Goal: Task Accomplishment & Management: Complete application form

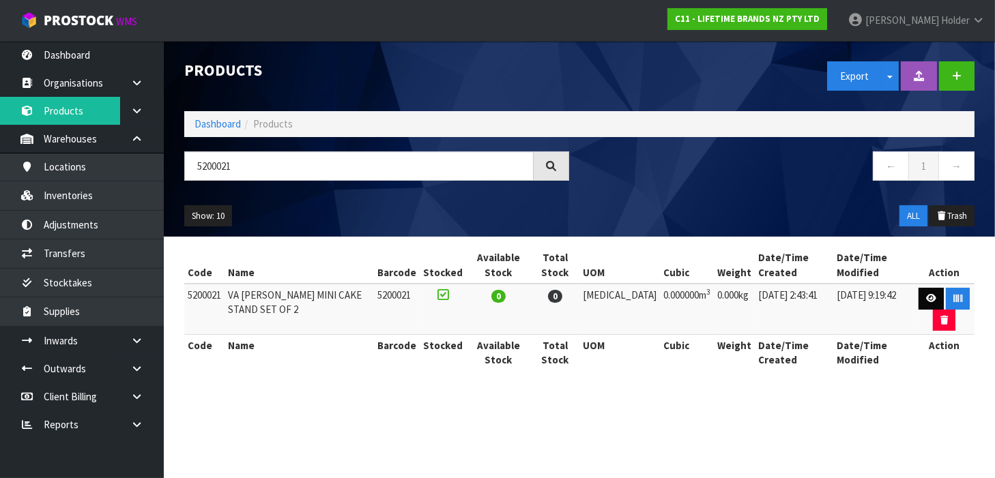
type input "5200021"
click at [926, 297] on icon at bounding box center [931, 298] width 10 height 9
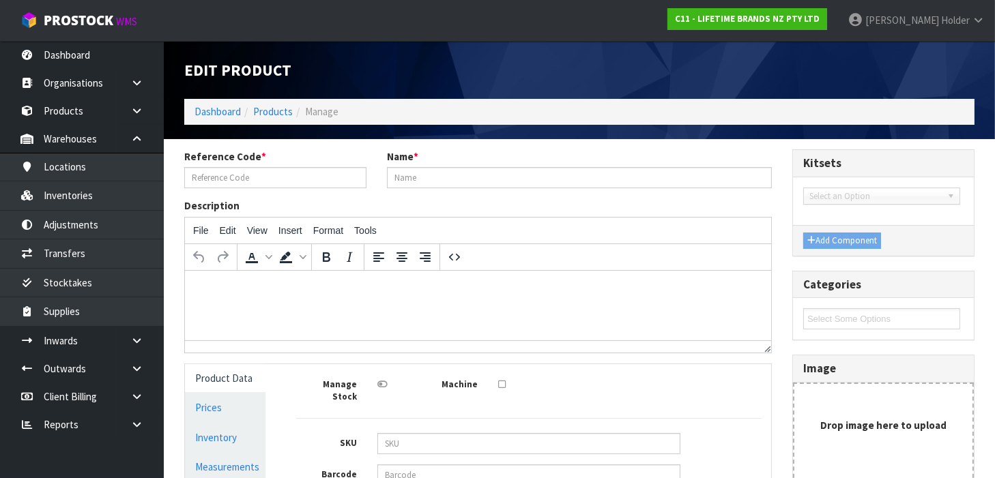
type input "5200021"
type input "VA [PERSON_NAME] MINI CAKE STAND SET OF 2"
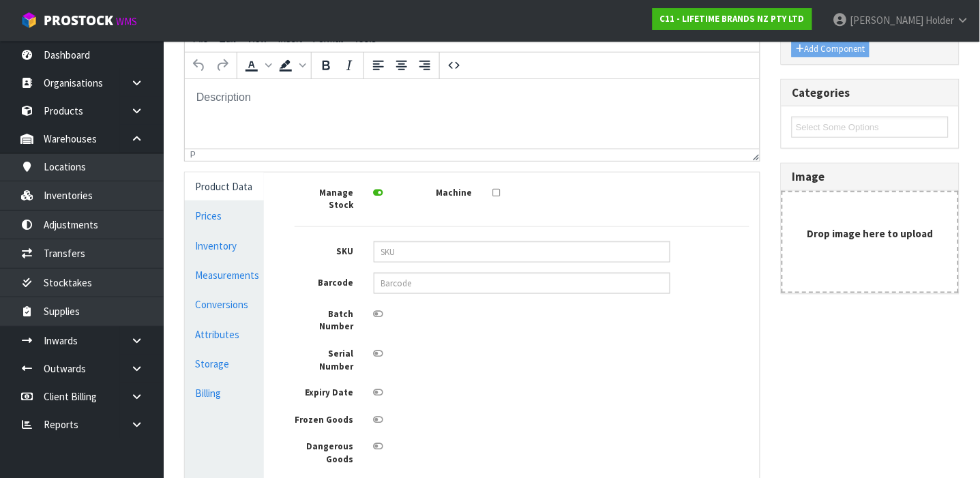
scroll to position [299, 0]
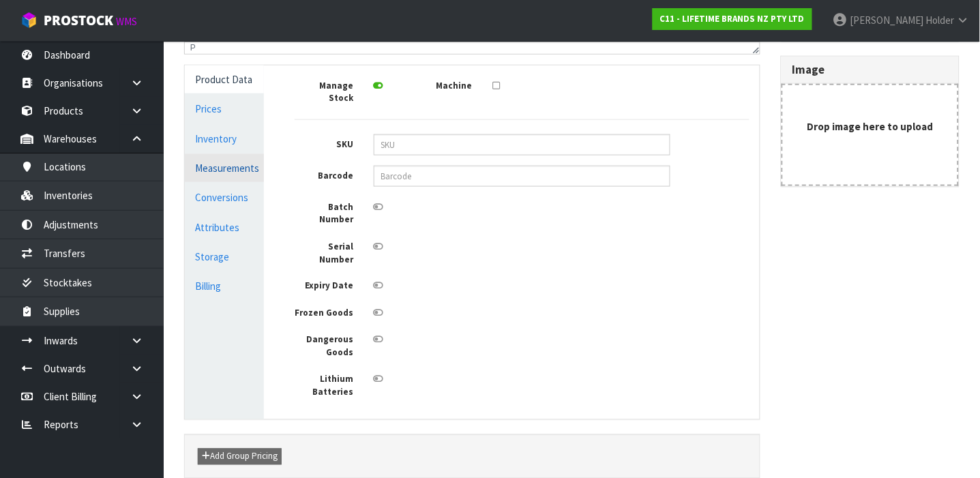
click at [218, 178] on link "Measurements" at bounding box center [224, 168] width 79 height 28
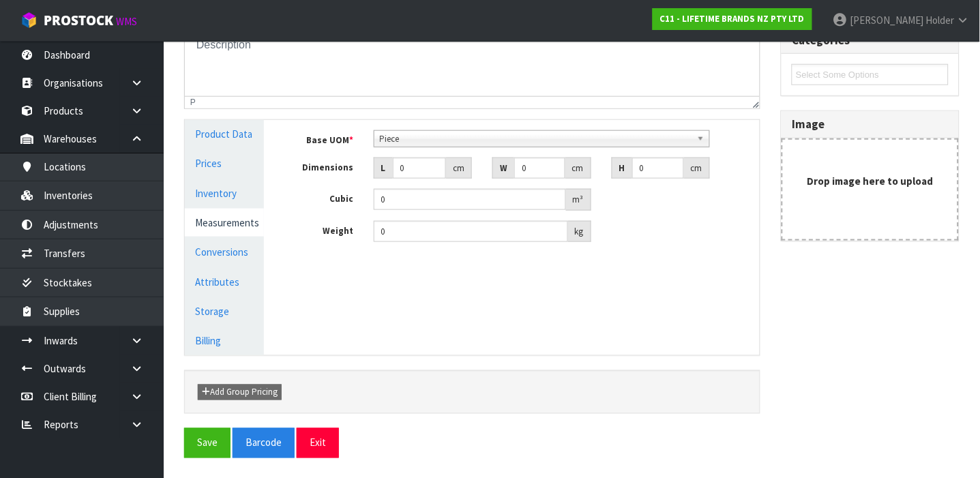
scroll to position [263, 0]
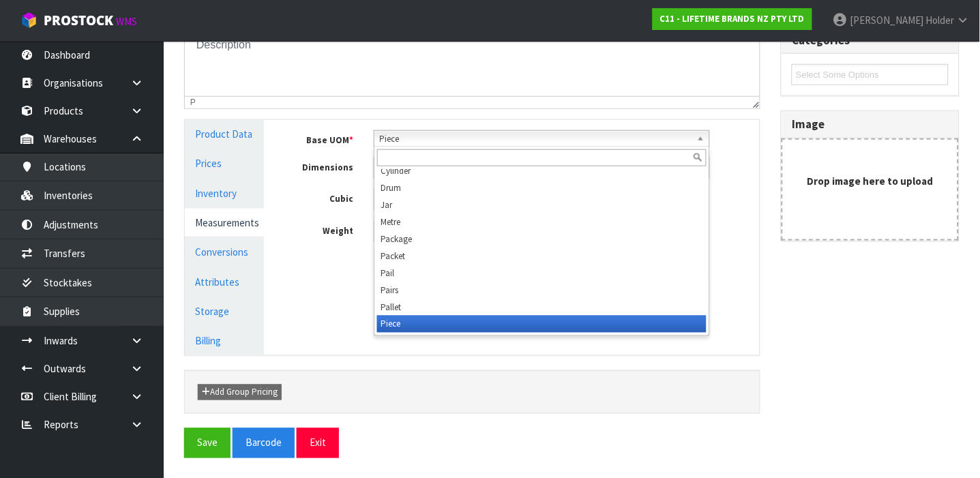
click at [442, 132] on span "Piece" at bounding box center [536, 139] width 312 height 16
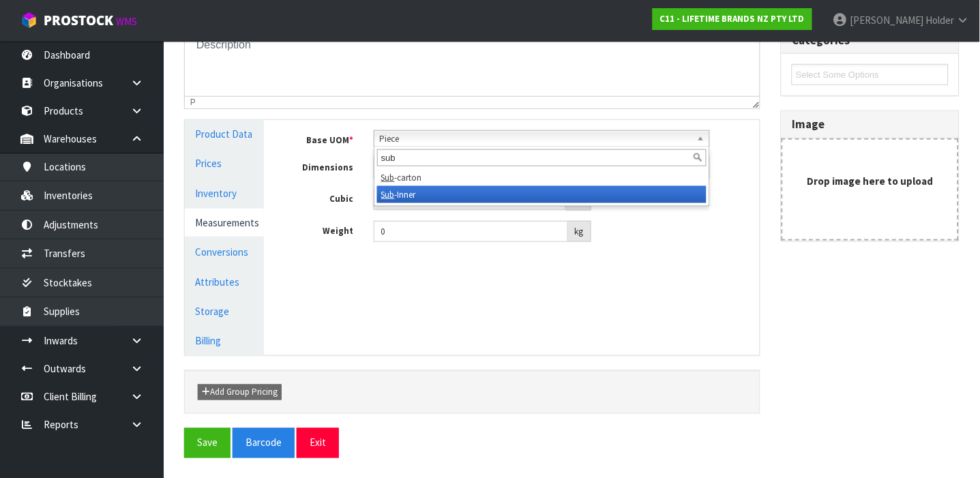
type input "sub"
click at [428, 202] on li "Sub -Inner" at bounding box center [541, 194] width 329 height 17
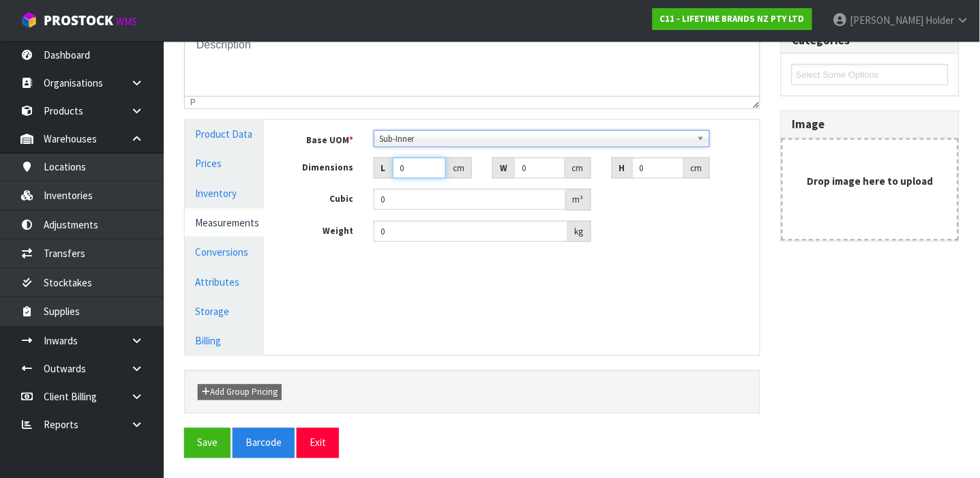
click at [419, 171] on input "0" at bounding box center [419, 168] width 53 height 21
type input "0.000001"
type input "12"
type input "1"
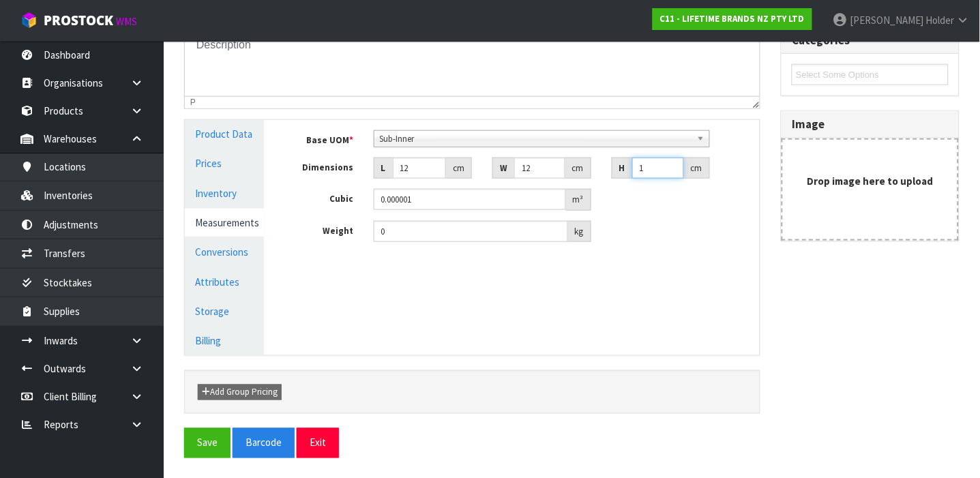
type input "0.000144"
type input "12"
type input "0.001728"
type input "12"
click at [215, 439] on button "Save" at bounding box center [207, 442] width 46 height 29
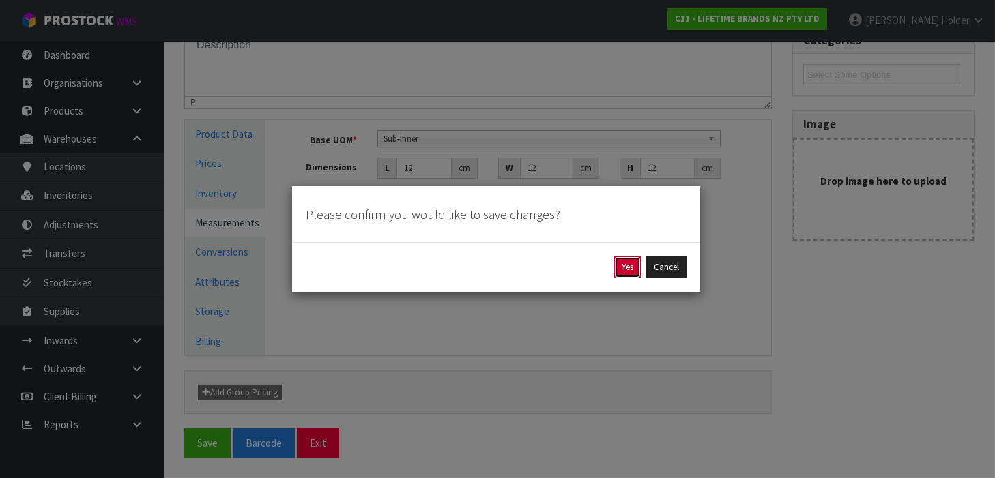
click at [618, 268] on button "Yes" at bounding box center [627, 267] width 27 height 22
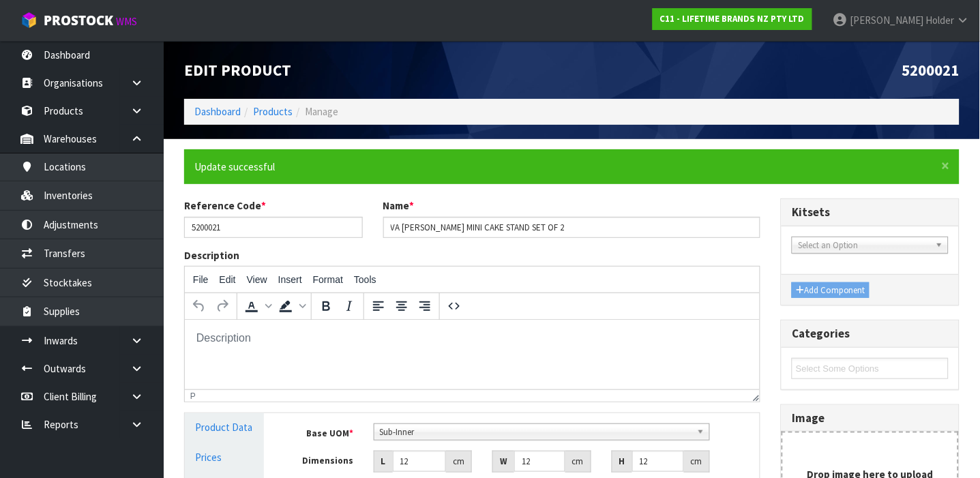
type input "0.5"
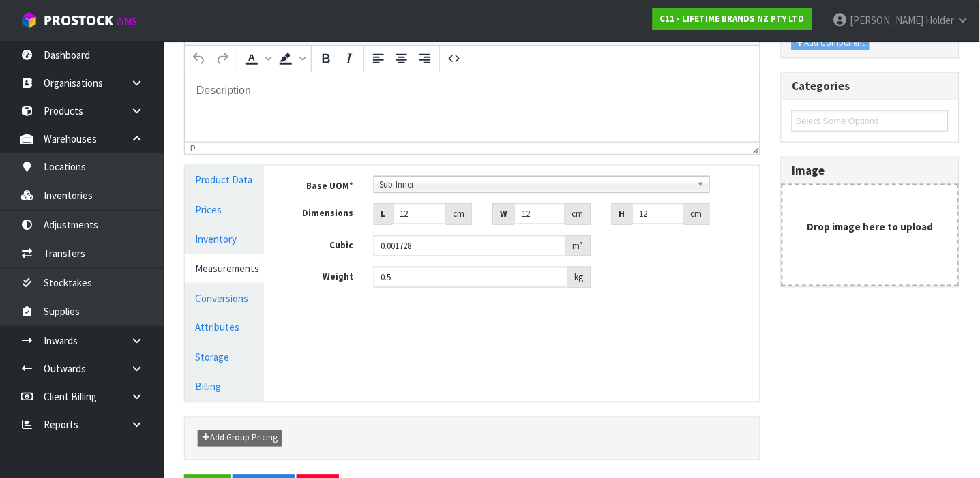
scroll to position [293, 0]
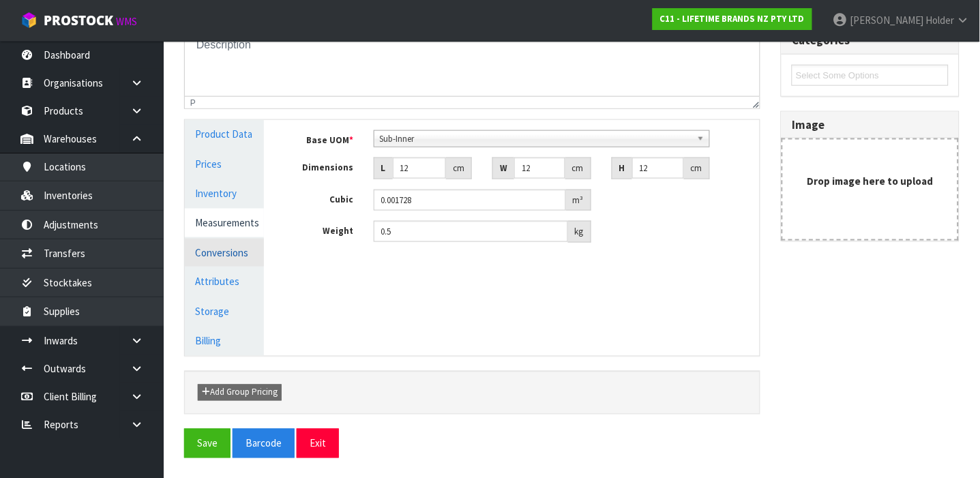
click at [211, 252] on link "Conversions" at bounding box center [224, 253] width 79 height 28
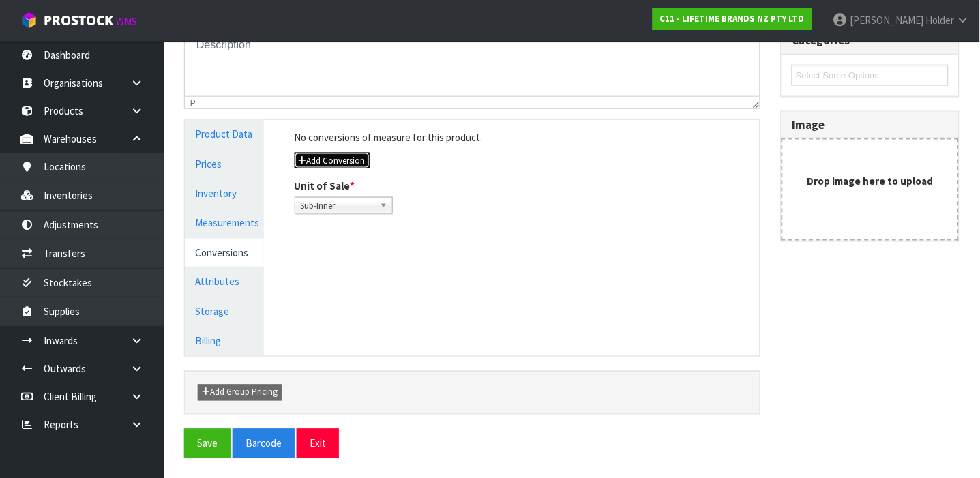
click at [345, 166] on button "Add Conversion" at bounding box center [332, 161] width 75 height 16
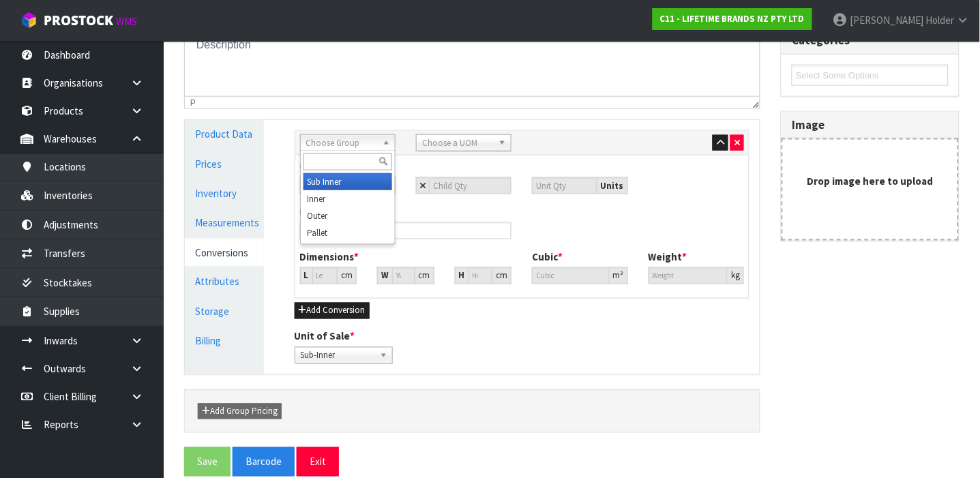
click at [343, 135] on span "Choose Group" at bounding box center [341, 143] width 71 height 16
click at [334, 201] on li "Inner" at bounding box center [348, 198] width 89 height 17
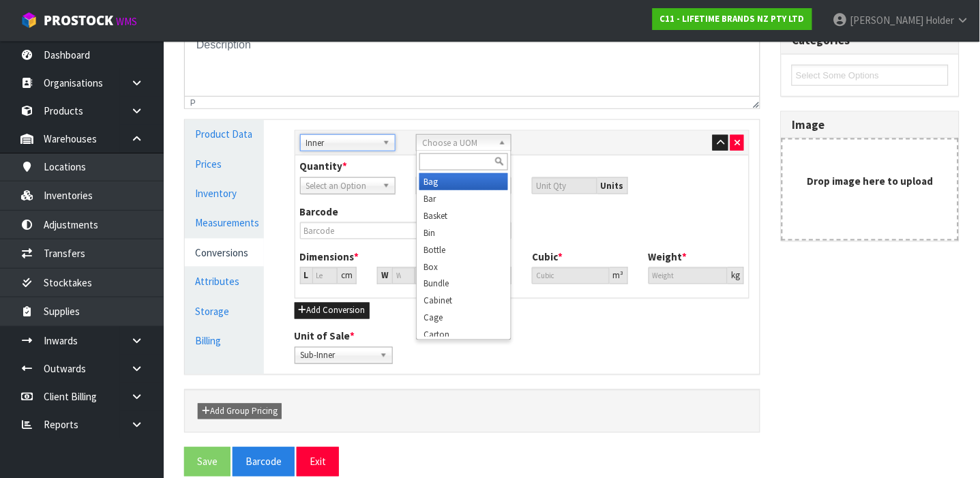
click at [429, 143] on span "Choose a UOM" at bounding box center [457, 143] width 71 height 16
click at [339, 144] on span "Inner" at bounding box center [341, 143] width 71 height 16
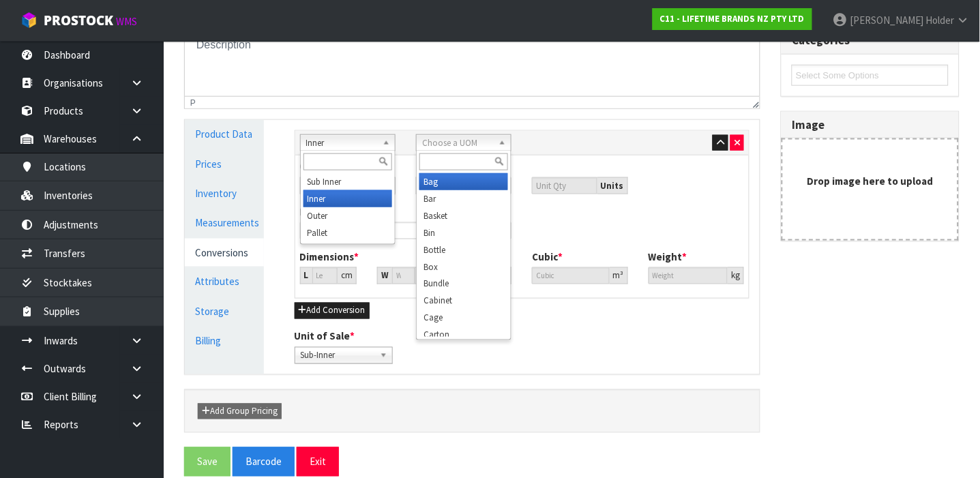
click at [479, 145] on span "Choose a UOM" at bounding box center [457, 143] width 71 height 16
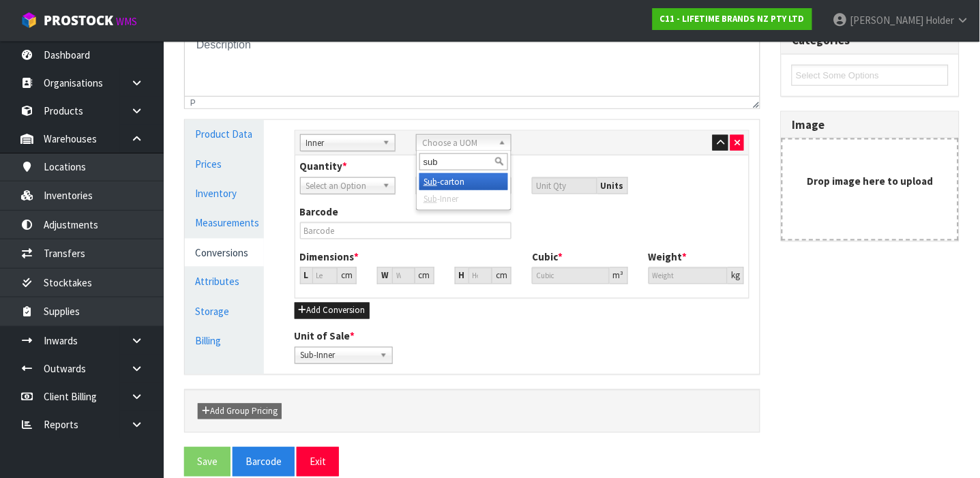
type input "sub"
click at [465, 179] on li "Sub -carton" at bounding box center [464, 181] width 89 height 17
click at [467, 190] on input "number" at bounding box center [470, 185] width 83 height 17
type input "6"
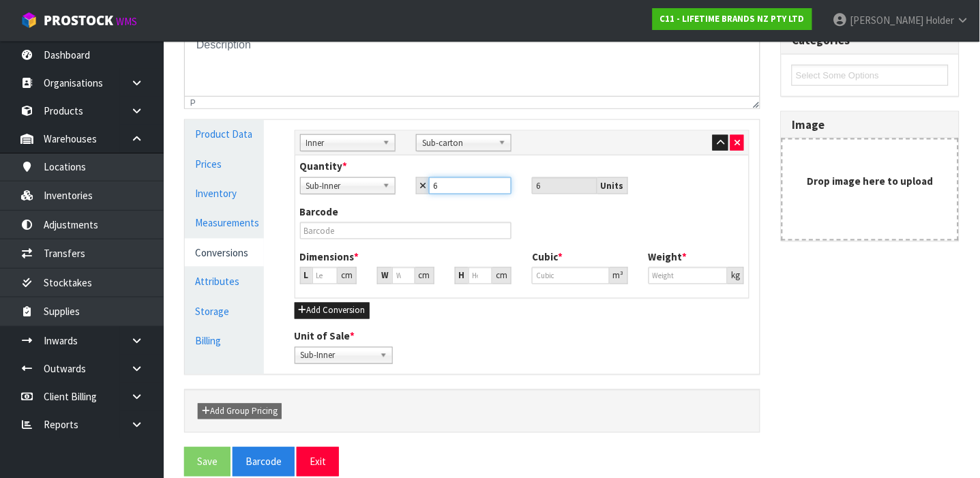
type input "6"
type input "21.805"
type input "0.010368"
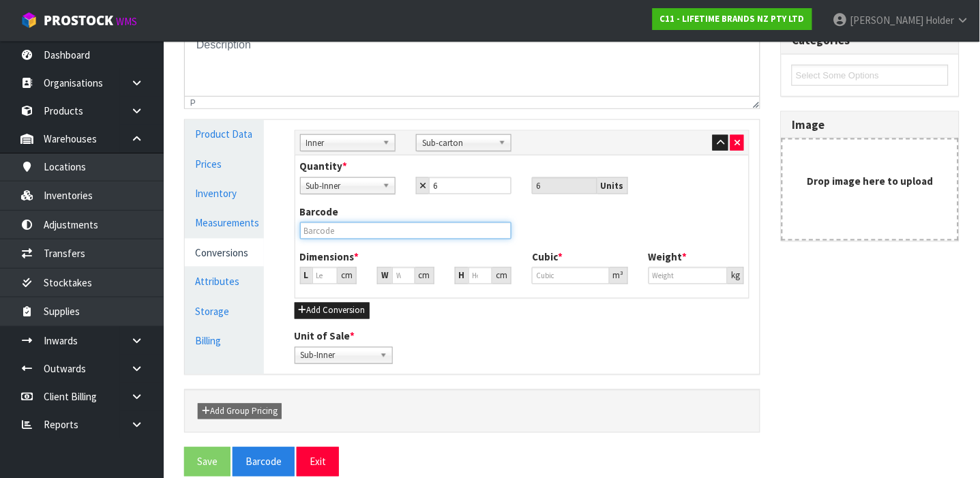
type input "3"
click at [407, 231] on input "text" at bounding box center [406, 230] width 212 height 17
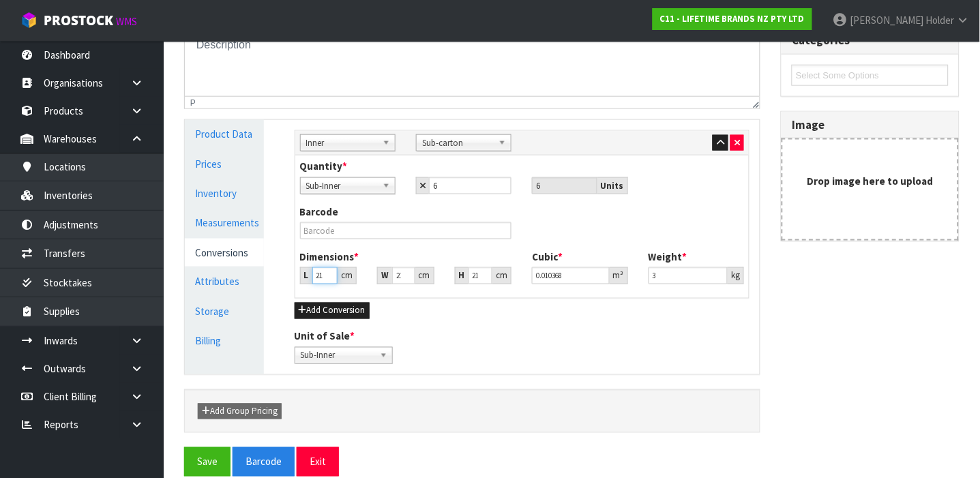
click at [323, 275] on input "21.806" at bounding box center [325, 275] width 26 height 17
type input "21.80"
type input "0.010365"
type input "21"
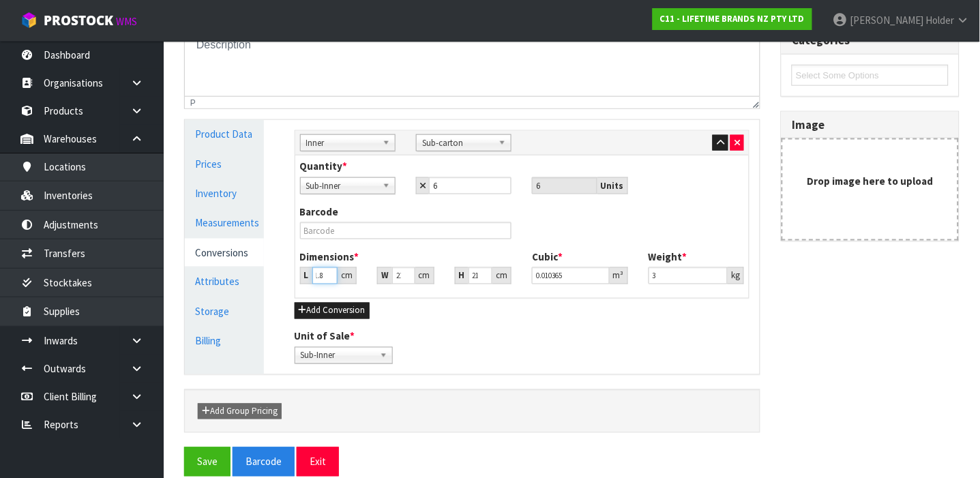
type input "0.009985"
type input "2"
type input "0.000951"
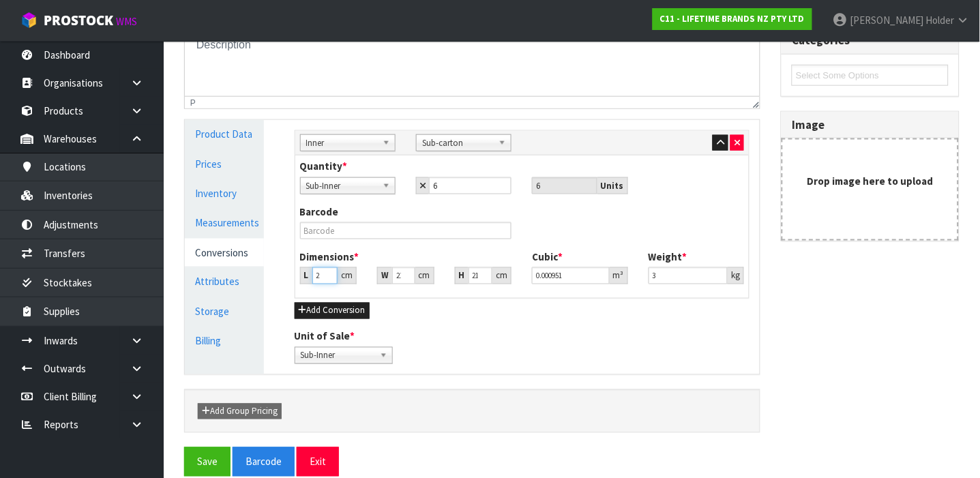
type input "0.000001"
type input "2"
type input "0.000951"
type input "25"
type input "0.011886"
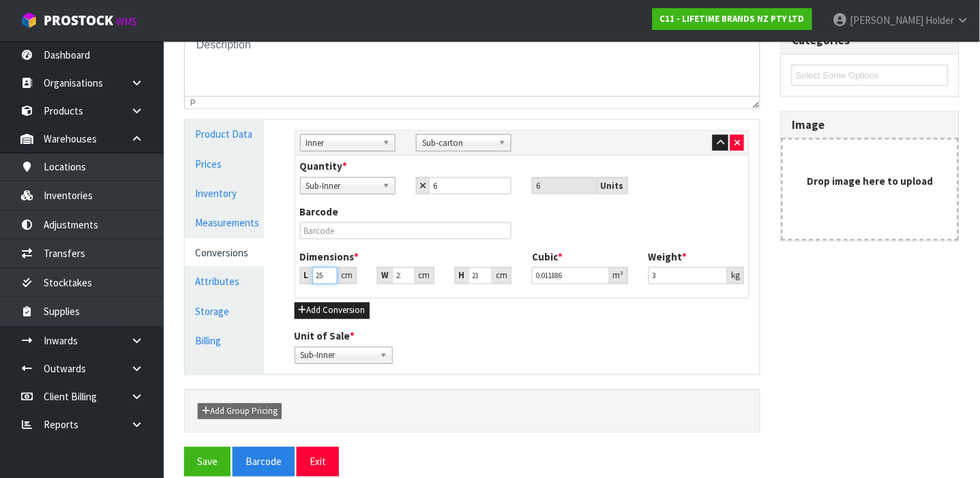
type input "25"
type input "2"
type input "0.00109"
type input "25"
type input "0.013628"
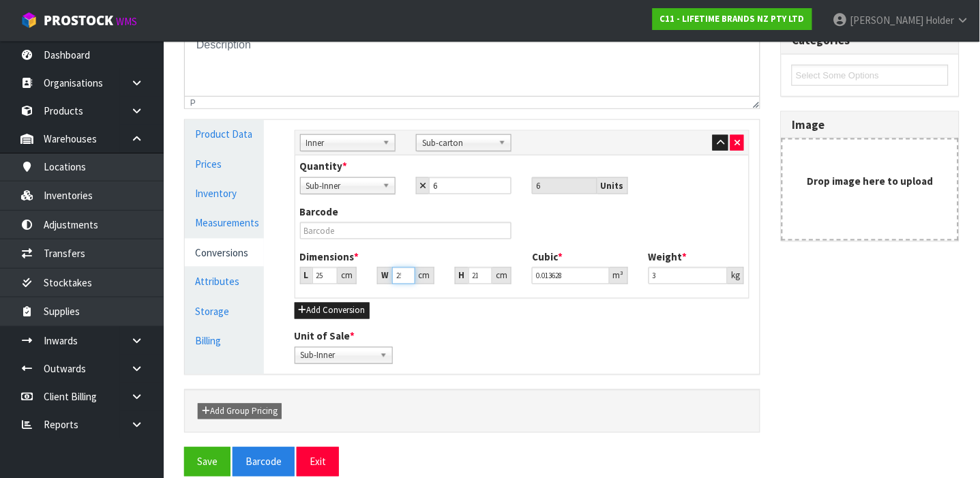
scroll to position [0, 2]
type input "25"
type input "1"
type input "0.000625"
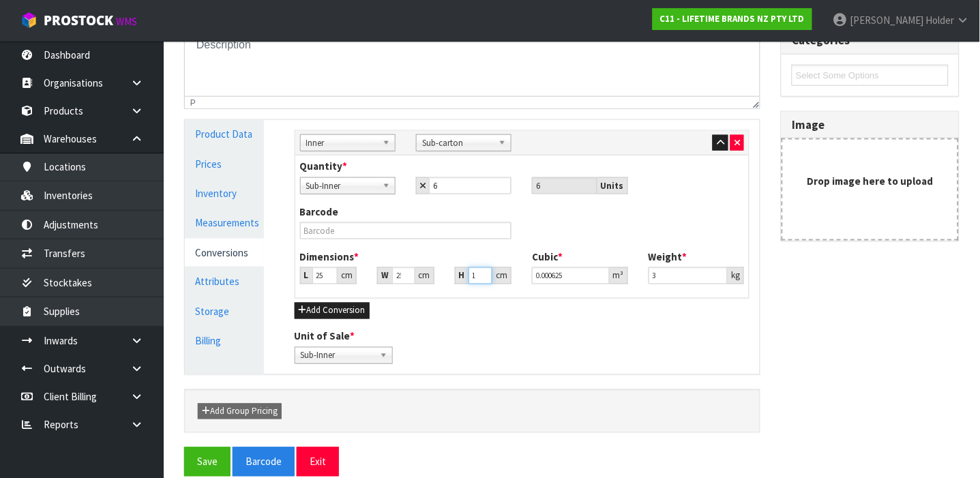
type input "15"
type input "0.009375"
type input "1"
type input "0.000625"
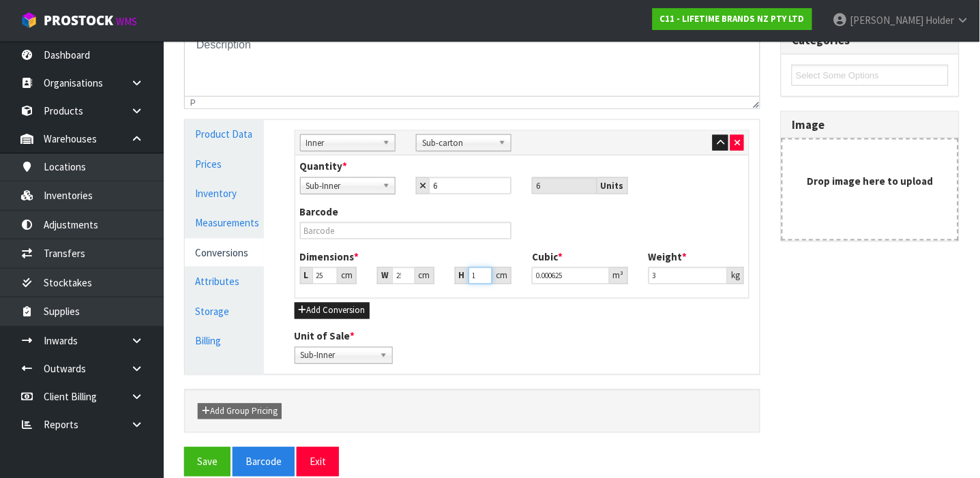
scroll to position [0, 0]
type input "14"
type input "0.00875"
type input "14"
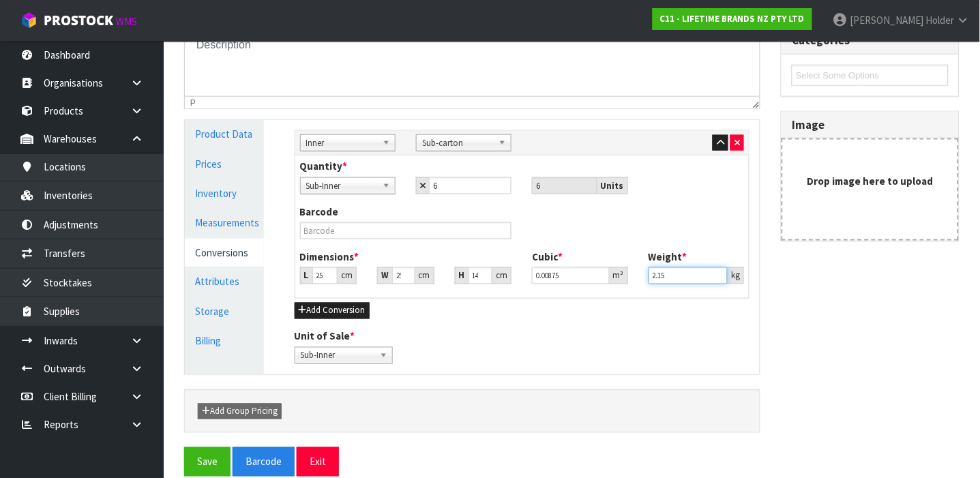
scroll to position [312, 0]
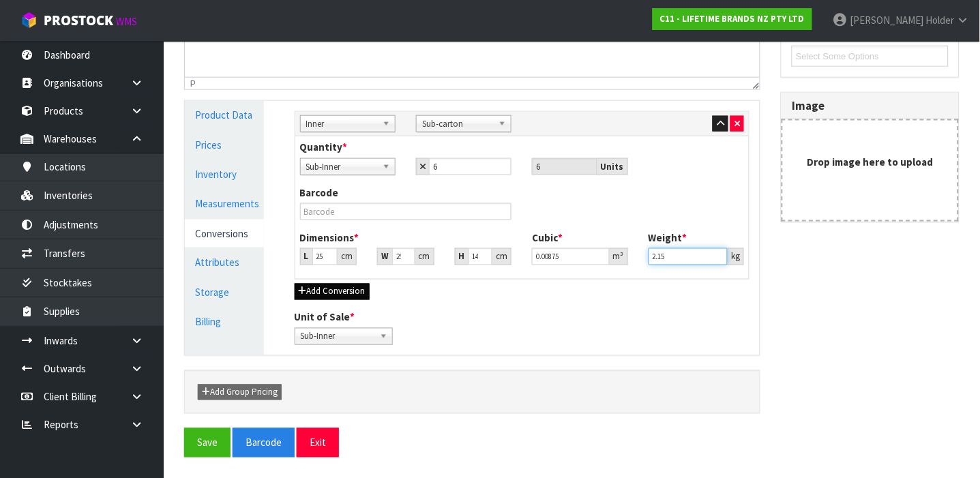
type input "2.15"
click at [326, 294] on button "Add Conversion" at bounding box center [332, 292] width 75 height 16
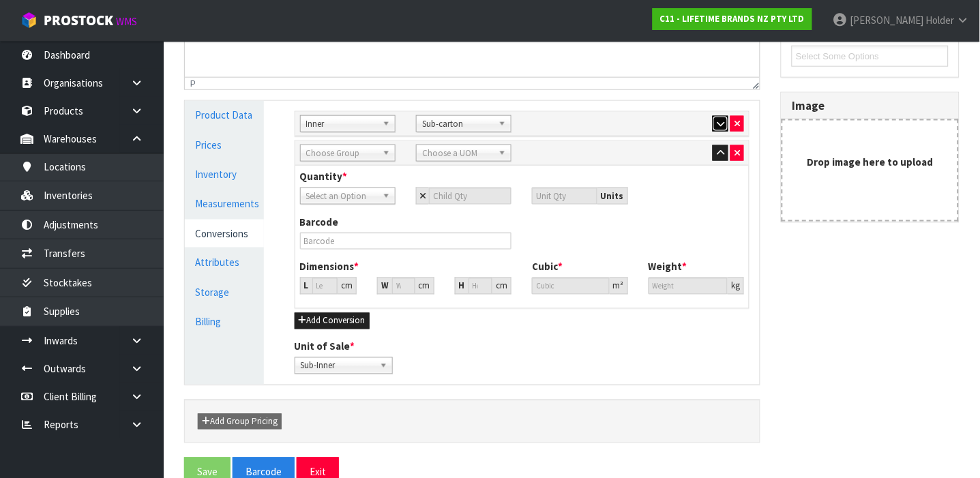
click at [717, 121] on icon "button" at bounding box center [721, 123] width 8 height 9
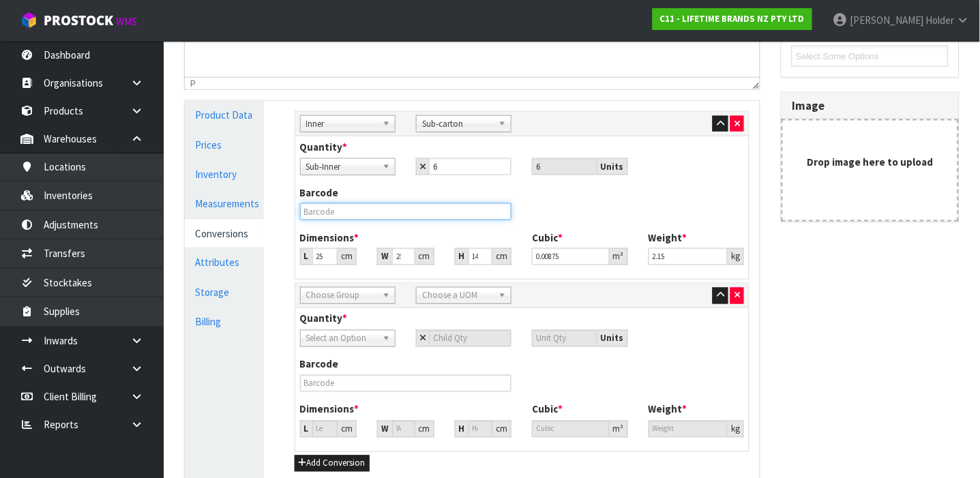
click at [440, 208] on input "text" at bounding box center [406, 211] width 212 height 17
type input "15050993297811"
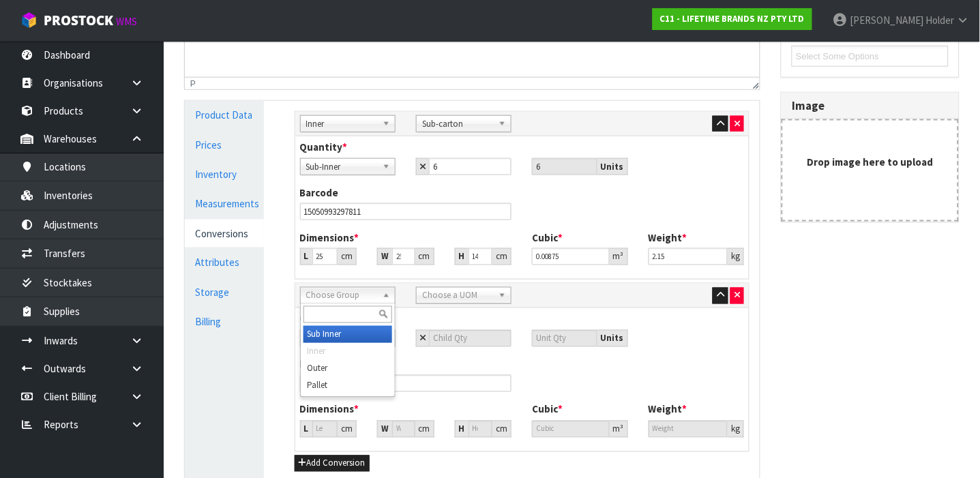
click at [344, 290] on span "Choose Group" at bounding box center [341, 296] width 71 height 16
click at [343, 368] on li "Outer" at bounding box center [348, 368] width 89 height 17
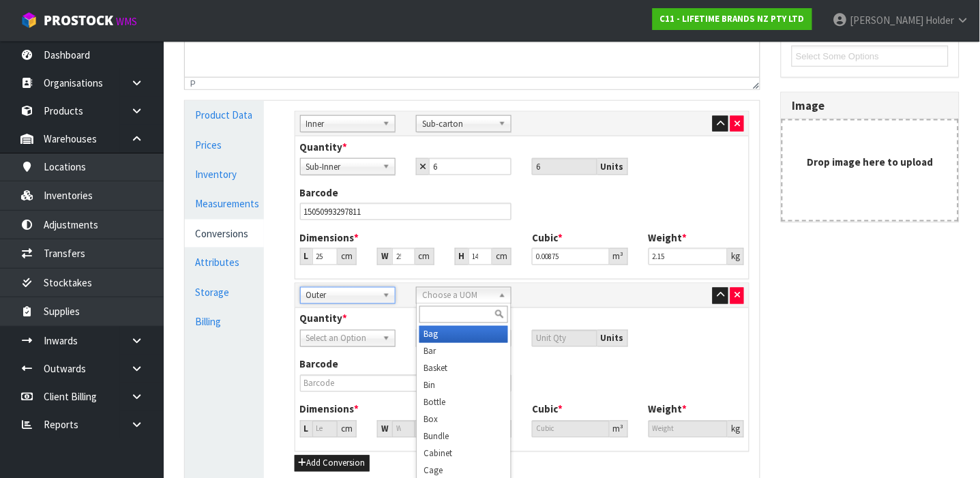
click at [463, 288] on span "Choose a UOM" at bounding box center [457, 296] width 71 height 16
type input "cart"
click at [443, 329] on li "Cart on" at bounding box center [464, 334] width 89 height 17
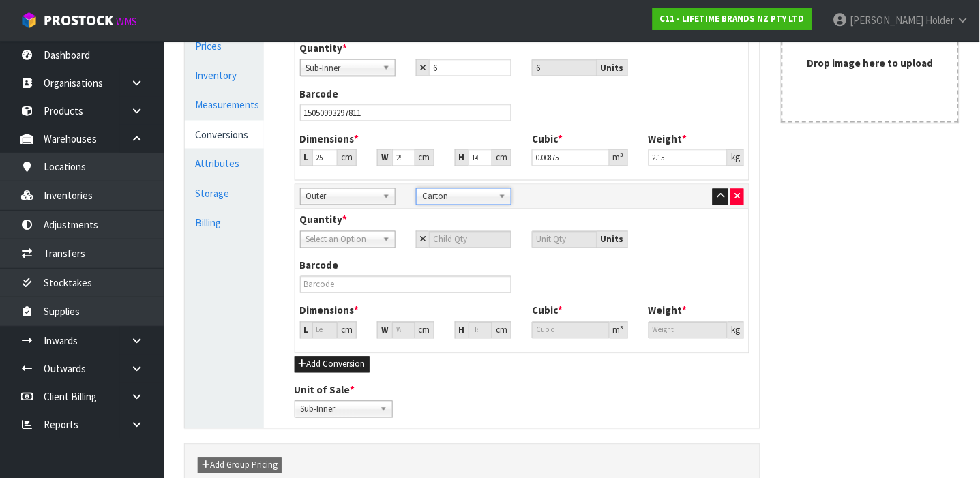
scroll to position [430, 0]
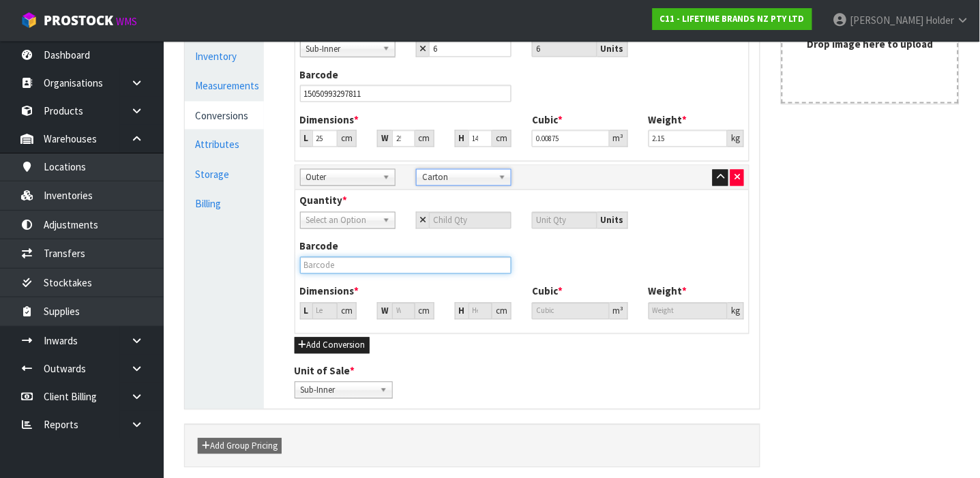
click at [363, 258] on input "text" at bounding box center [406, 265] width 212 height 17
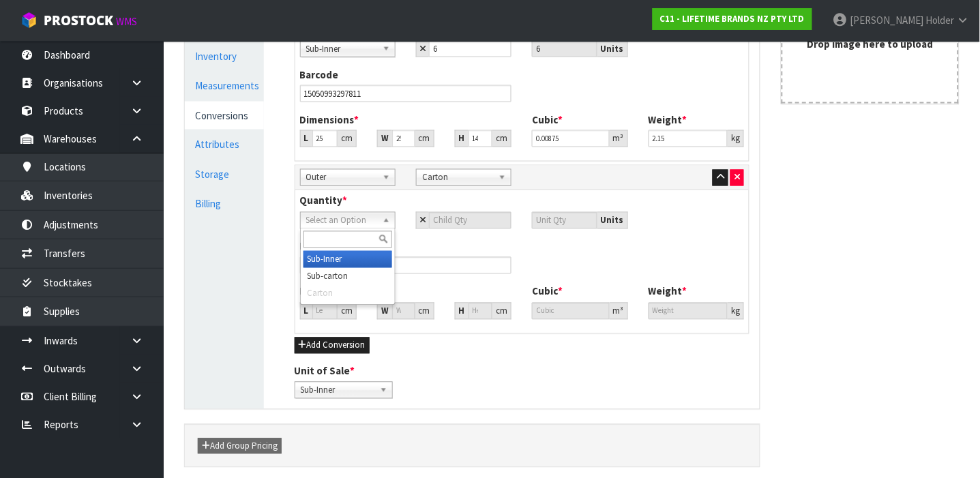
click at [354, 229] on div "Select an Option Sub-Inner Sub-carton Carton" at bounding box center [347, 220] width 95 height 17
click at [354, 229] on div at bounding box center [348, 240] width 94 height 23
click at [344, 273] on li "Sub-carton" at bounding box center [348, 276] width 89 height 17
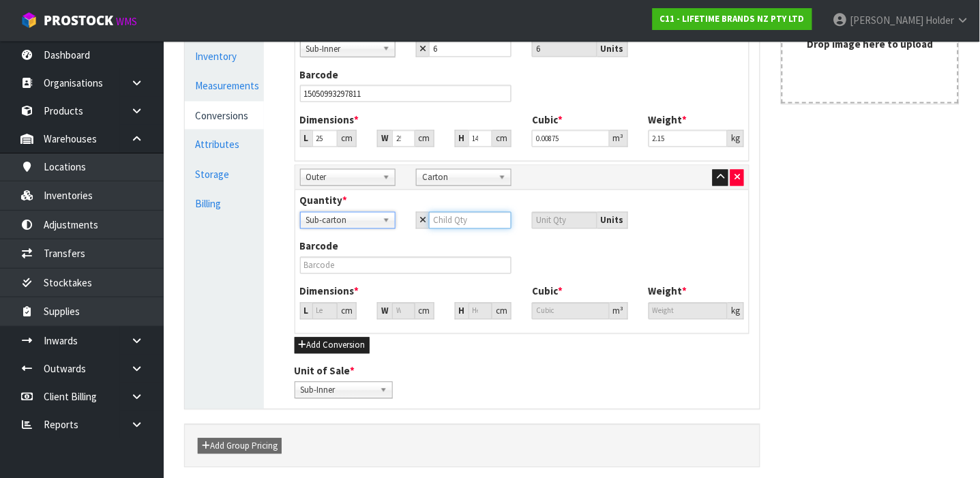
click at [460, 224] on input "number" at bounding box center [470, 220] width 83 height 17
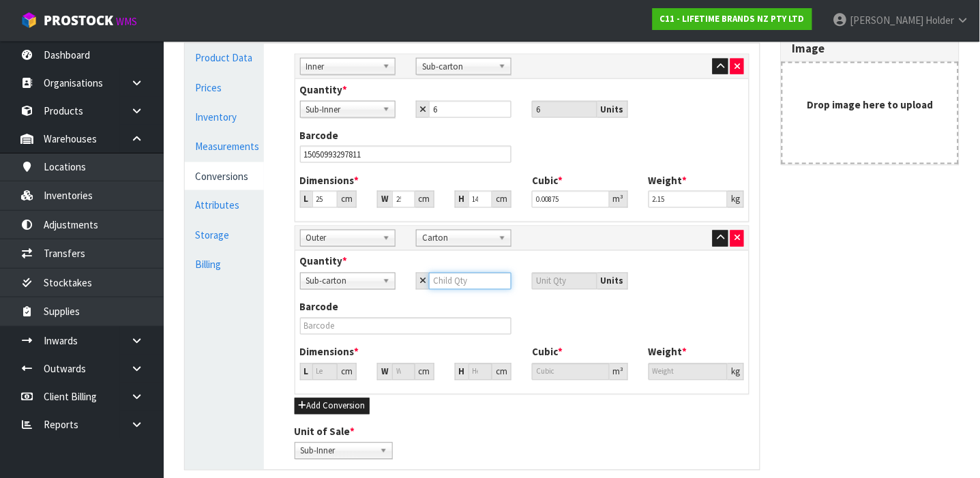
scroll to position [339, 0]
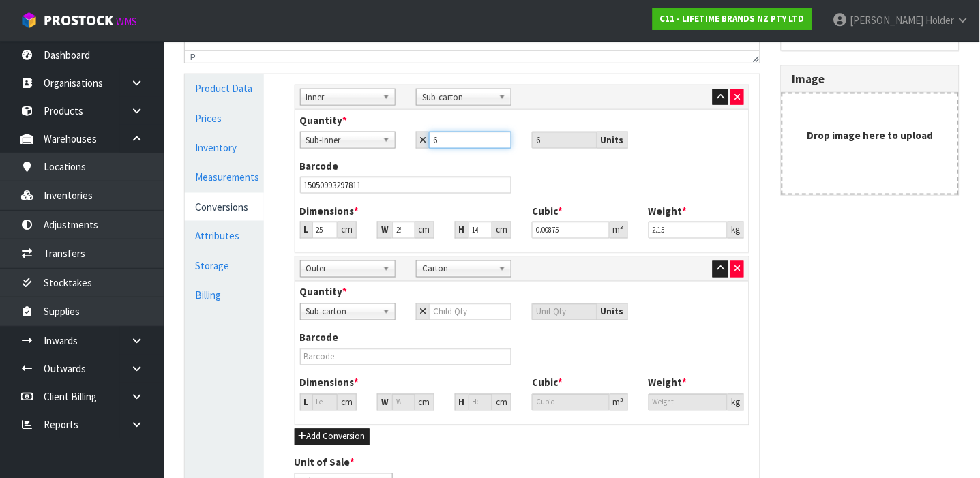
click at [445, 133] on input "6" at bounding box center [470, 140] width 83 height 17
type input "4"
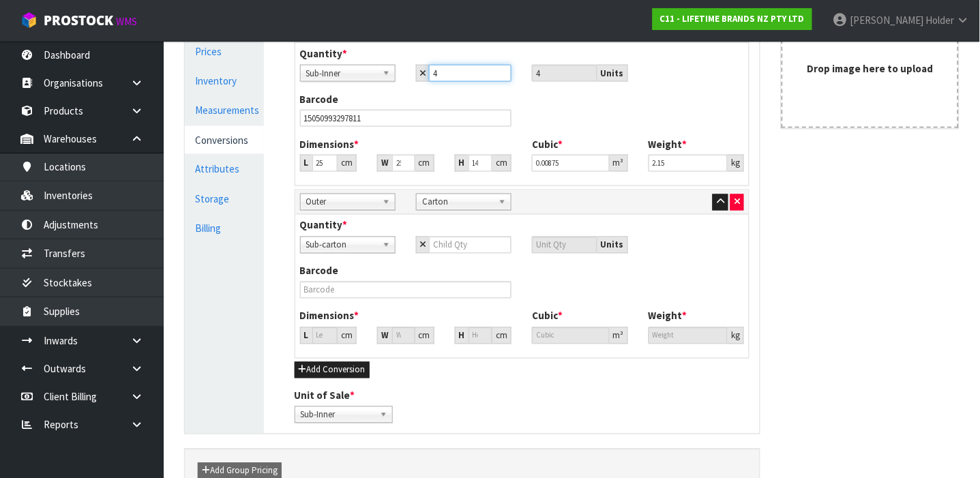
scroll to position [409, 0]
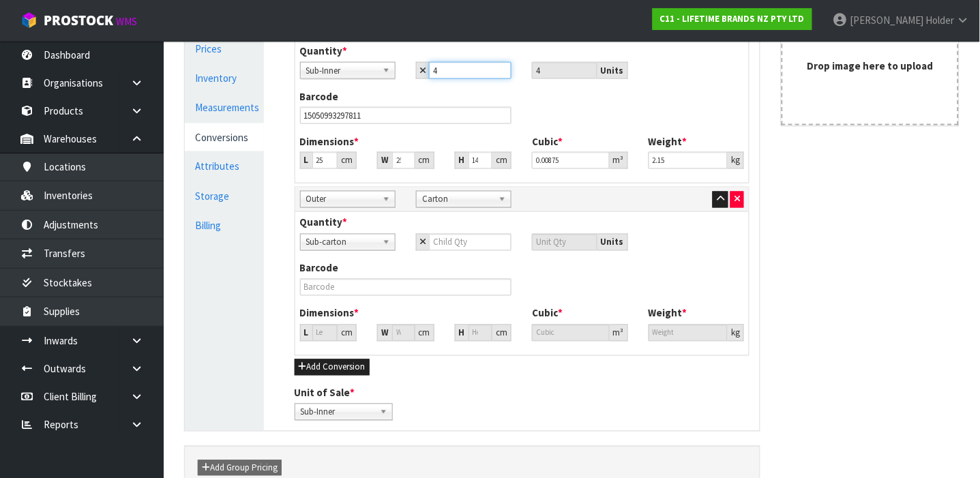
type input "4"
click at [449, 242] on input "number" at bounding box center [470, 242] width 83 height 17
type input "6"
type input "36"
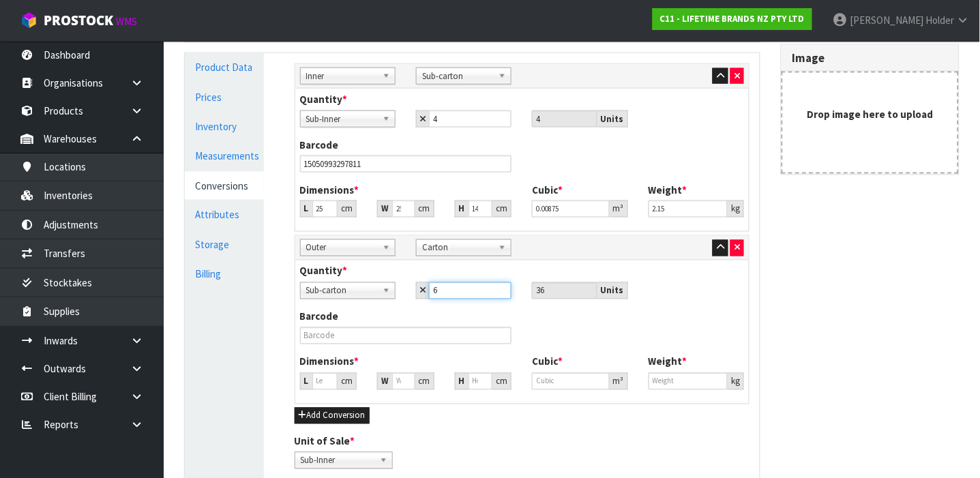
scroll to position [362, 0]
type input "6"
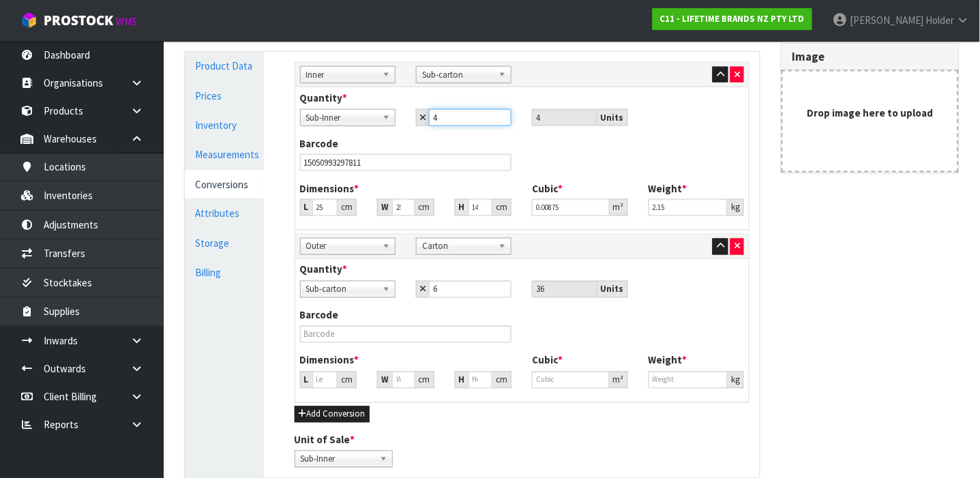
type input "39.623"
type input "0.062208"
type input "18"
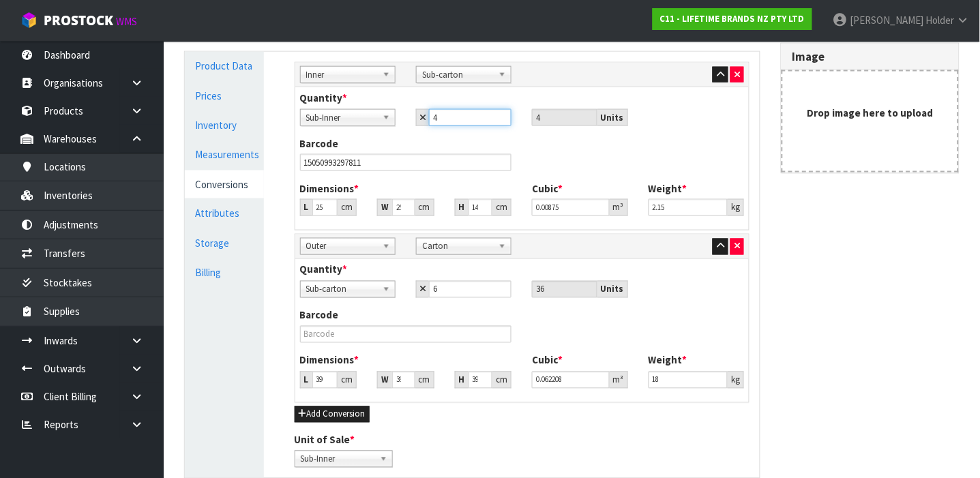
click at [452, 113] on input "4" at bounding box center [470, 117] width 83 height 17
type input "1"
click at [445, 290] on input "6" at bounding box center [470, 289] width 83 height 17
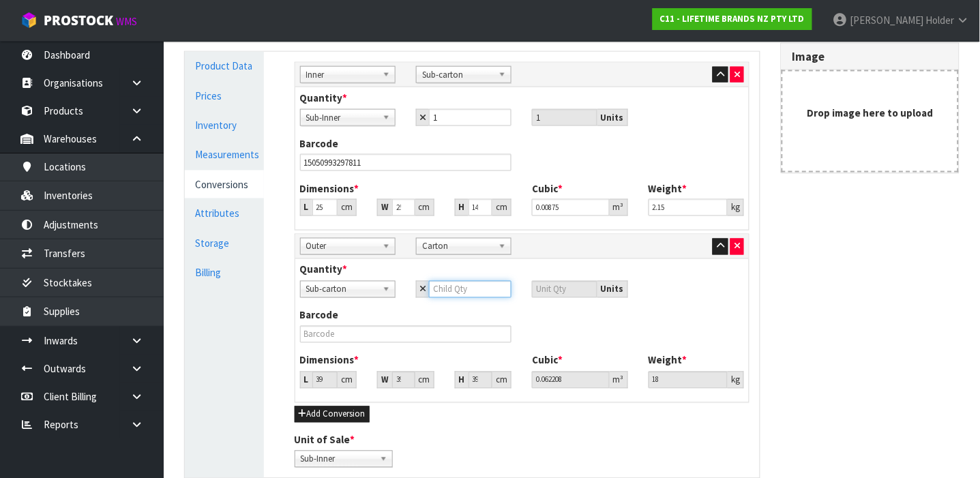
type input "6"
type input "36"
click at [467, 114] on input "1" at bounding box center [470, 117] width 83 height 17
click at [387, 72] on b at bounding box center [389, 75] width 12 height 16
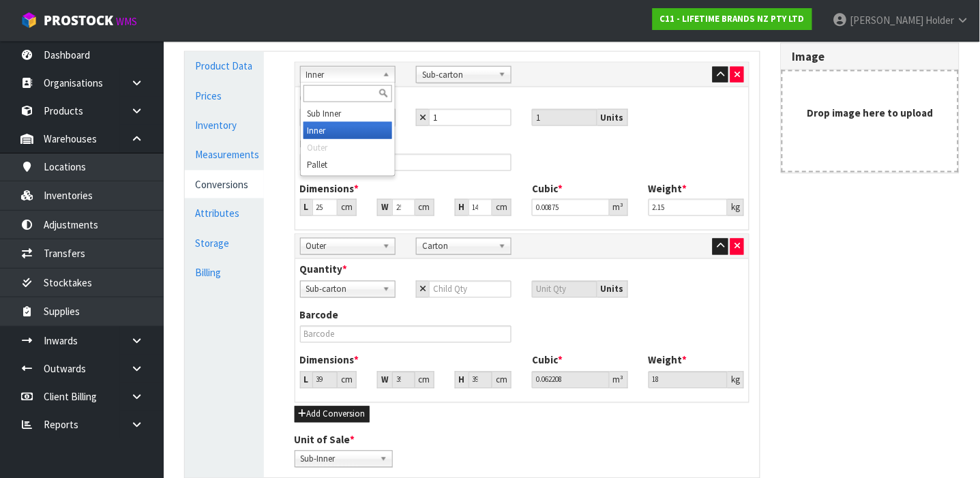
click at [387, 72] on b at bounding box center [389, 75] width 12 height 16
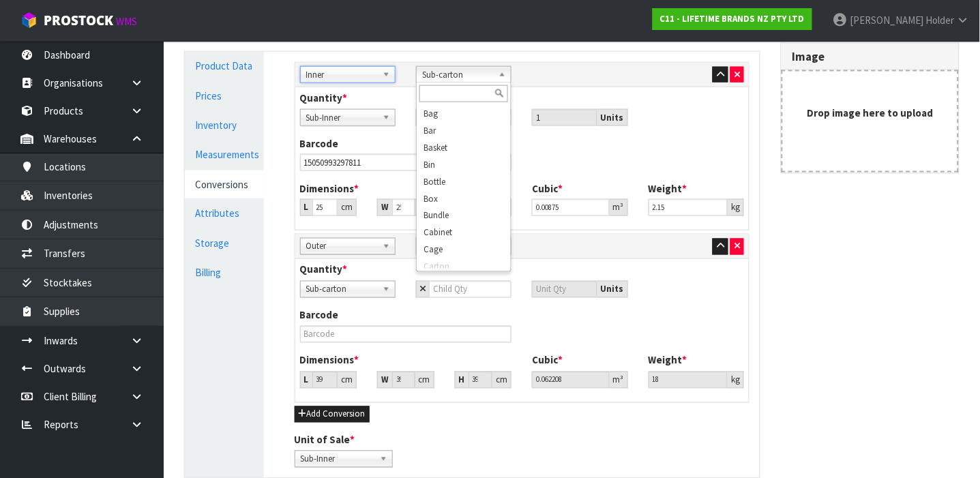
scroll to position [382, 0]
click at [420, 74] on link "Sub-carton" at bounding box center [463, 74] width 95 height 17
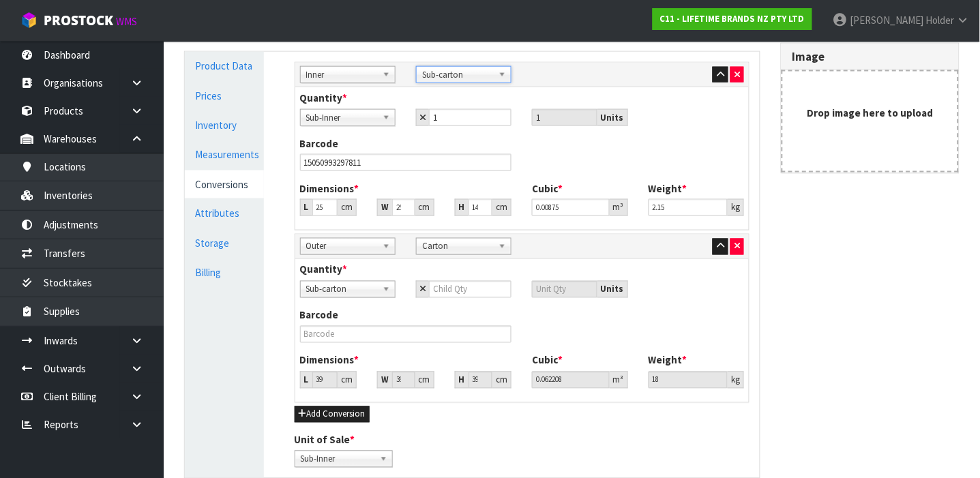
click at [379, 113] on link "Sub-Inner" at bounding box center [347, 117] width 95 height 17
click at [449, 115] on input "1" at bounding box center [470, 117] width 83 height 17
type input "4"
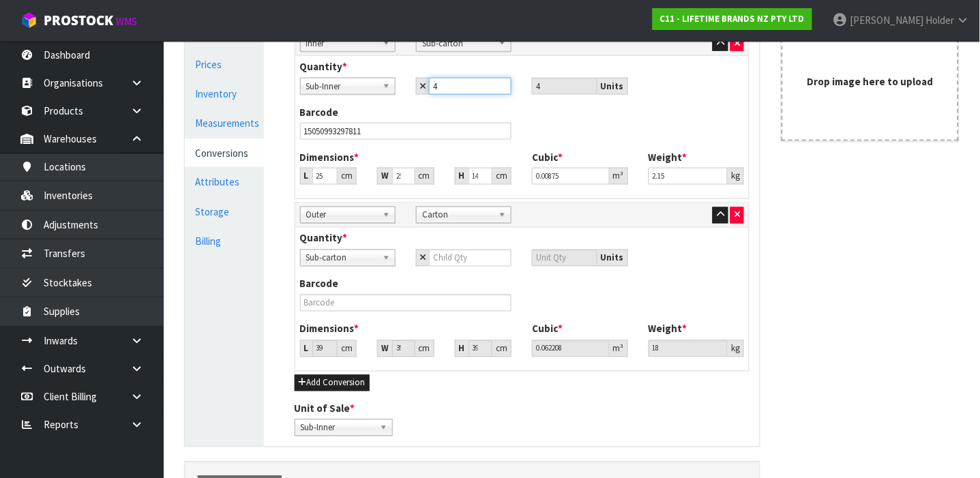
scroll to position [396, 0]
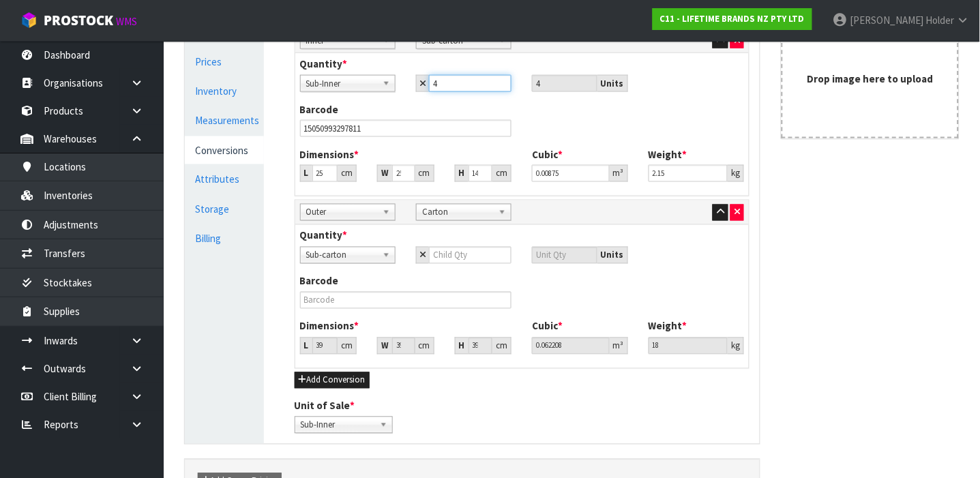
type input "4"
click at [440, 258] on input "number" at bounding box center [470, 255] width 83 height 17
type input "6"
type input "36"
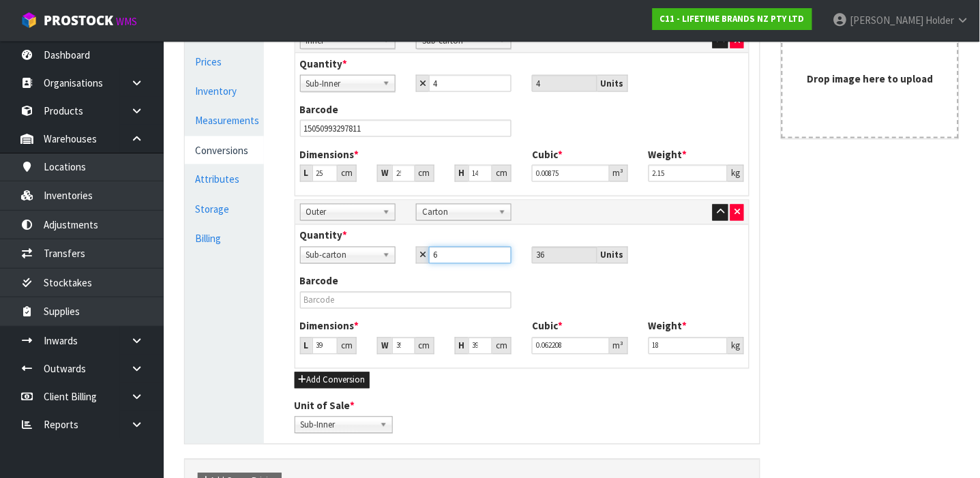
type input "6"
click at [546, 256] on input "36" at bounding box center [564, 255] width 65 height 17
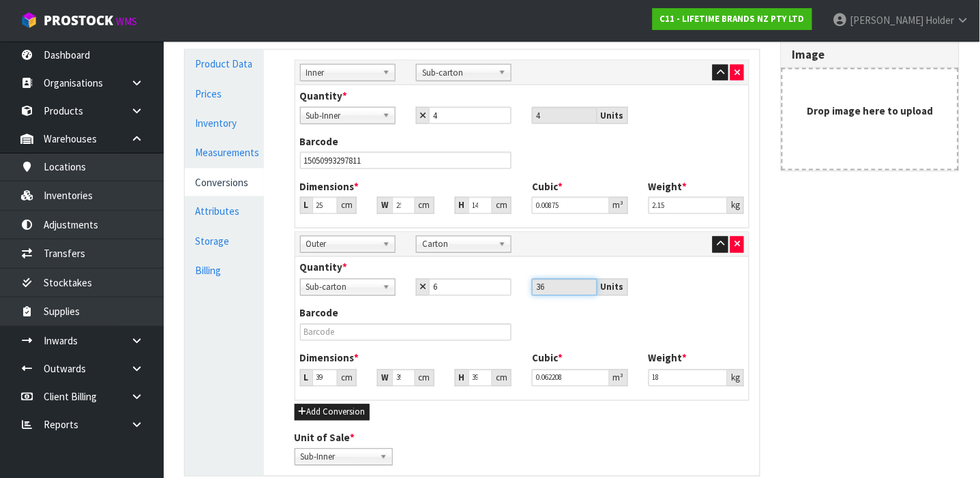
scroll to position [355, 0]
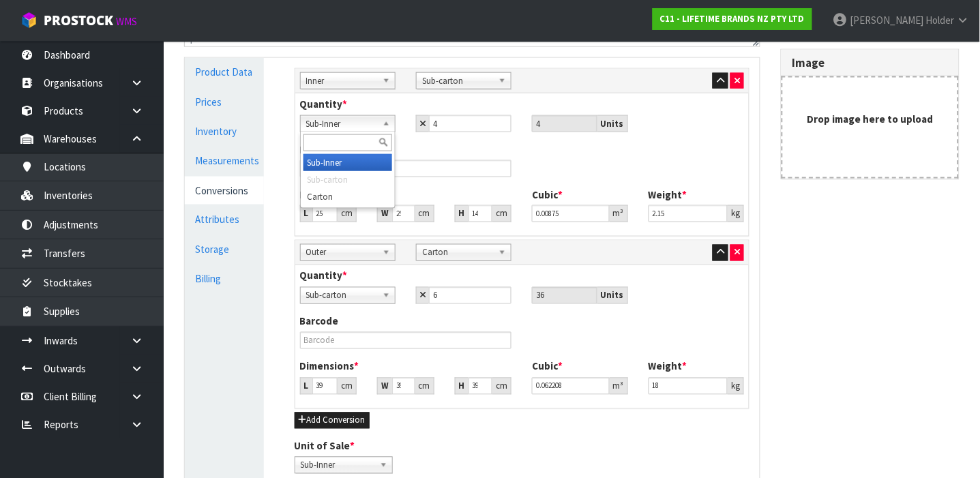
click at [347, 124] on span "Sub-Inner" at bounding box center [341, 124] width 71 height 16
click at [231, 171] on link "Measurements" at bounding box center [224, 161] width 79 height 28
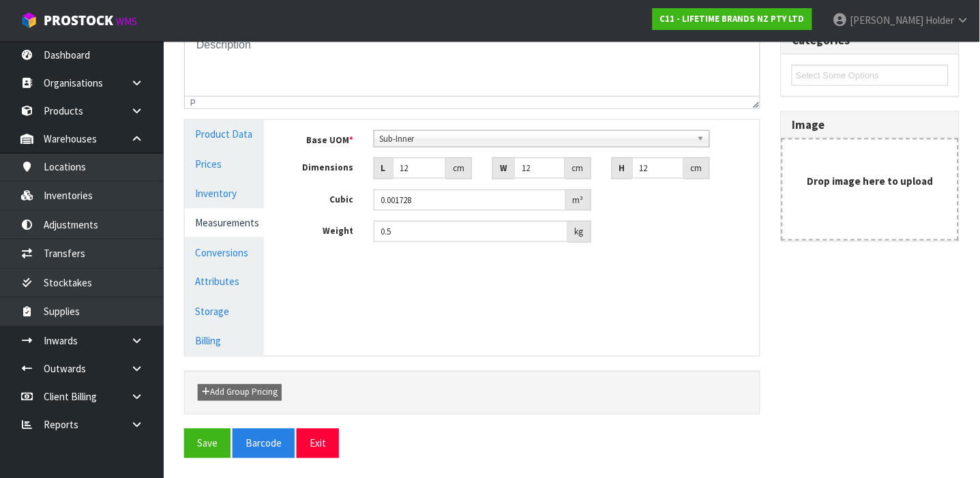
scroll to position [398, 0]
click at [426, 142] on span "Sub-Inner" at bounding box center [536, 139] width 312 height 16
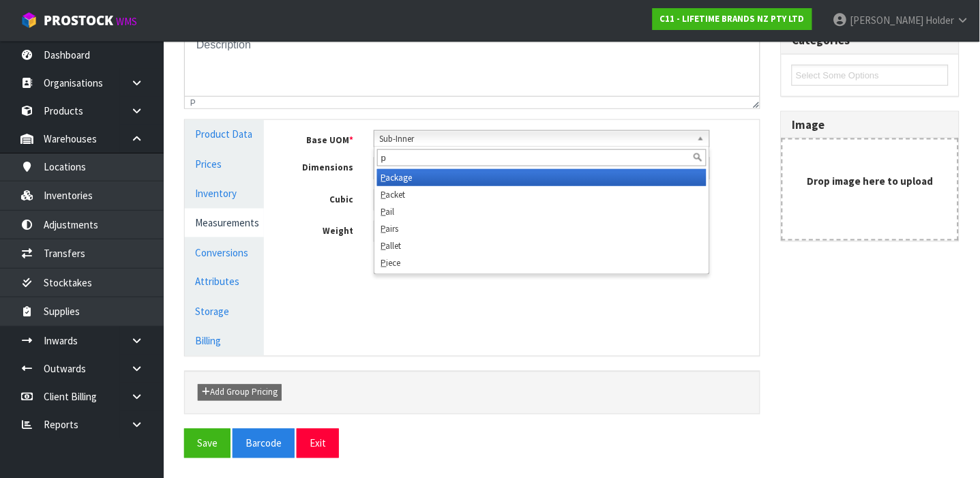
scroll to position [0, 0]
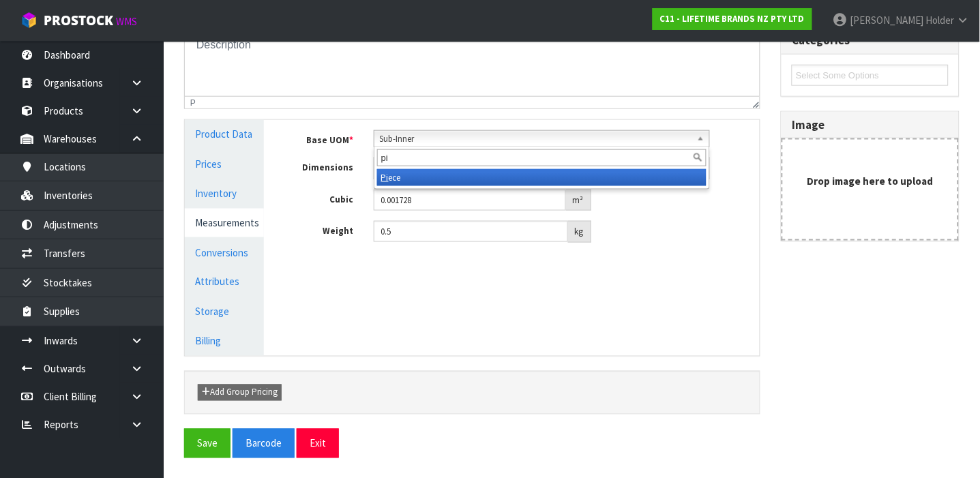
type input "pi"
click at [421, 178] on li "Pi ece" at bounding box center [541, 177] width 329 height 17
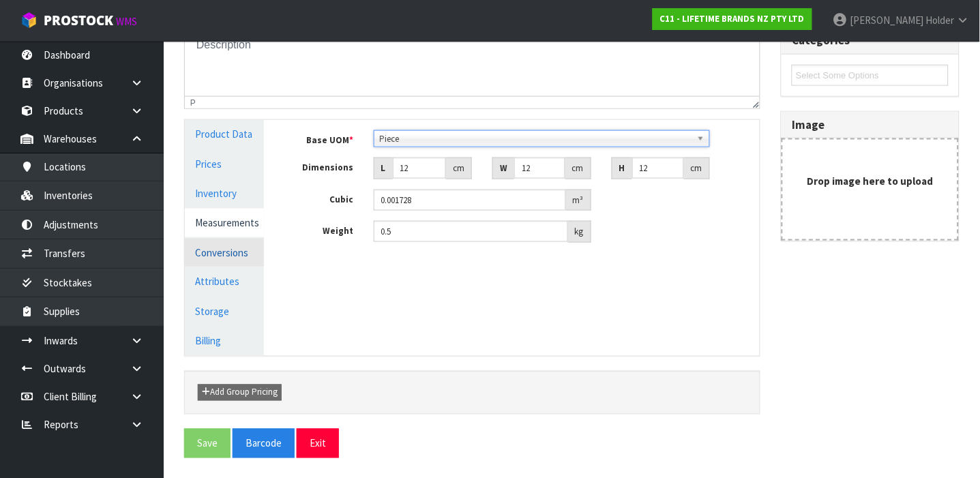
click at [244, 251] on link "Conversions" at bounding box center [224, 253] width 79 height 28
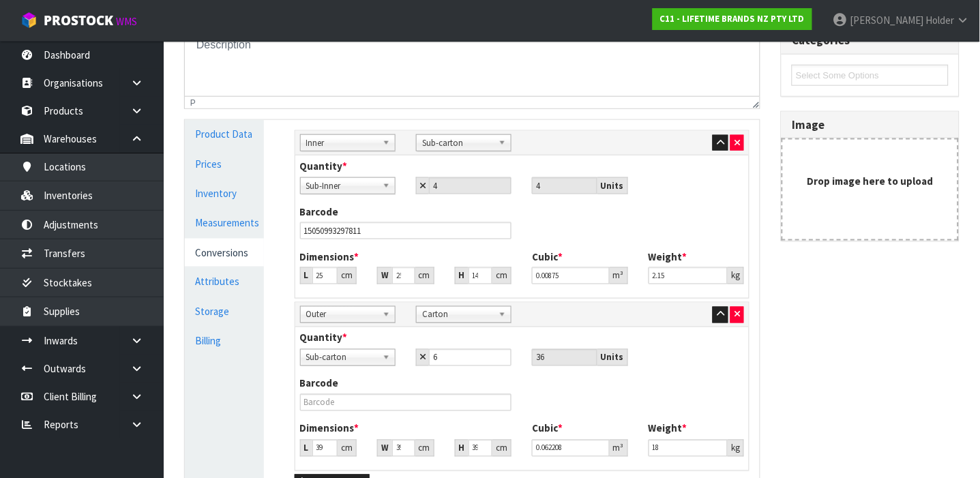
scroll to position [463, 0]
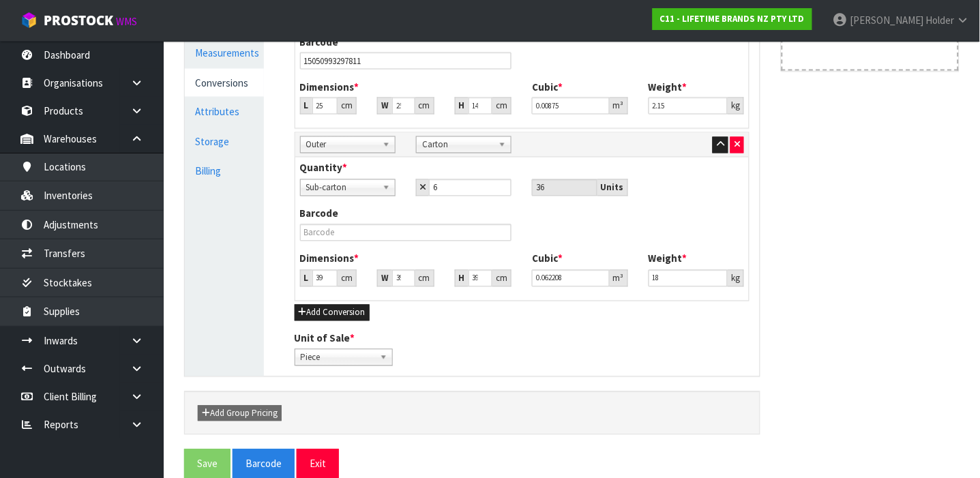
click at [896, 255] on div "Reference Code * 5200021 Name * VA [PERSON_NAME] MINI CAKE STAND SET OF 2 Descr…" at bounding box center [572, 92] width 796 height 714
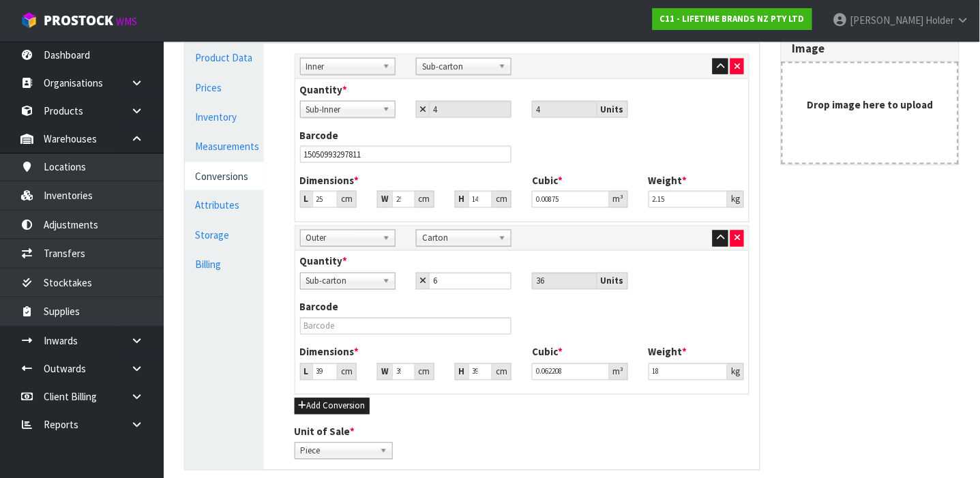
scroll to position [484, 0]
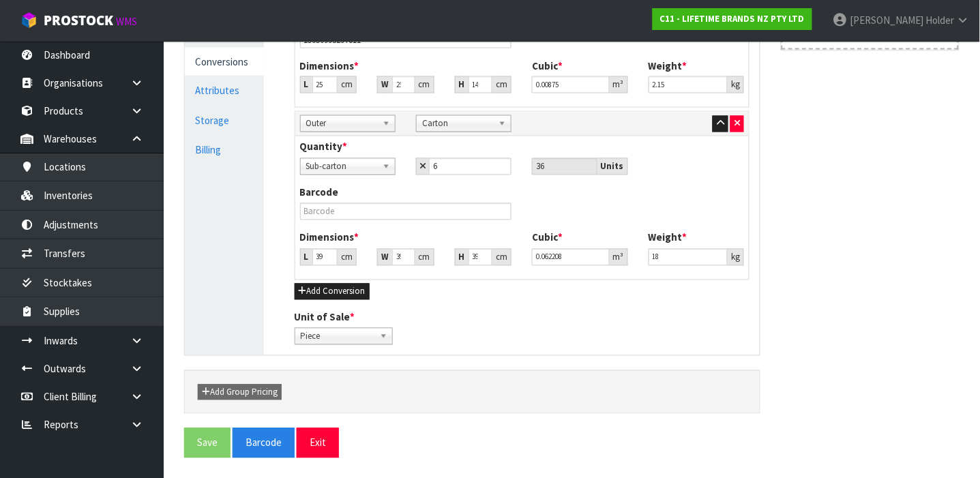
click at [401, 71] on div "Dimensions * L 25 cm W 25 cm H 14 cm" at bounding box center [406, 76] width 233 height 35
click at [234, 45] on link "Measurements" at bounding box center [224, 32] width 79 height 28
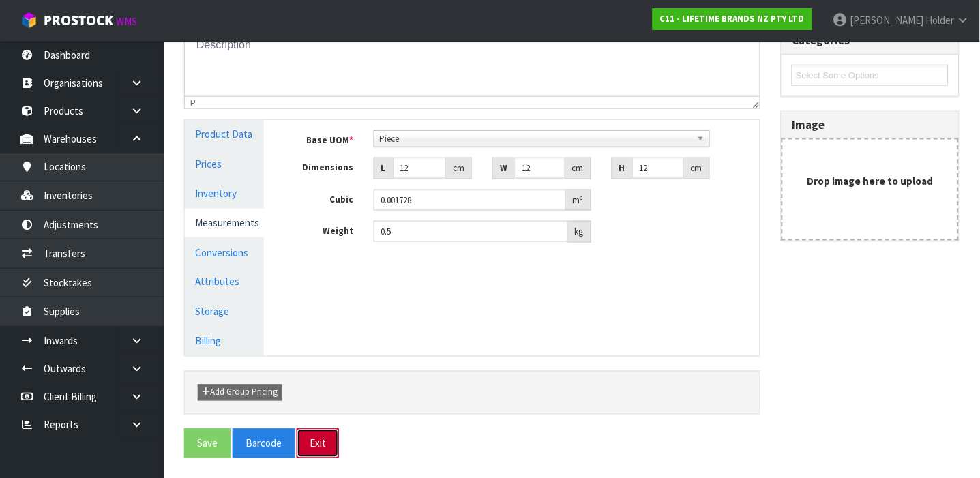
click at [310, 450] on button "Exit" at bounding box center [318, 443] width 42 height 29
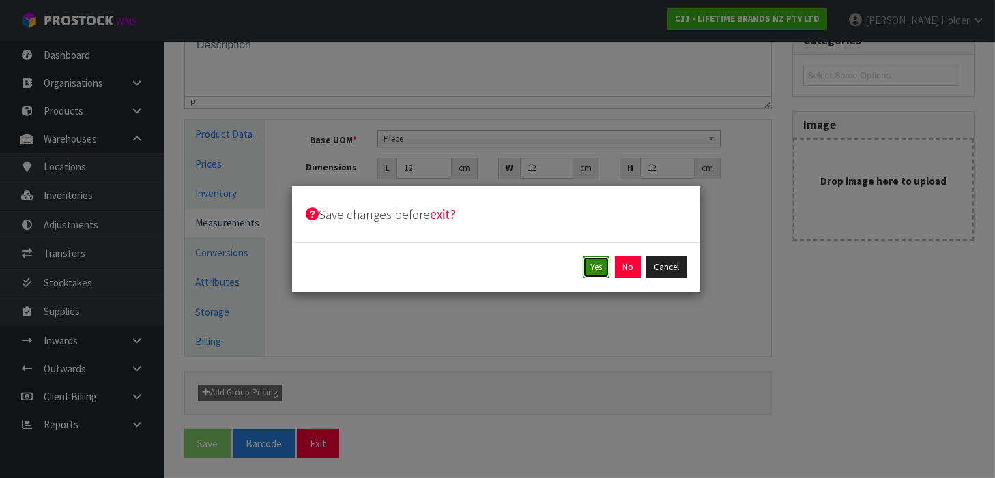
click at [602, 265] on button "Yes" at bounding box center [596, 267] width 27 height 22
click at [620, 270] on button "Yes" at bounding box center [627, 267] width 27 height 22
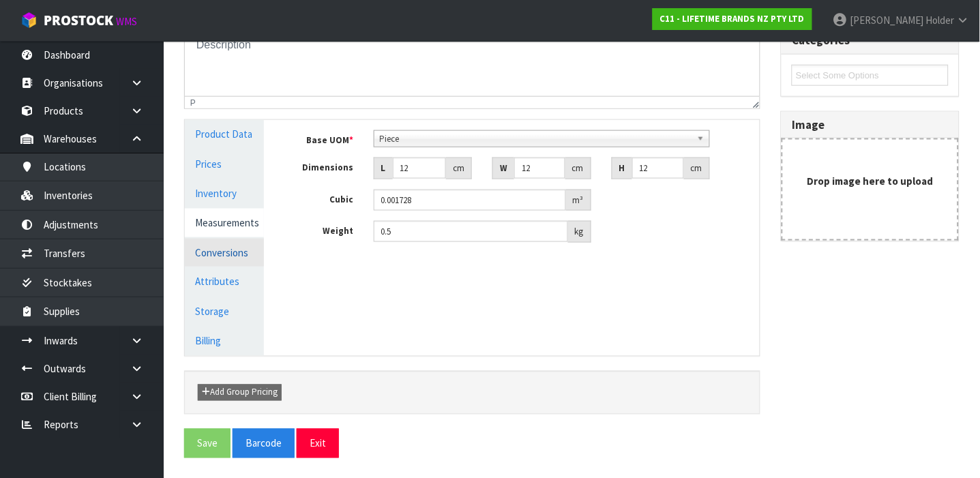
click at [226, 255] on link "Conversions" at bounding box center [224, 253] width 79 height 28
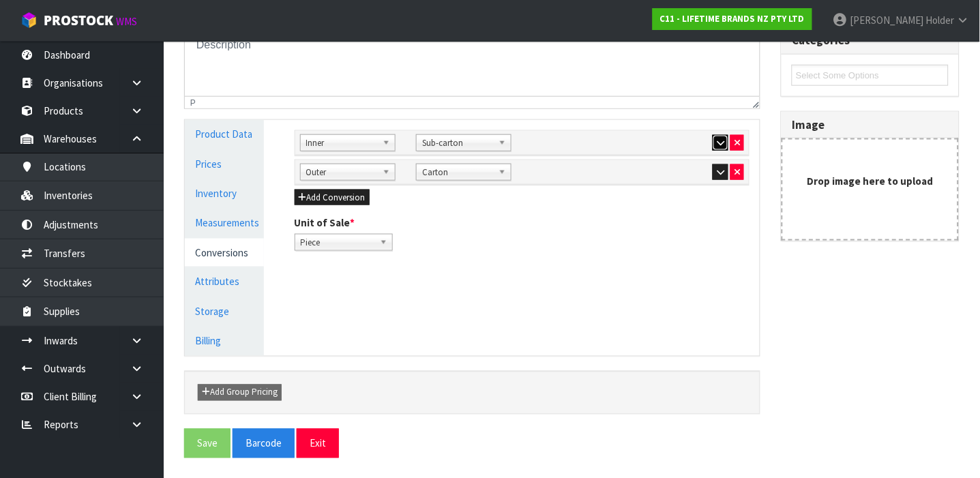
click at [722, 143] on icon "button" at bounding box center [721, 142] width 8 height 9
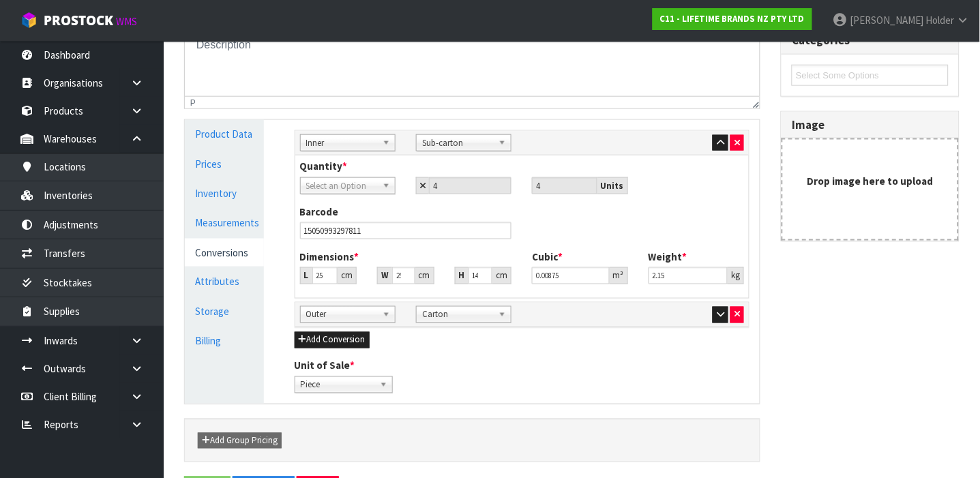
click at [329, 187] on span "Select an Option" at bounding box center [341, 186] width 71 height 16
type input "p"
click at [329, 226] on li "P iece" at bounding box center [348, 224] width 89 height 17
click at [720, 317] on icon "button" at bounding box center [721, 314] width 8 height 9
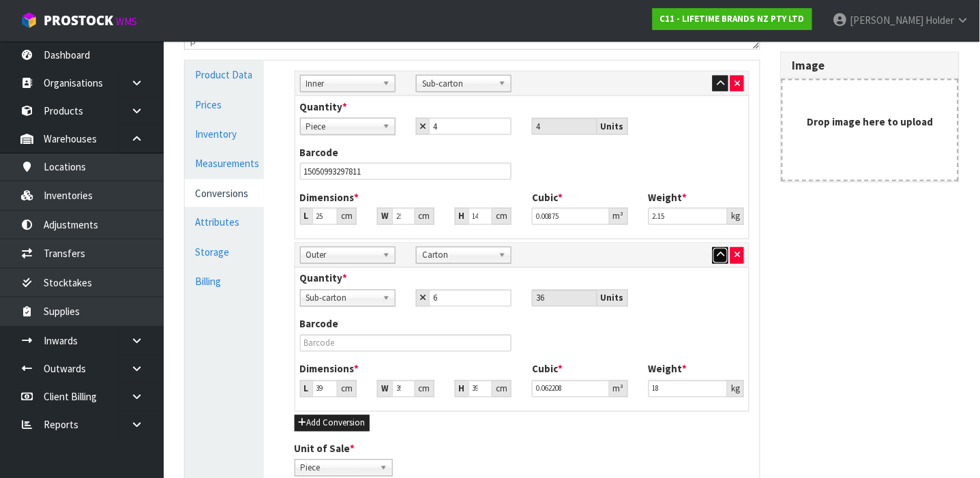
scroll to position [484, 0]
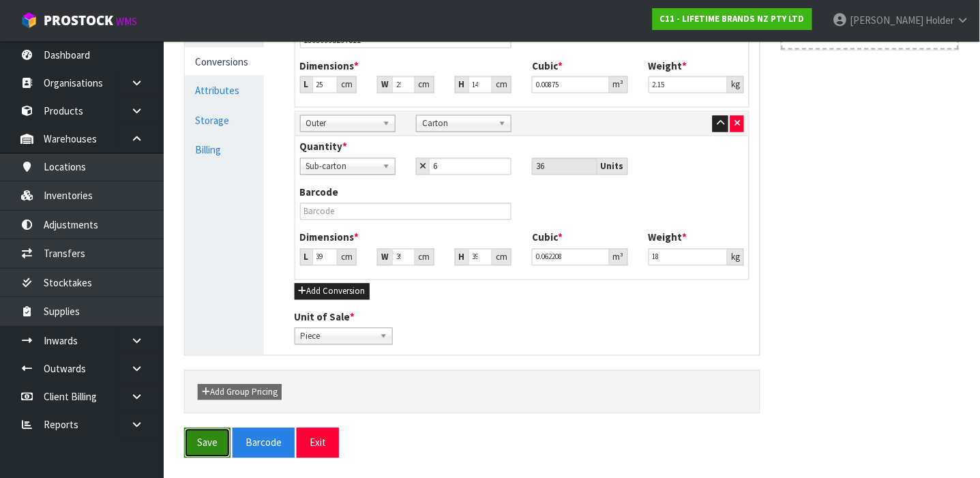
click at [206, 445] on button "Save" at bounding box center [207, 442] width 46 height 29
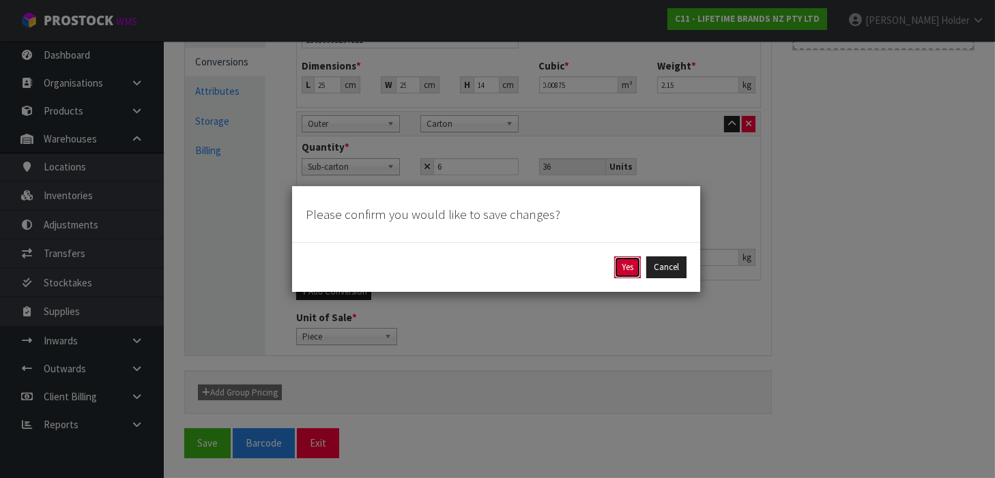
click at [625, 275] on button "Yes" at bounding box center [627, 267] width 27 height 22
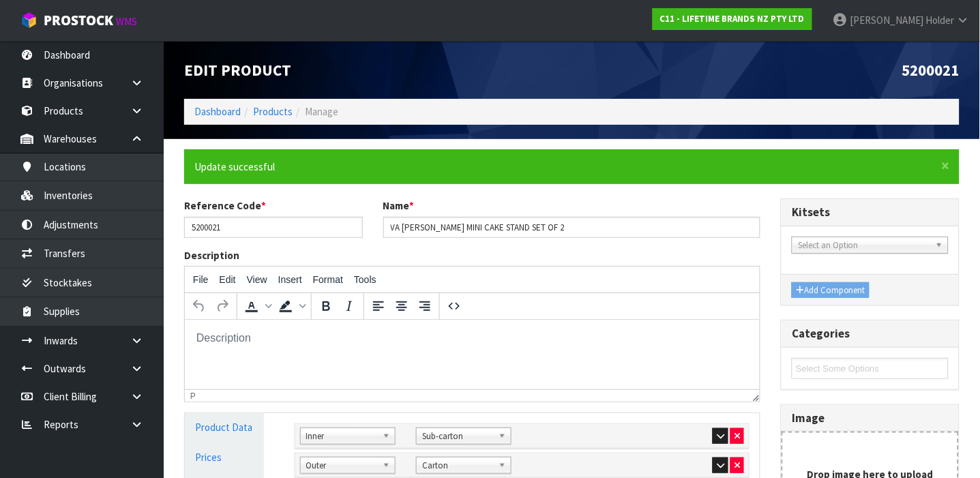
scroll to position [293, 0]
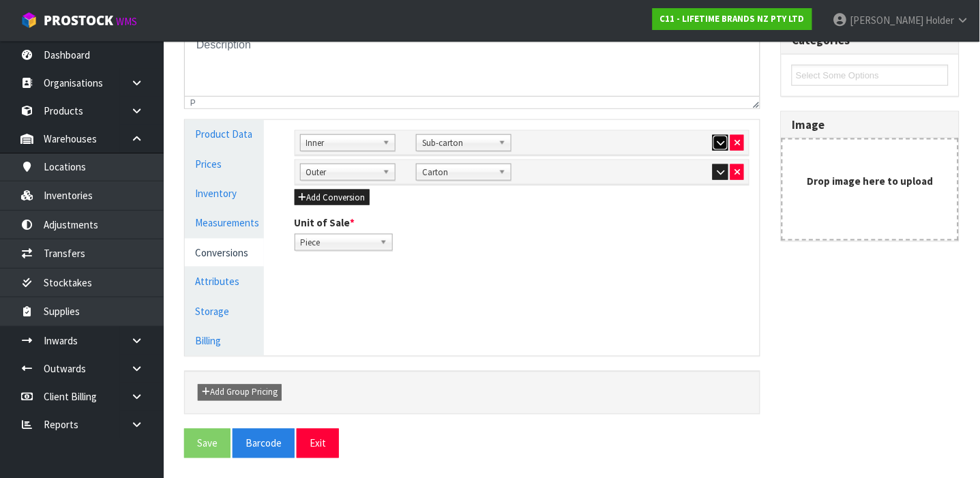
click at [724, 138] on icon "button" at bounding box center [721, 142] width 8 height 9
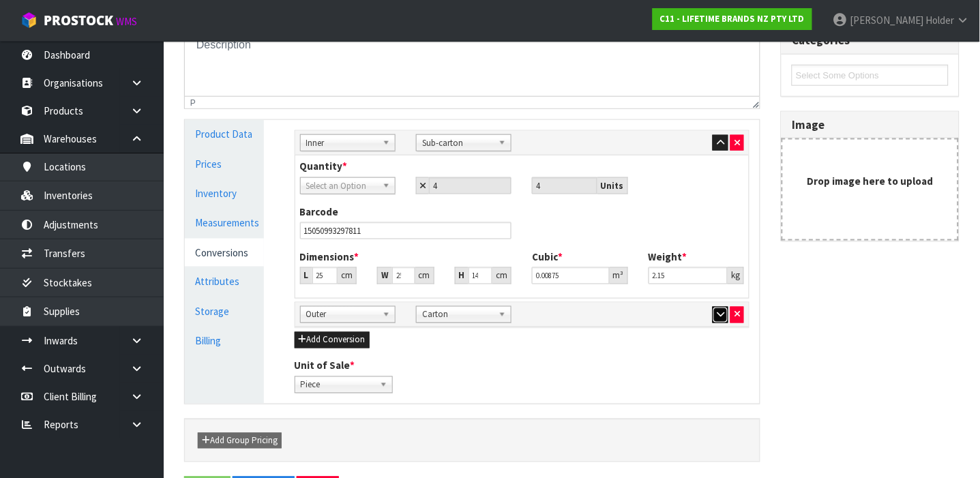
click at [724, 315] on icon "button" at bounding box center [721, 314] width 8 height 9
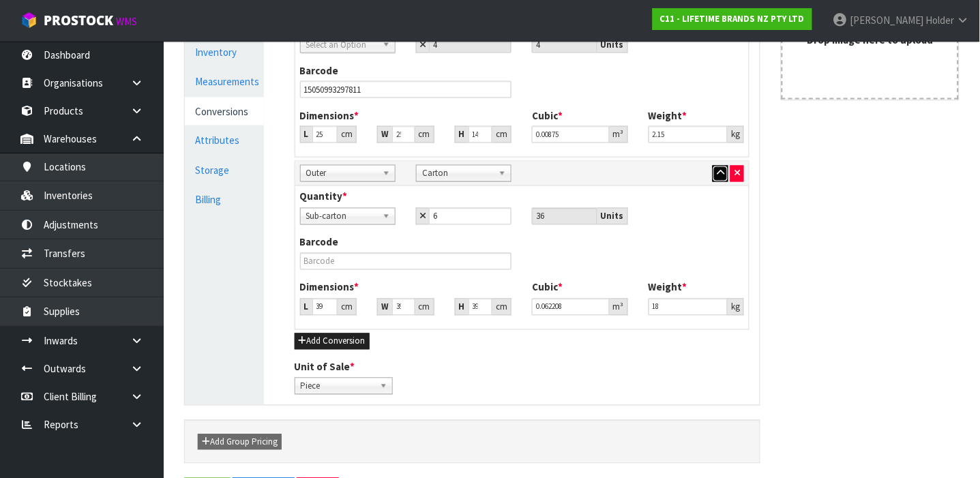
scroll to position [428, 0]
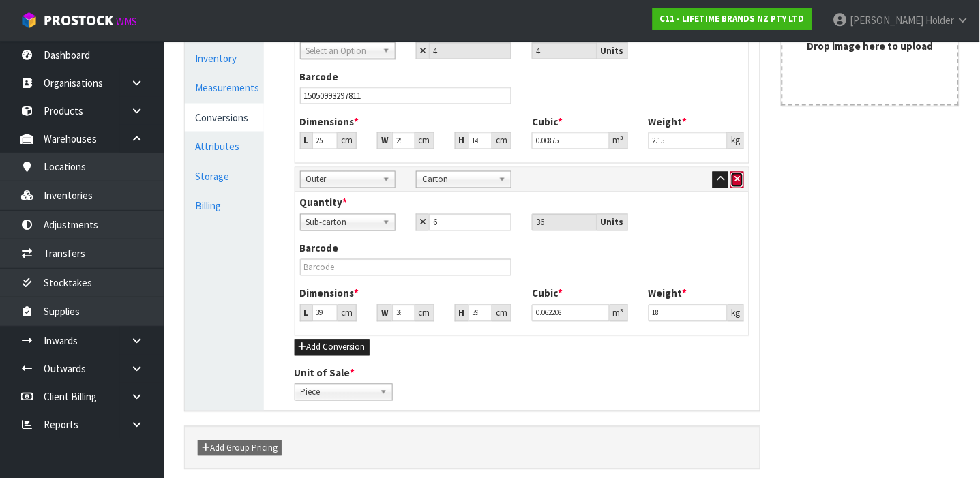
click at [735, 179] on icon "button" at bounding box center [737, 179] width 5 height 9
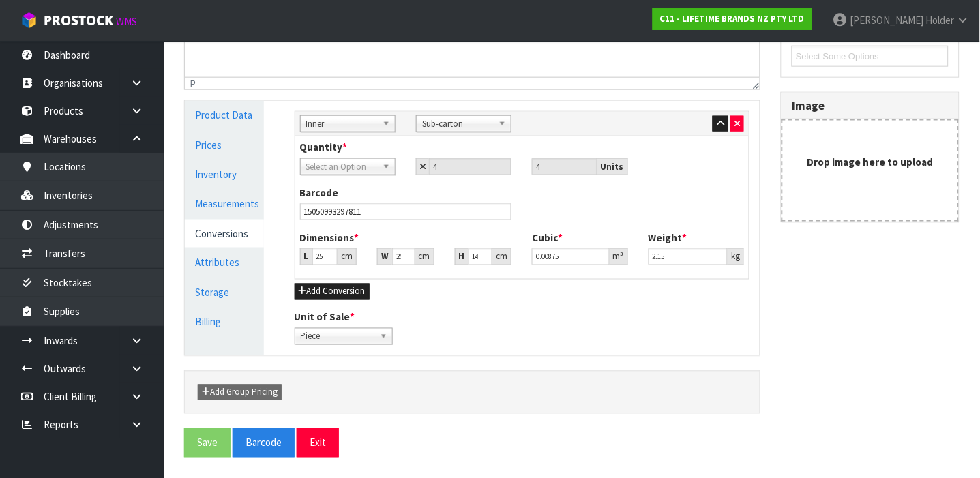
click at [338, 161] on span "Select an Option" at bounding box center [341, 167] width 71 height 16
click at [336, 206] on li "Piece" at bounding box center [348, 205] width 89 height 17
click at [209, 435] on button "Save" at bounding box center [207, 442] width 46 height 29
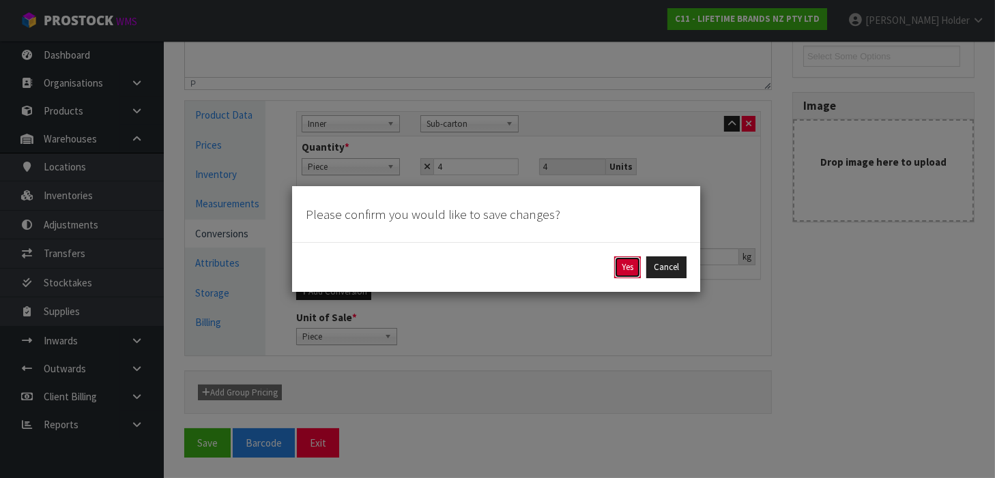
click at [634, 277] on button "Yes" at bounding box center [627, 267] width 27 height 22
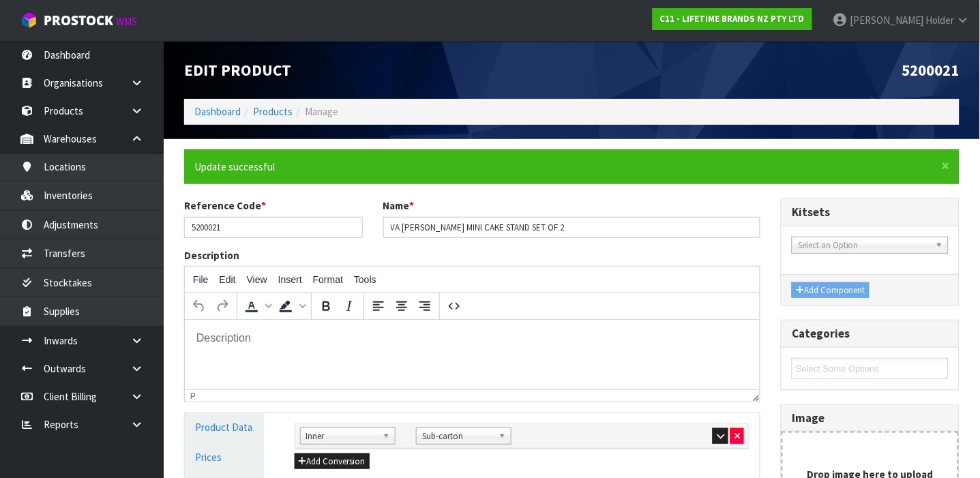
scroll to position [293, 0]
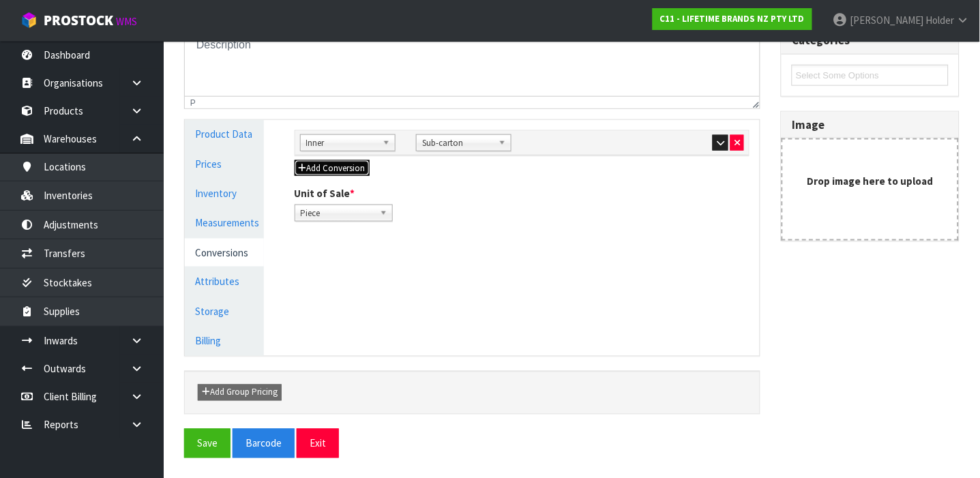
click at [352, 172] on button "Add Conversion" at bounding box center [332, 168] width 75 height 16
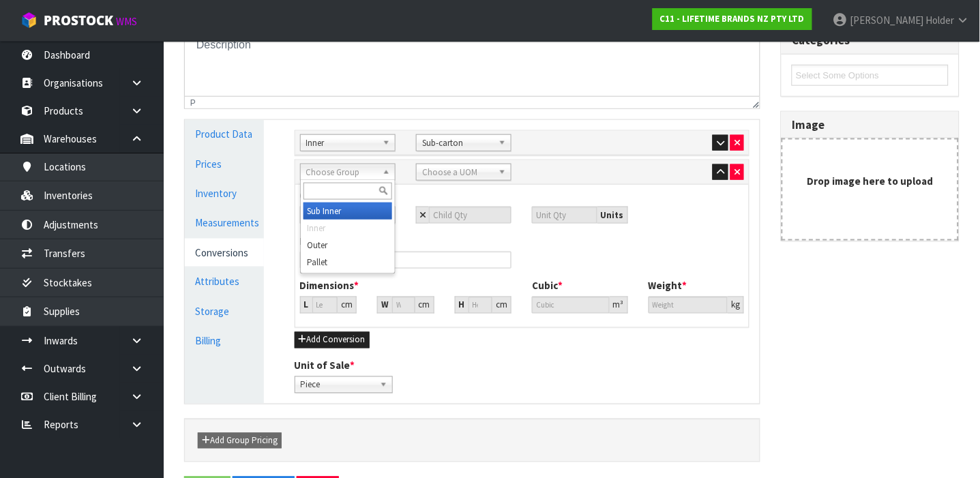
click at [351, 177] on span "Choose Group" at bounding box center [341, 172] width 71 height 16
click at [334, 241] on li "Outer" at bounding box center [348, 245] width 89 height 17
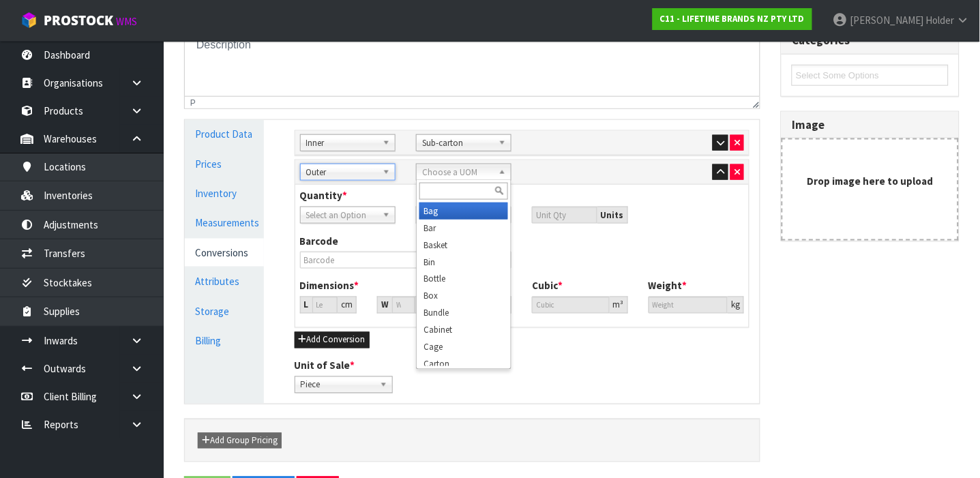
click at [484, 173] on span "Choose a UOM" at bounding box center [457, 172] width 71 height 16
type input "car"
click at [465, 206] on li "Car ton" at bounding box center [464, 211] width 89 height 17
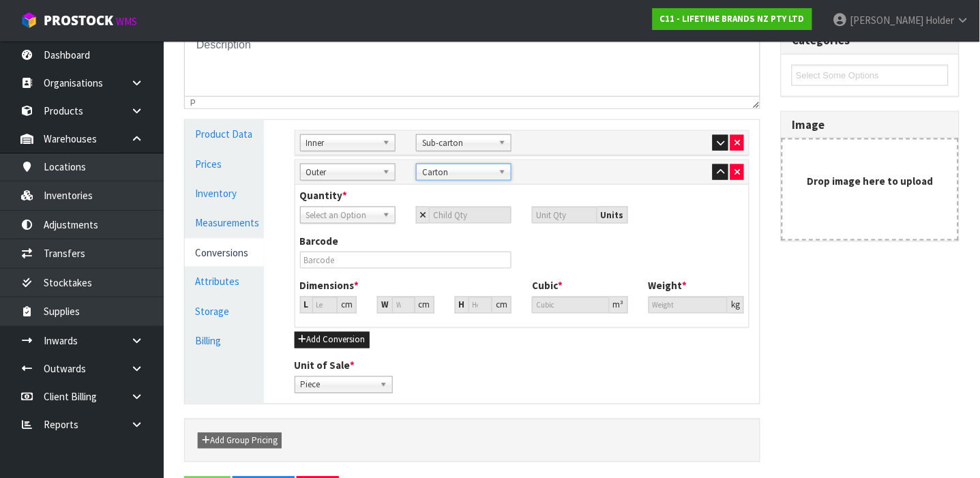
click at [344, 211] on span "Select an Option" at bounding box center [341, 215] width 71 height 16
click at [334, 267] on li "Sub-carton" at bounding box center [348, 271] width 89 height 17
click at [467, 216] on input "number" at bounding box center [470, 215] width 83 height 17
type input "6"
type input "24"
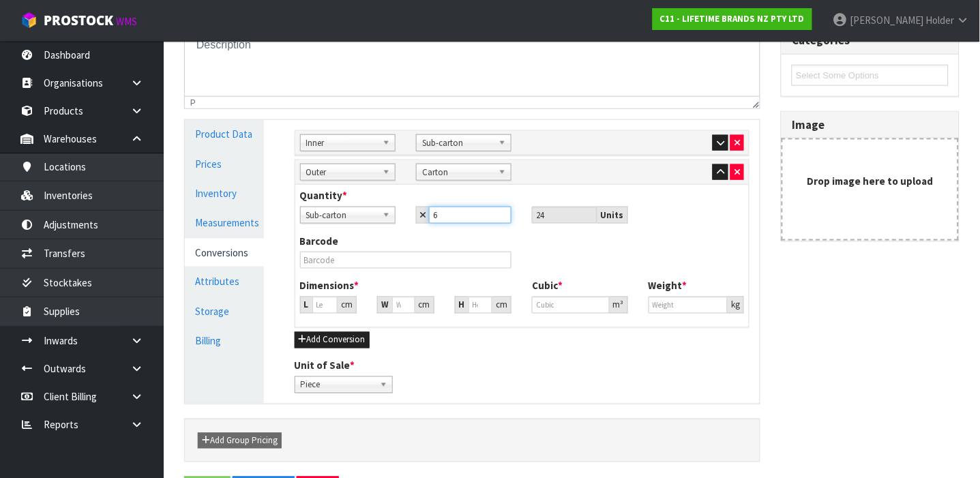
type input "6"
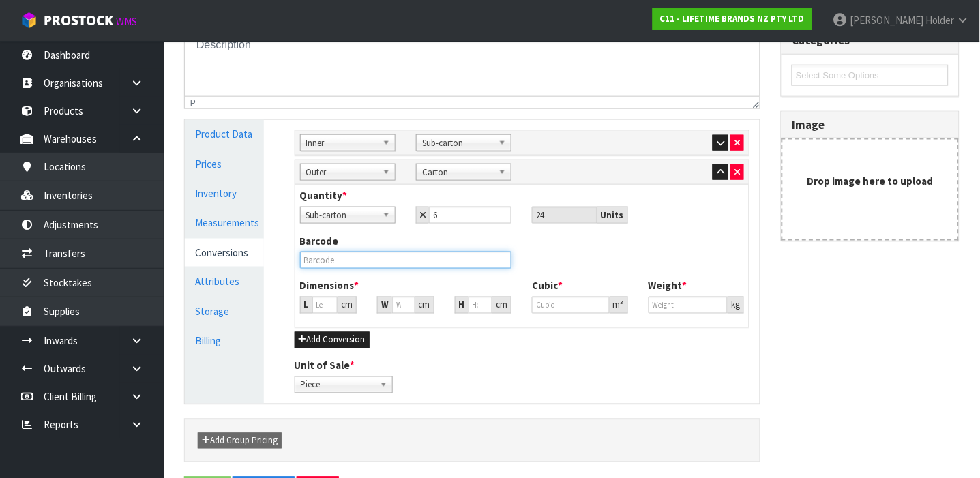
type input "34.614"
type input "0.041472"
type input "12"
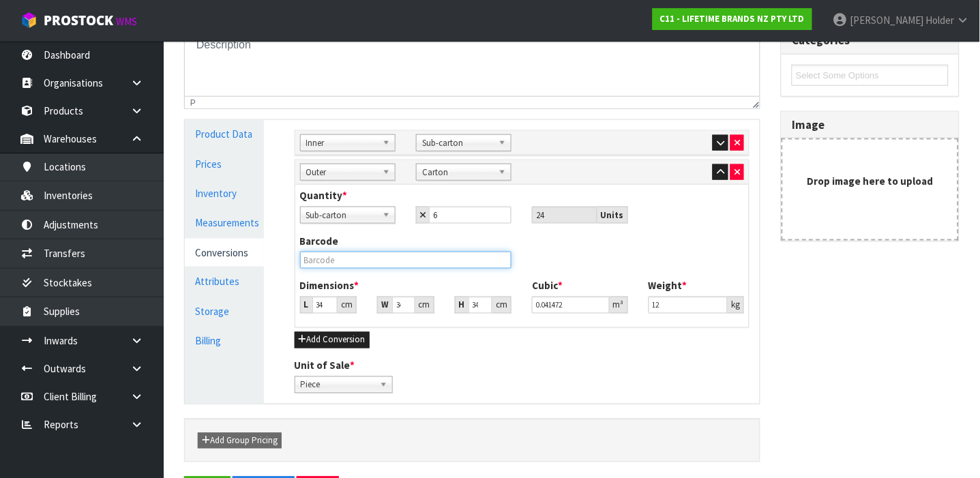
click at [347, 263] on input "text" at bounding box center [406, 260] width 212 height 17
type input "34.615"
type input "0.041473"
click at [325, 300] on input "34.615" at bounding box center [325, 305] width 26 height 17
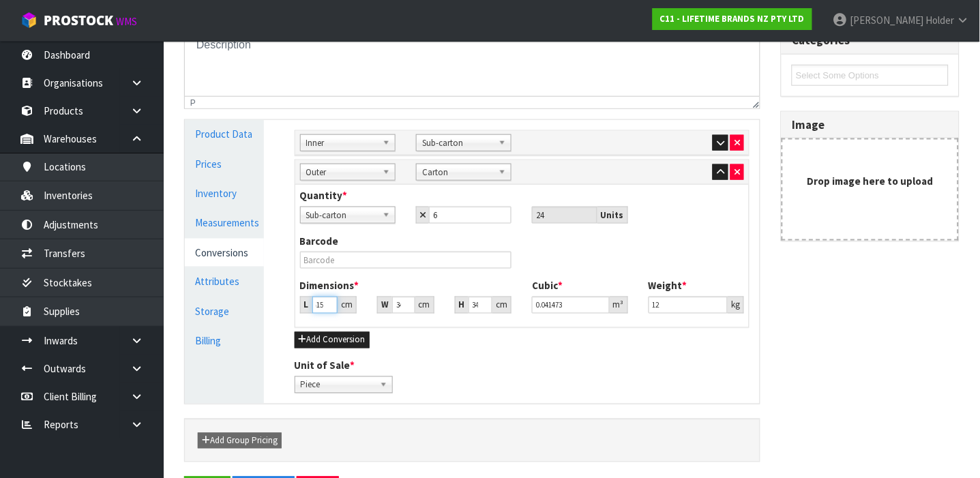
type input "34.61"
type input "0.041467"
type input "34.6"
type input "0.041455"
type input "34"
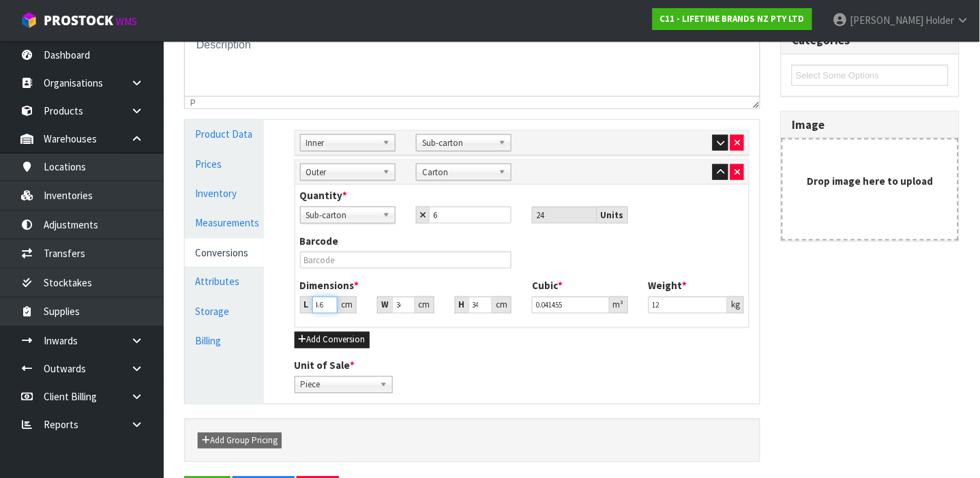
type input "0.040736"
type input "3"
type input "0.003594"
type input "0.000001"
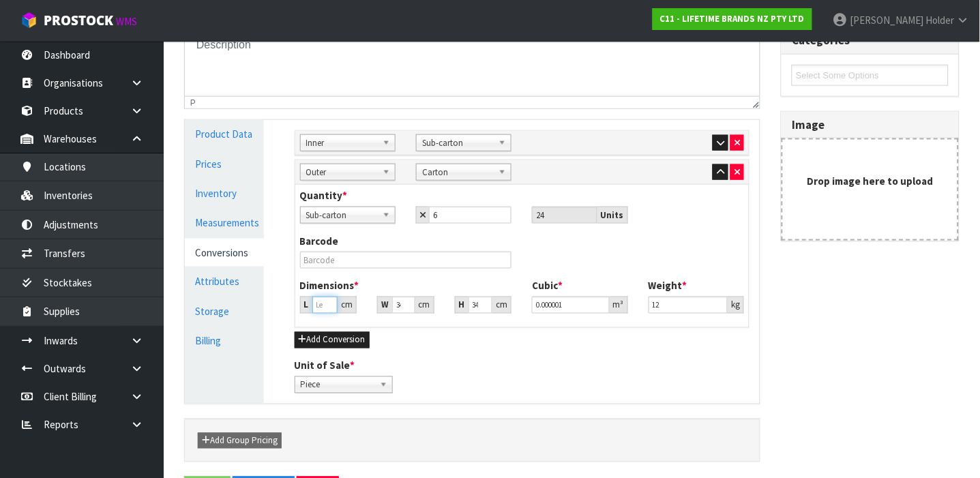
type input "2"
type input "0.002396"
type input "27"
type input "0.032349"
type input "27"
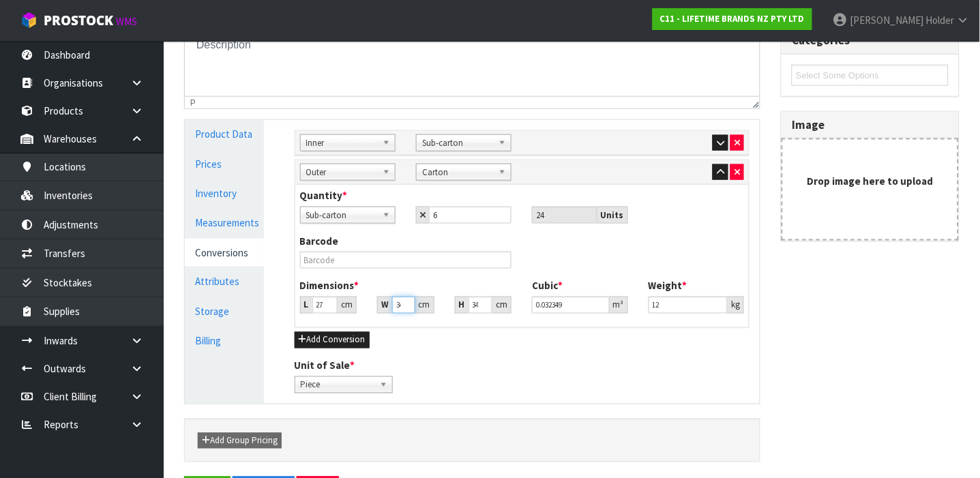
type input "5"
type input "0.004673"
type input "52"
type input "0.048598"
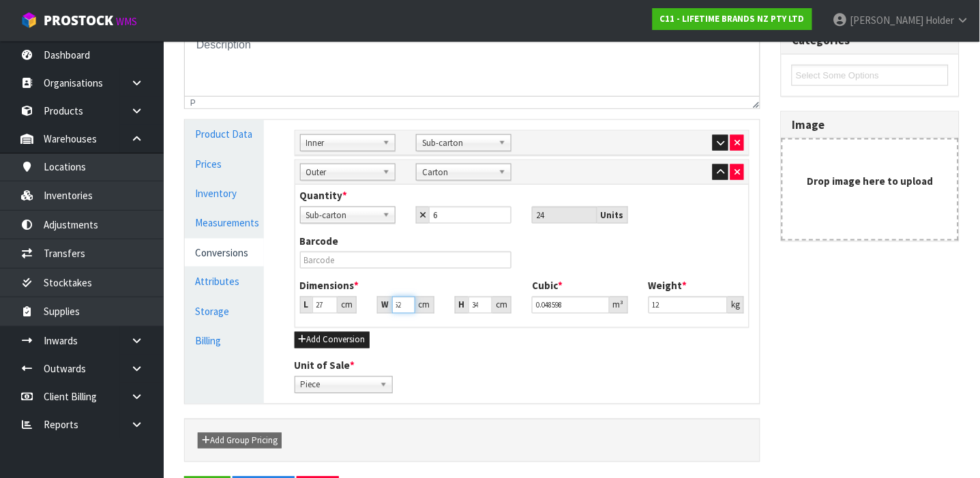
type input "52"
type input "4"
type input "0.005616"
type input "42"
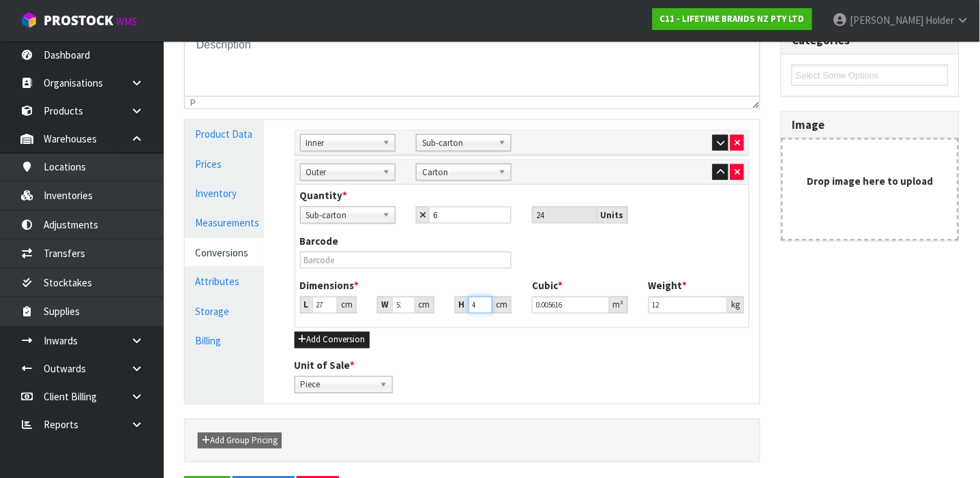
type input "0.058968"
type input "42"
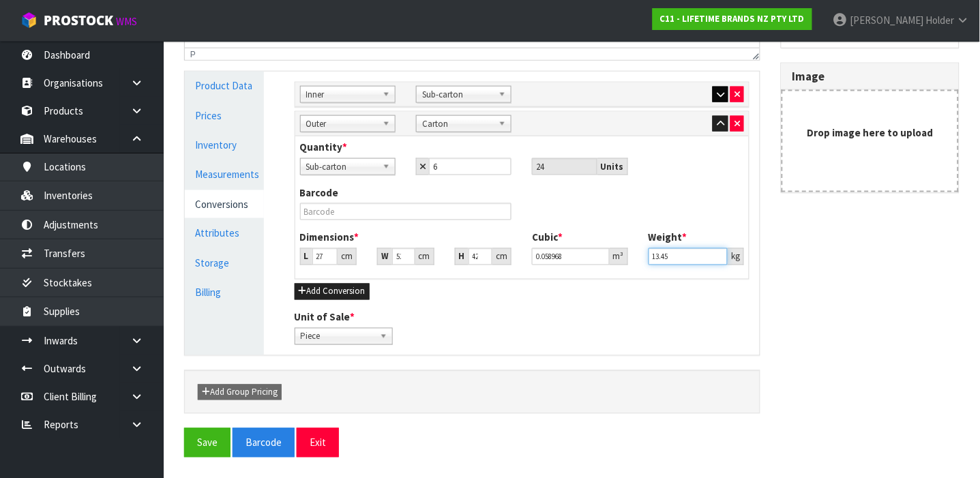
type input "13.45"
click at [717, 91] on icon "button" at bounding box center [721, 94] width 8 height 9
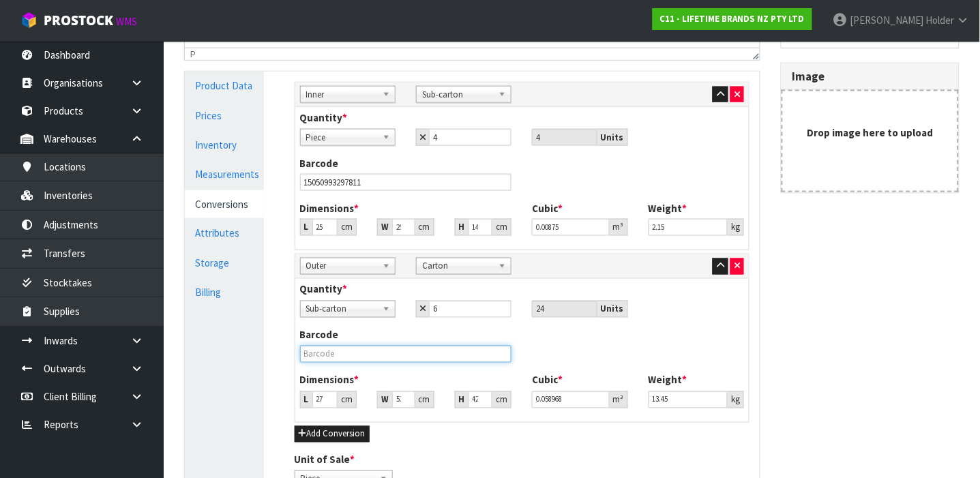
click at [385, 351] on input "text" at bounding box center [406, 354] width 212 height 17
type input "25050993297818"
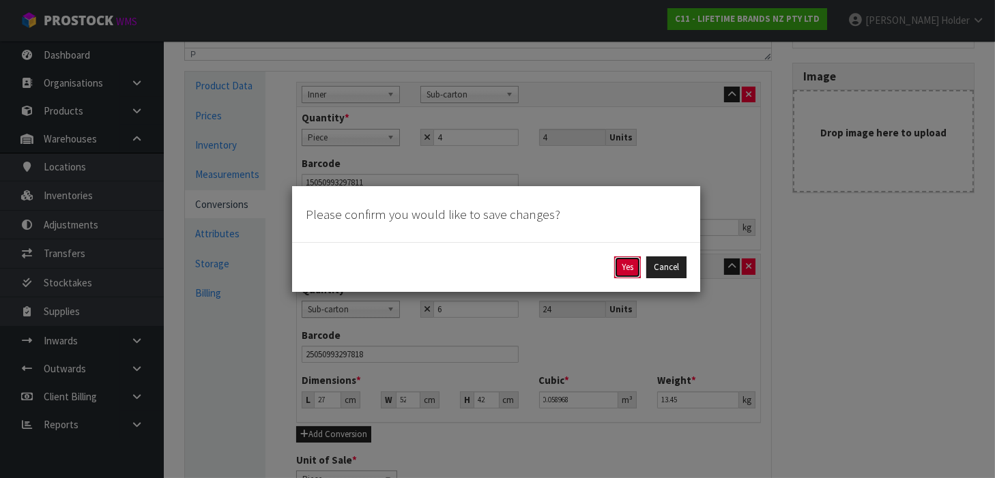
click at [617, 266] on button "Yes" at bounding box center [627, 267] width 27 height 22
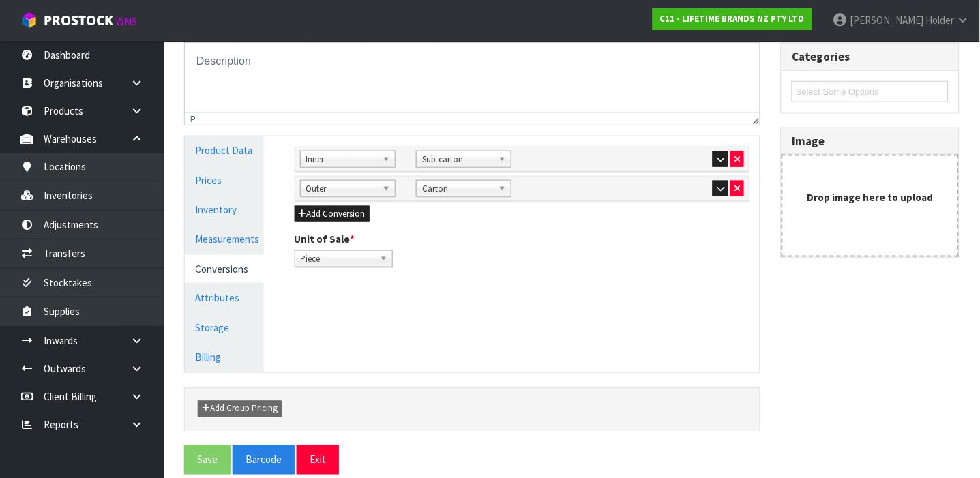
scroll to position [293, 0]
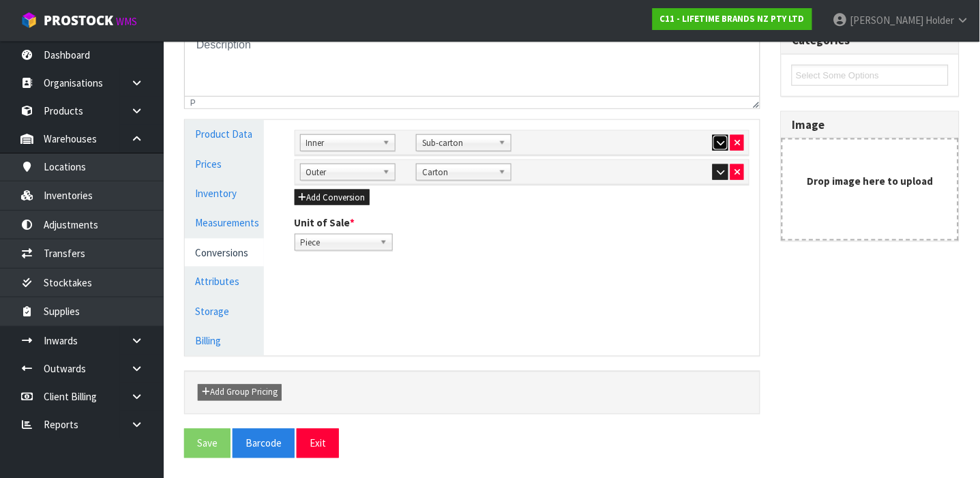
click at [713, 136] on button "button" at bounding box center [721, 143] width 16 height 16
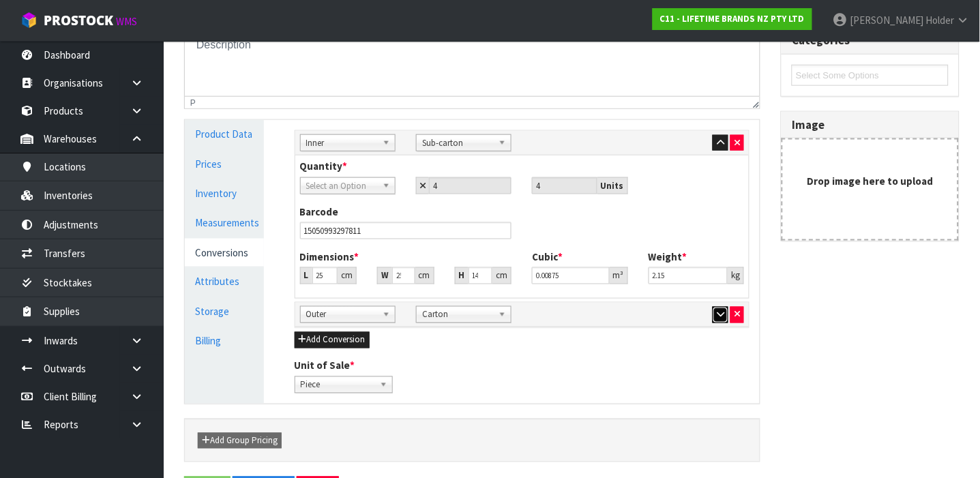
click at [718, 315] on icon "button" at bounding box center [721, 314] width 8 height 9
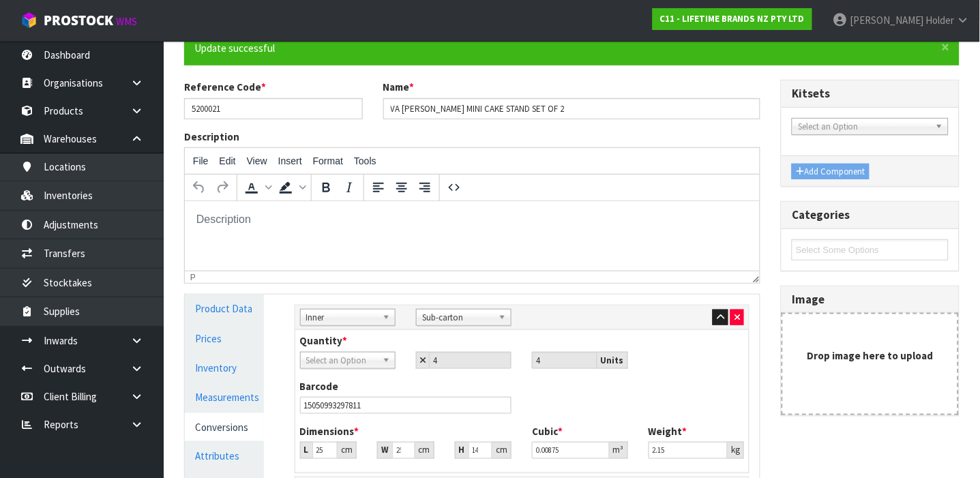
scroll to position [63, 0]
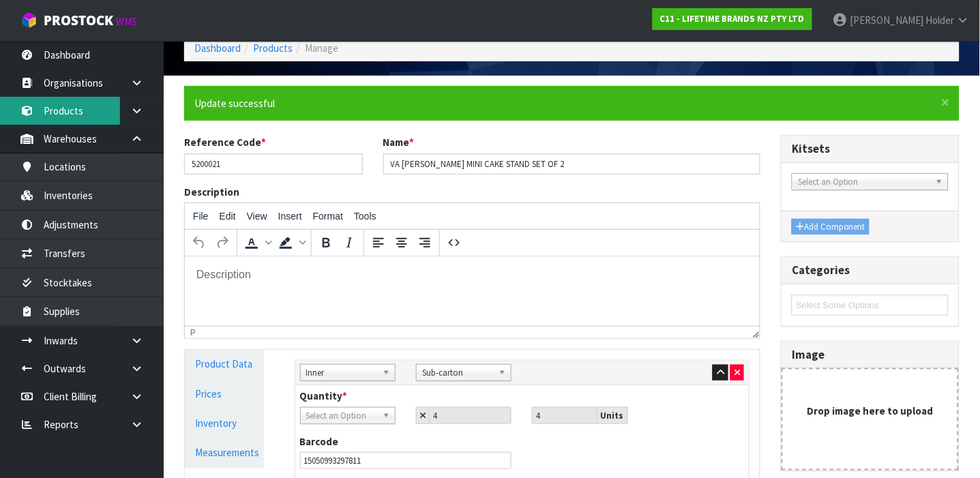
click at [62, 108] on link "Products" at bounding box center [82, 111] width 164 height 28
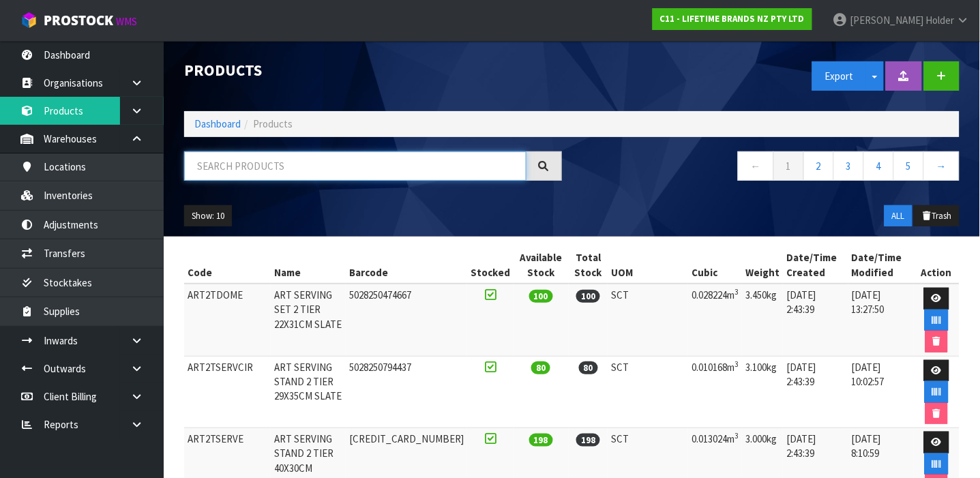
click at [246, 156] on input "text" at bounding box center [355, 165] width 342 height 29
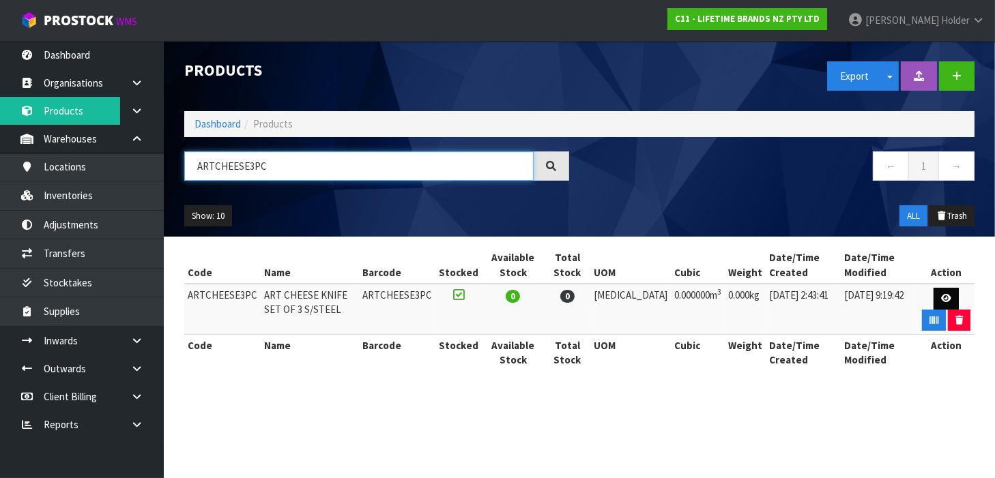
type input "ARTCHEESE3PC"
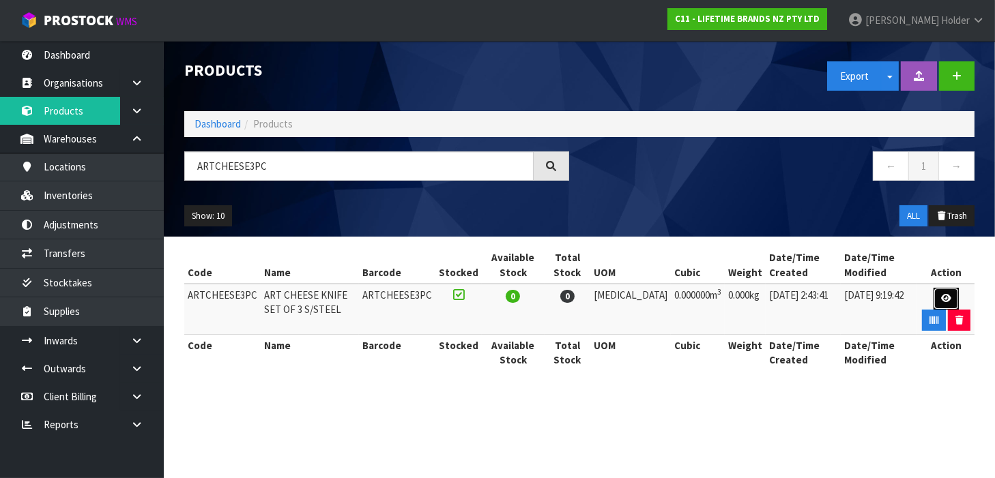
click at [935, 295] on link at bounding box center [945, 299] width 25 height 22
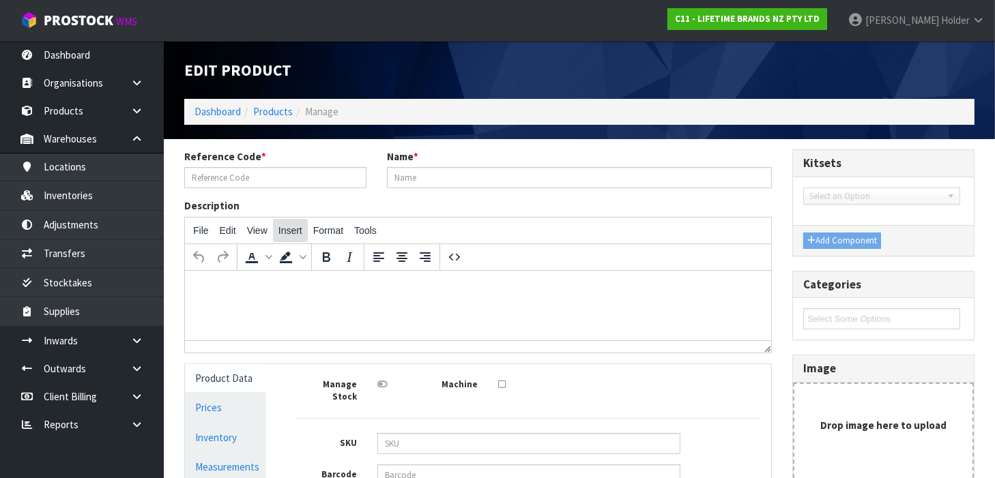
type input "ARTCHEESE3PC"
type input "ART CHEESE KNIFE SET OF 3 S/STEEL"
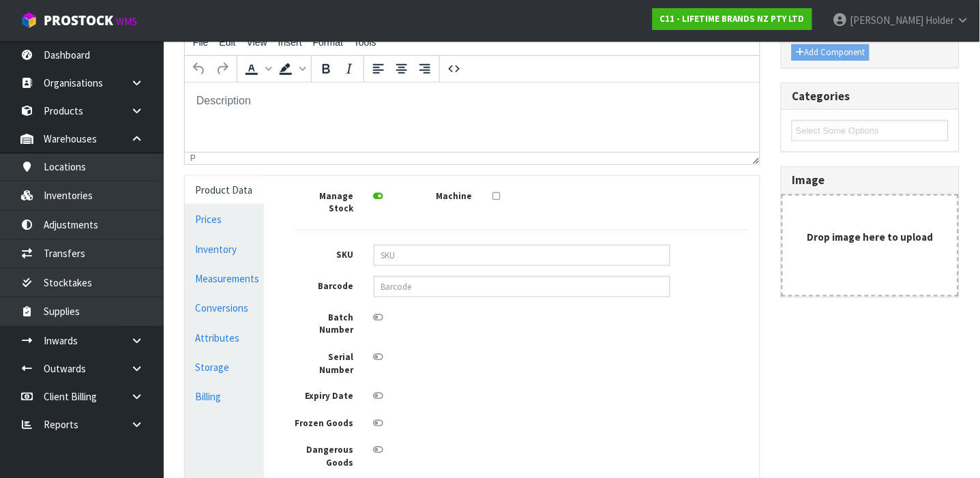
scroll to position [229, 0]
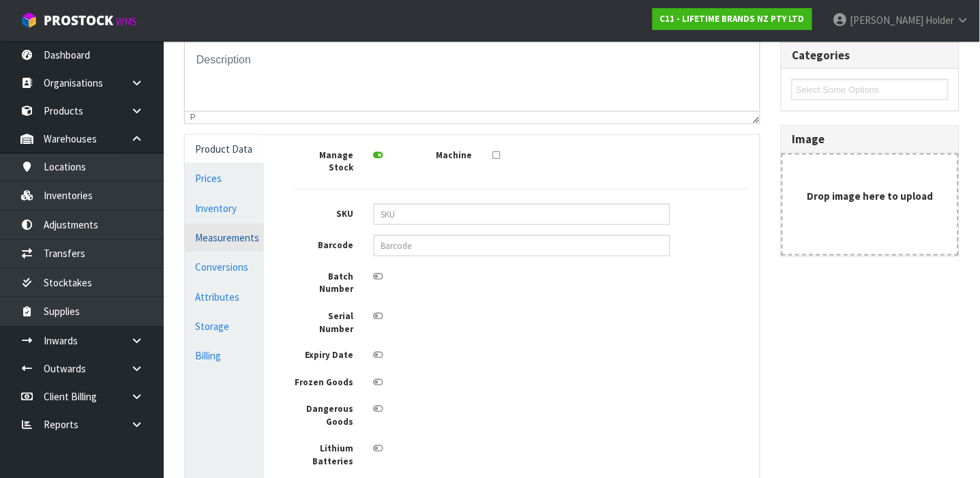
click at [214, 231] on link "Measurements" at bounding box center [224, 238] width 79 height 28
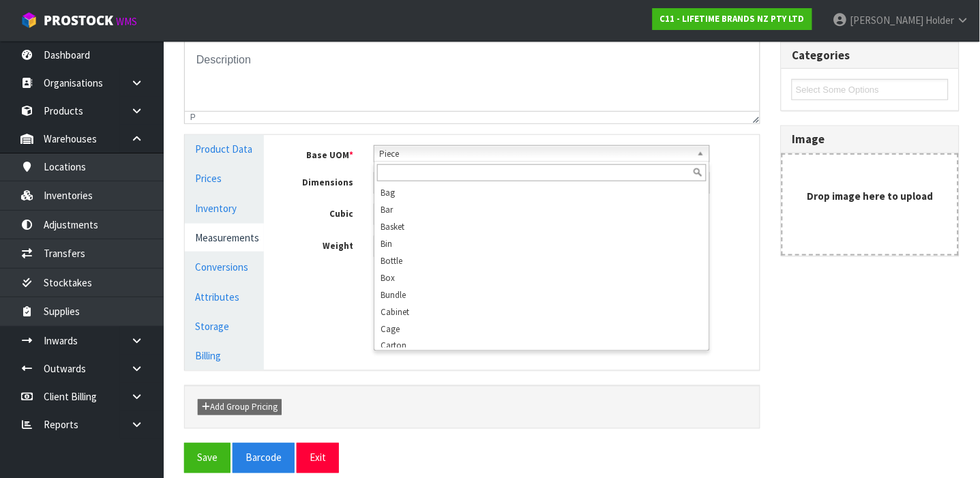
click at [511, 158] on span "Piece" at bounding box center [536, 154] width 312 height 16
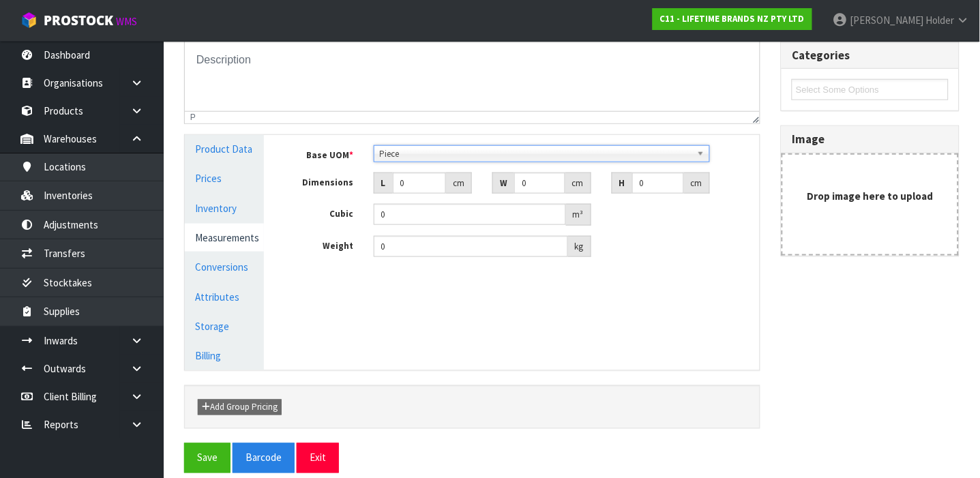
click at [511, 158] on span "Piece" at bounding box center [536, 154] width 312 height 16
click at [424, 186] on input "0" at bounding box center [419, 183] width 53 height 21
type input "0.000001"
type input "25"
type input "19"
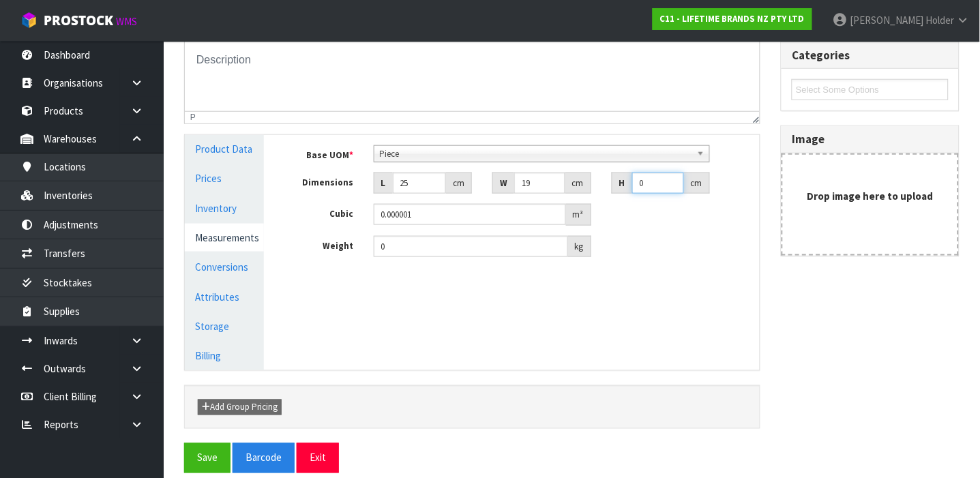
type input "3"
type input "0.001425"
type input "3"
click at [400, 248] on input "0" at bounding box center [471, 246] width 194 height 21
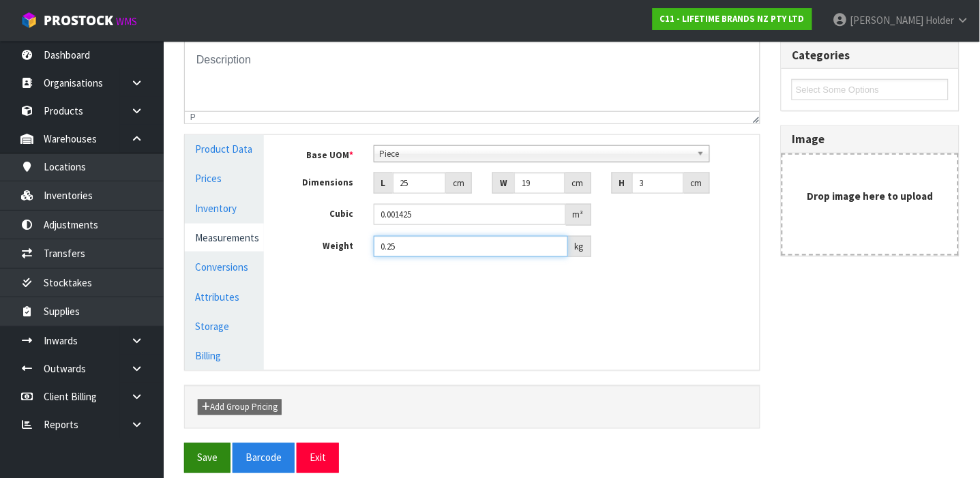
type input "0.25"
click at [207, 445] on button "Save" at bounding box center [207, 457] width 46 height 29
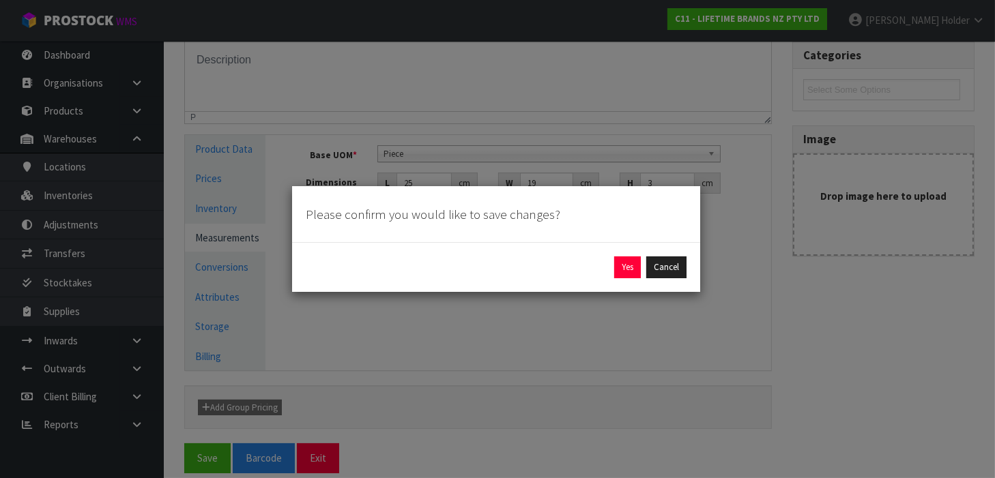
click at [611, 265] on div "Yes Cancel" at bounding box center [496, 267] width 381 height 22
click at [624, 267] on button "Yes" at bounding box center [627, 267] width 27 height 22
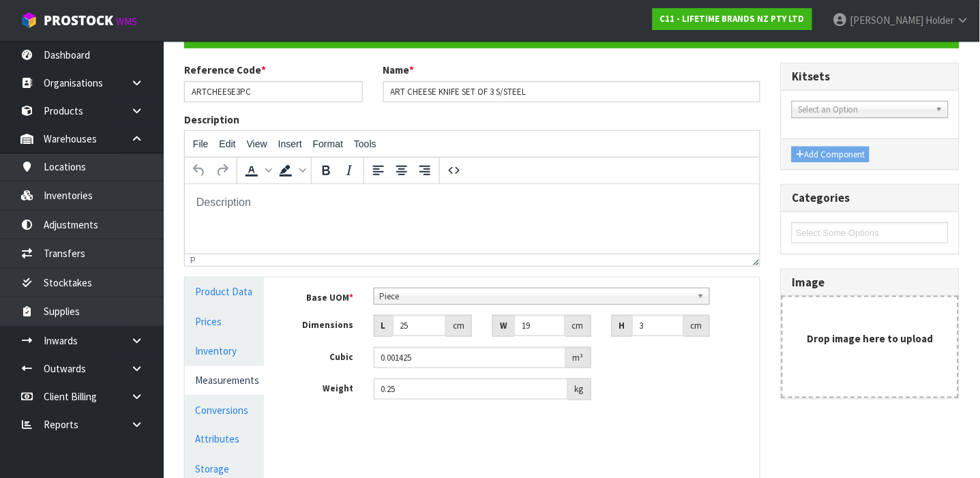
scroll to position [293, 0]
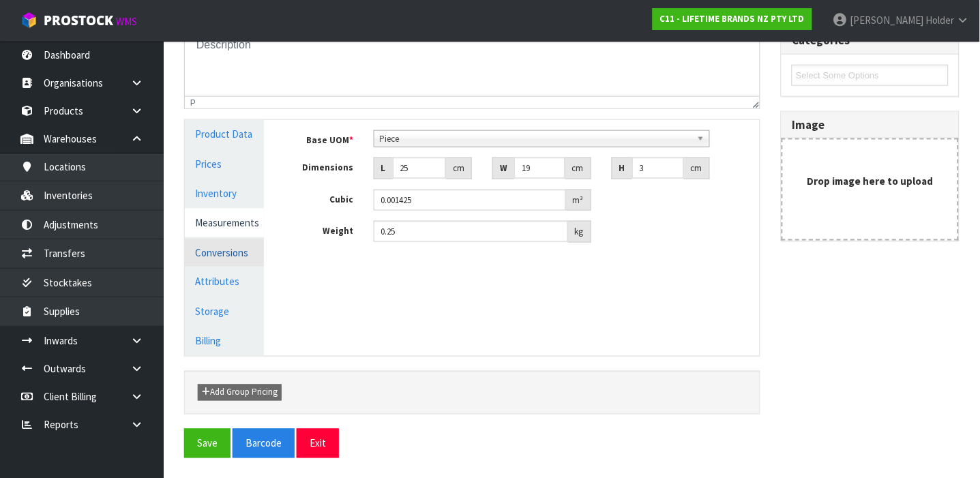
click at [214, 263] on link "Conversions" at bounding box center [224, 253] width 79 height 28
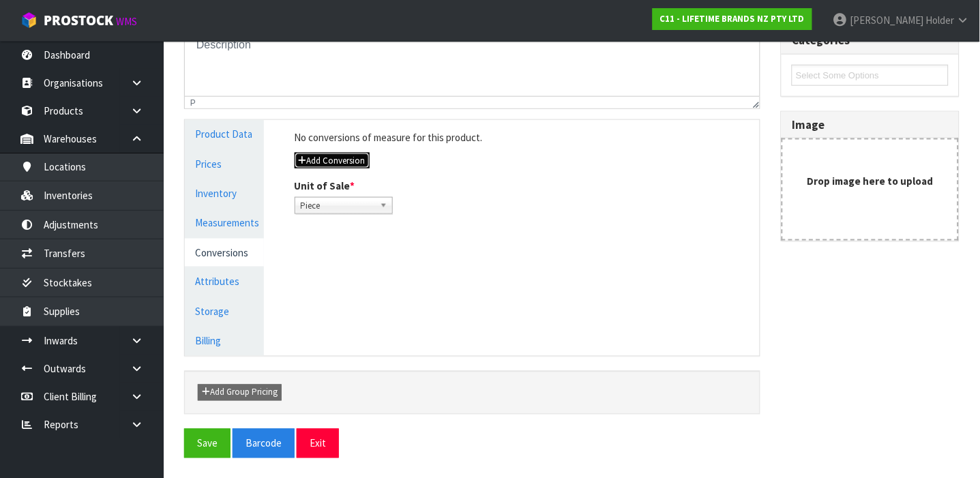
click at [327, 161] on button "Add Conversion" at bounding box center [332, 161] width 75 height 16
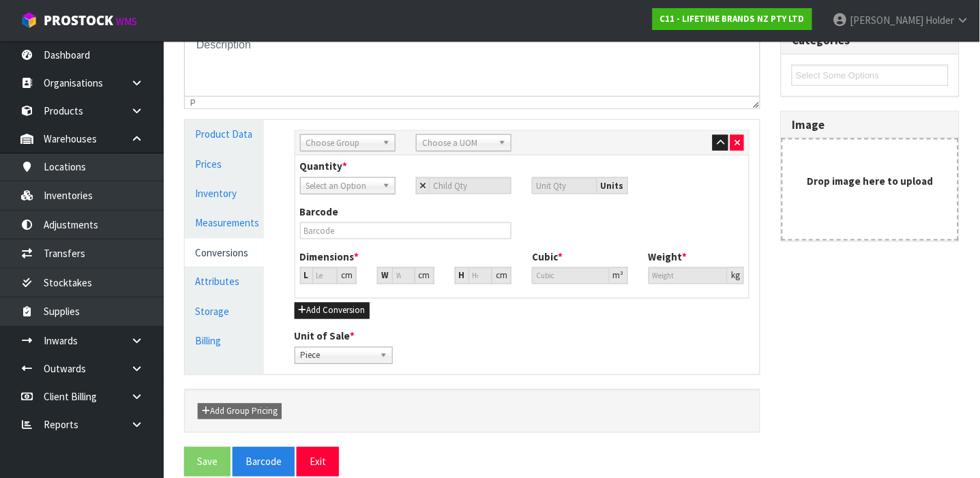
click at [350, 143] on span "Choose Group" at bounding box center [341, 143] width 71 height 16
click at [345, 181] on li "Sub Inner" at bounding box center [348, 181] width 89 height 17
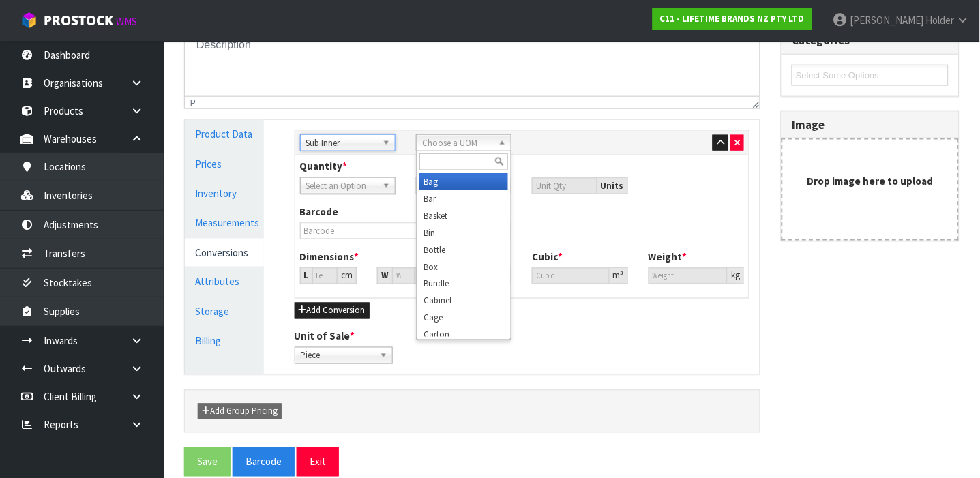
click at [450, 139] on span "Choose a UOM" at bounding box center [457, 143] width 71 height 16
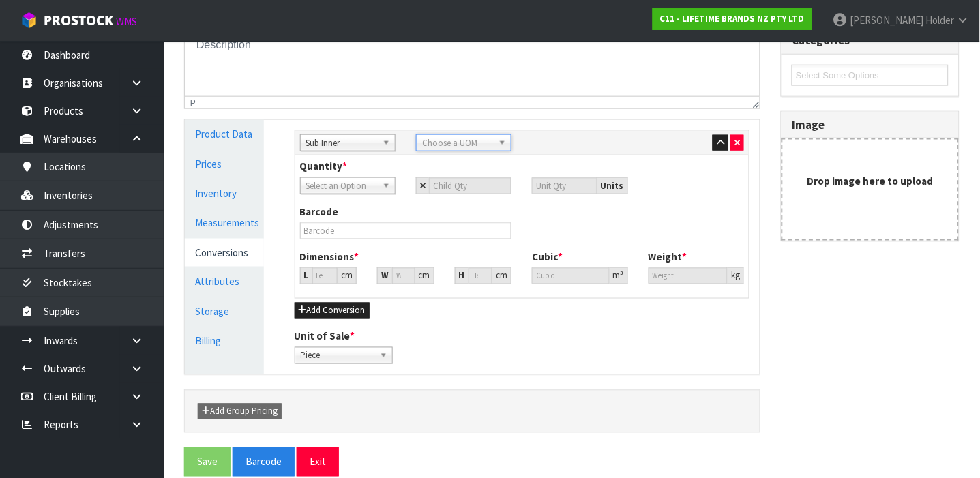
click at [340, 147] on span "Sub Inner" at bounding box center [341, 143] width 71 height 16
type input "sub"
click at [343, 183] on li "Sub Inner" at bounding box center [348, 181] width 89 height 17
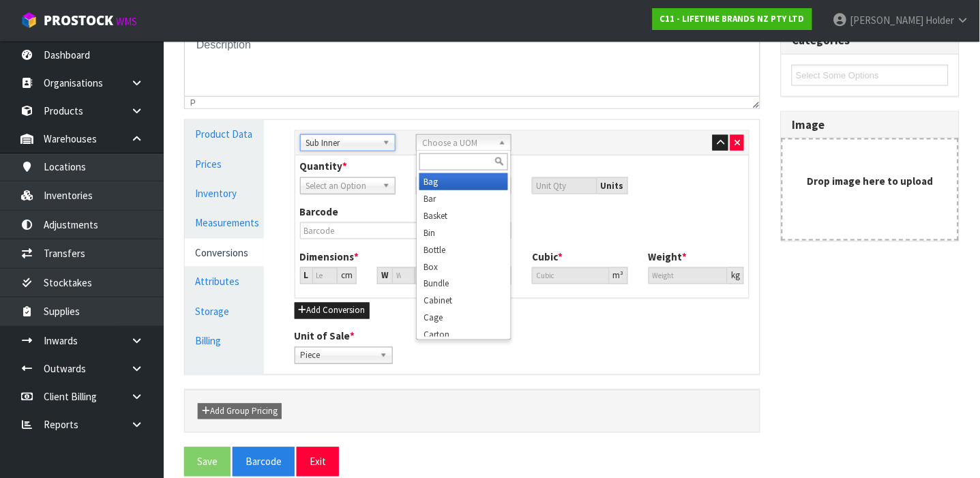
click at [461, 145] on span "Choose a UOM" at bounding box center [457, 143] width 71 height 16
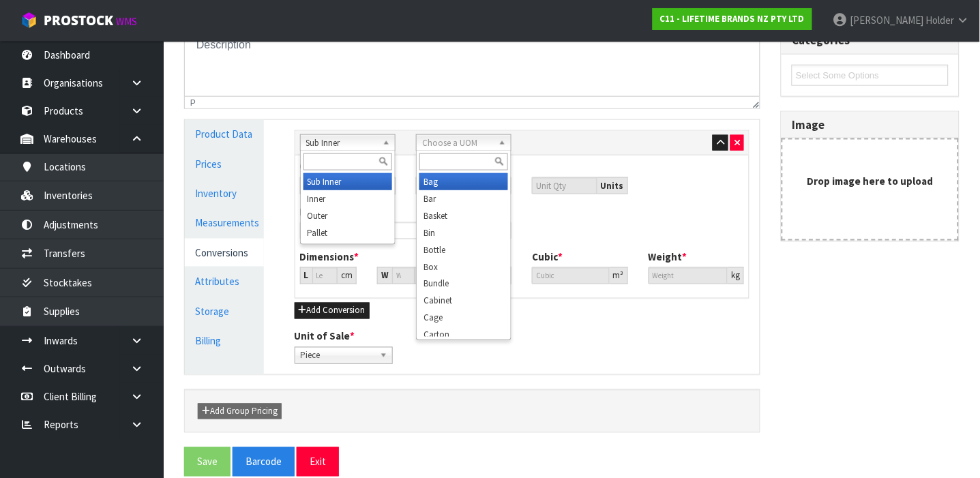
click at [380, 143] on link "Sub Inner" at bounding box center [347, 142] width 95 height 17
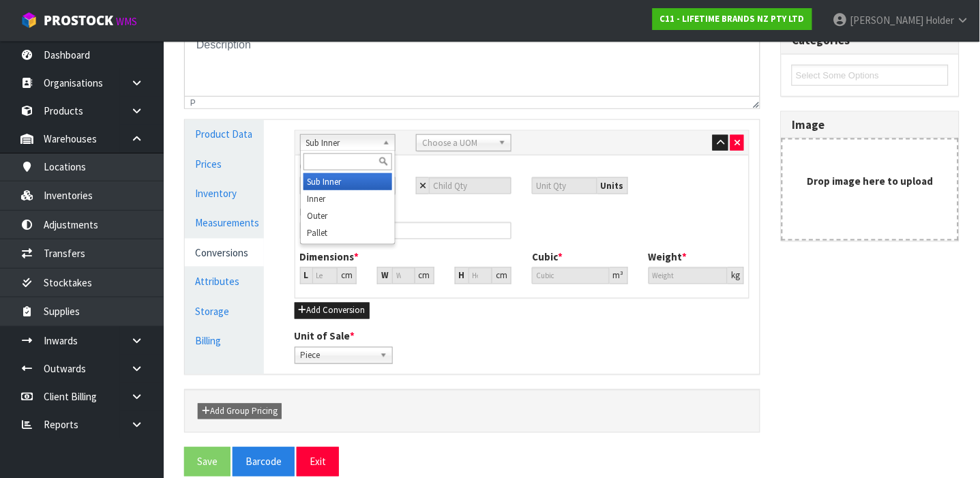
click at [737, 134] on div at bounding box center [696, 142] width 95 height 16
click at [734, 136] on button "button" at bounding box center [738, 143] width 14 height 16
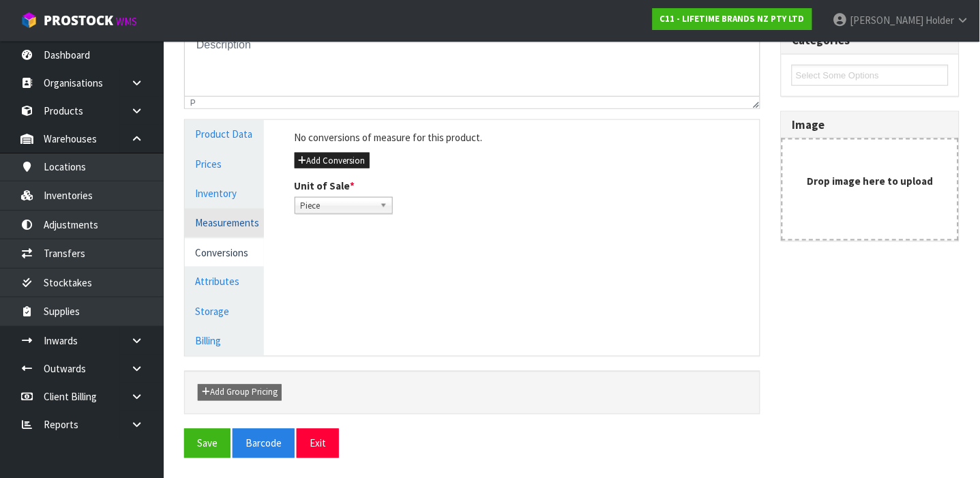
click at [255, 218] on link "Measurements" at bounding box center [224, 223] width 79 height 28
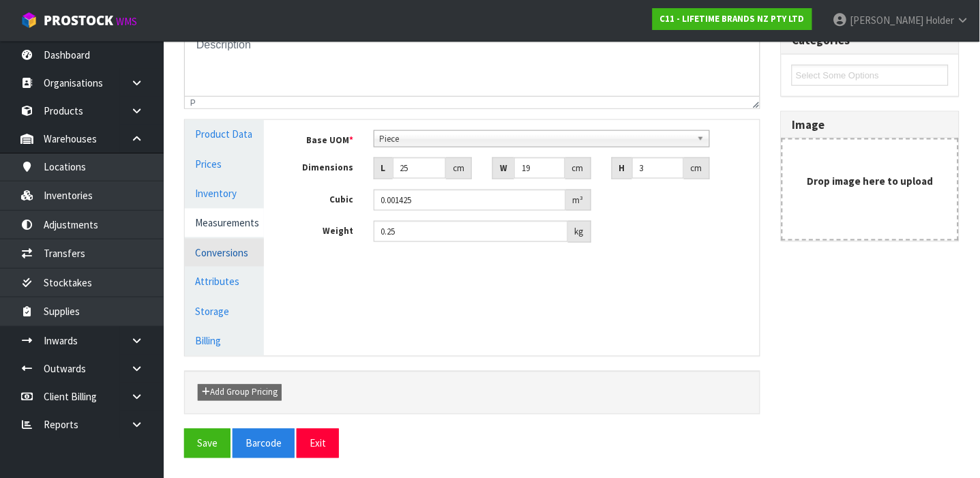
click at [240, 244] on link "Conversions" at bounding box center [224, 253] width 79 height 28
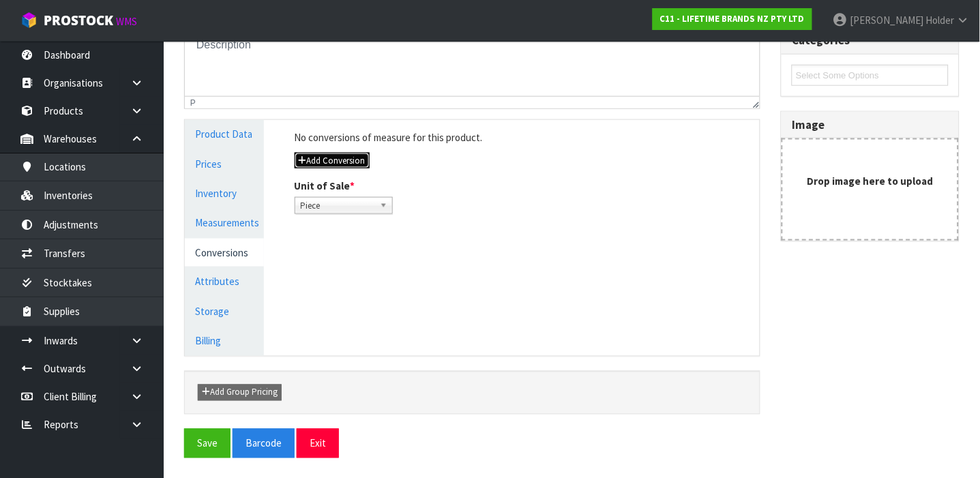
click at [331, 163] on button "Add Conversion" at bounding box center [332, 161] width 75 height 16
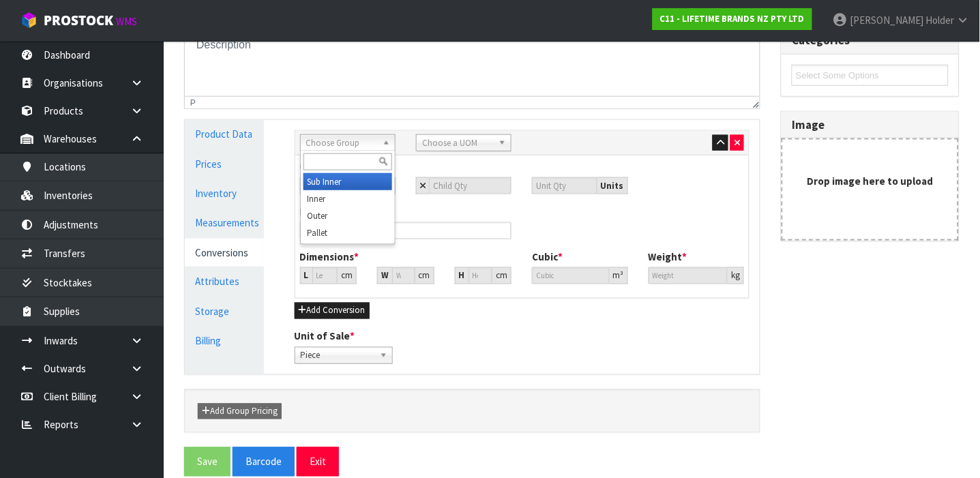
click at [363, 143] on span "Choose Group" at bounding box center [341, 143] width 71 height 16
click at [321, 199] on li "Inner" at bounding box center [348, 198] width 89 height 17
click at [466, 134] on link "Choose a UOM" at bounding box center [463, 142] width 95 height 17
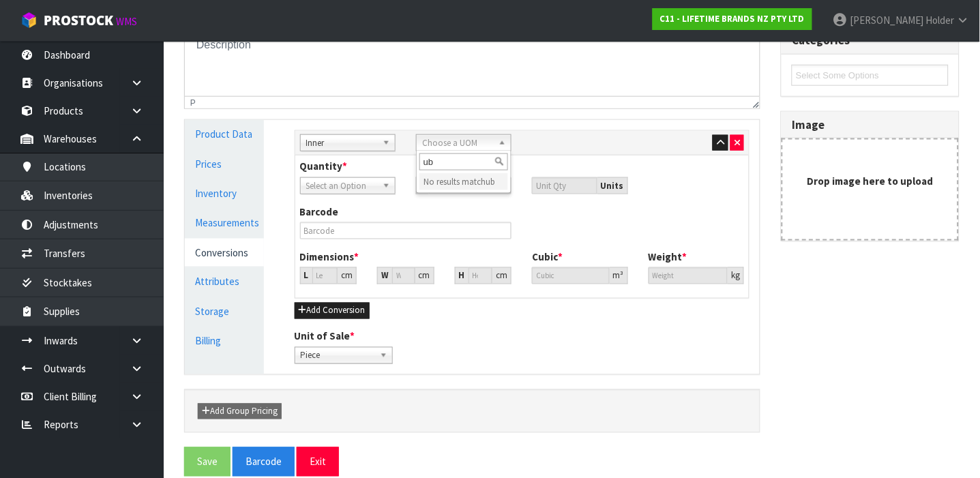
type input "u"
type input "sub"
click at [462, 184] on li "Sub -carton" at bounding box center [464, 181] width 89 height 17
click at [449, 181] on input "number" at bounding box center [470, 185] width 83 height 17
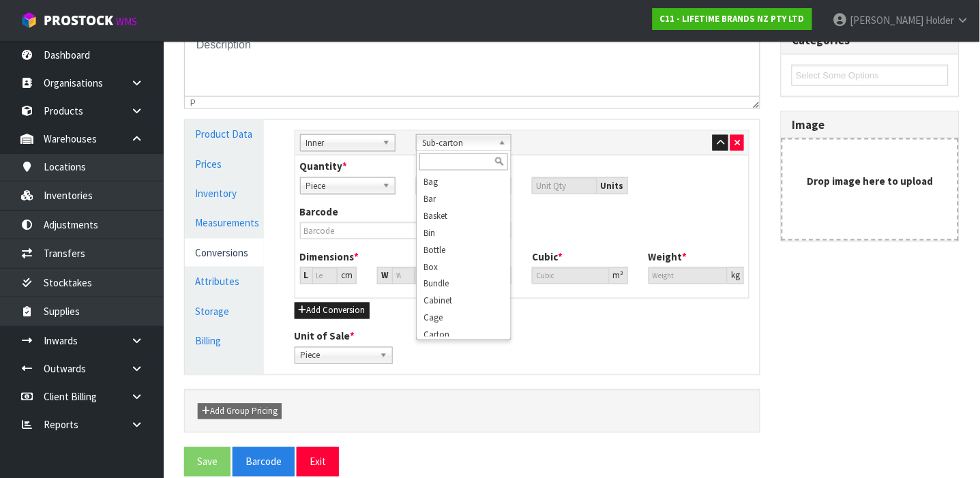
scroll to position [382, 0]
click at [459, 147] on span "Sub-carton" at bounding box center [457, 143] width 71 height 16
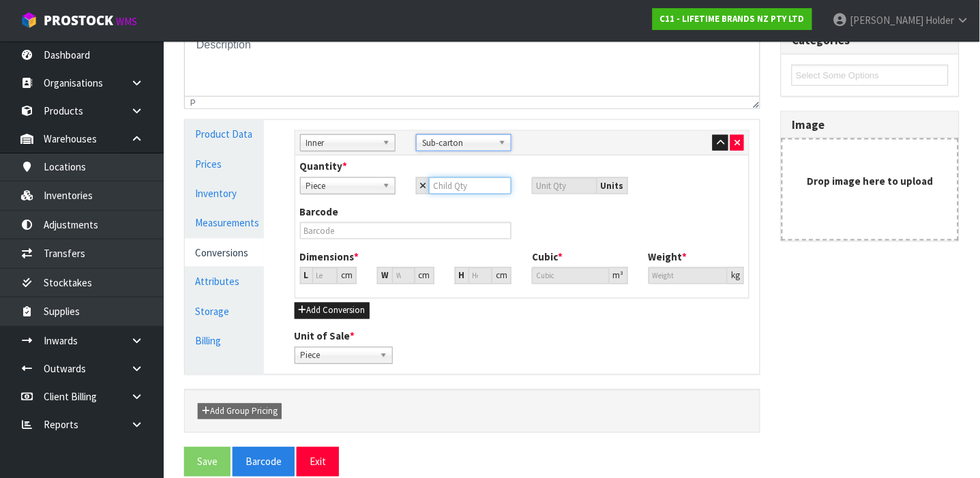
click at [456, 190] on input "number" at bounding box center [470, 185] width 83 height 17
type input "6"
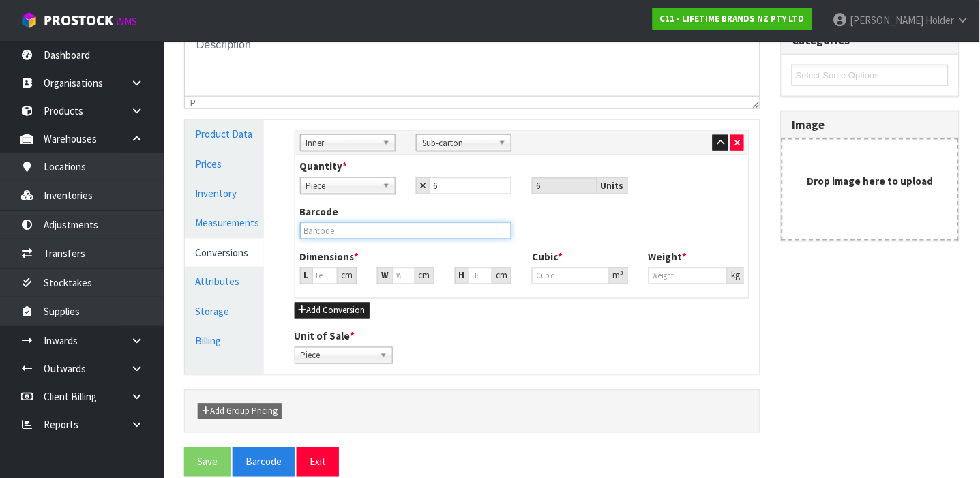
type input "20.448"
type input "0.00855"
type input "1.5"
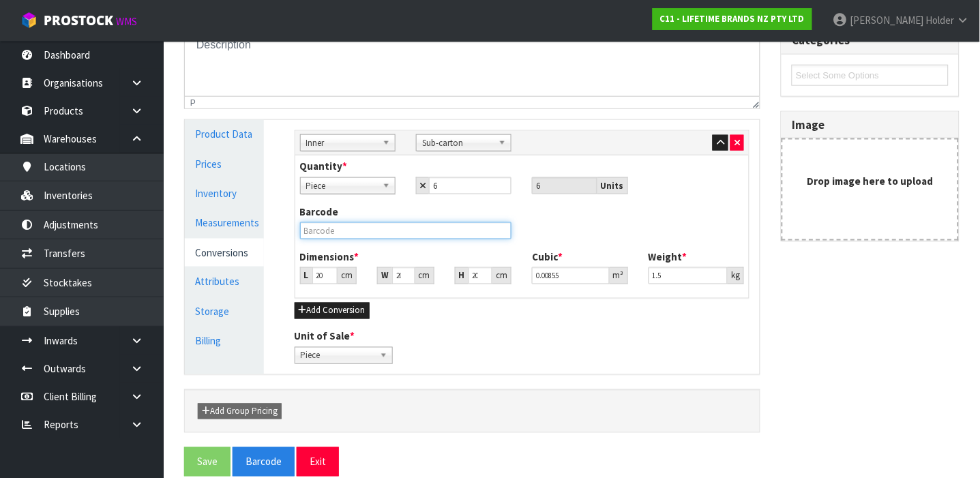
click at [407, 229] on input "text" at bounding box center [406, 230] width 212 height 17
type input "15028250583779"
click at [184, 447] on button "Save" at bounding box center [207, 461] width 46 height 29
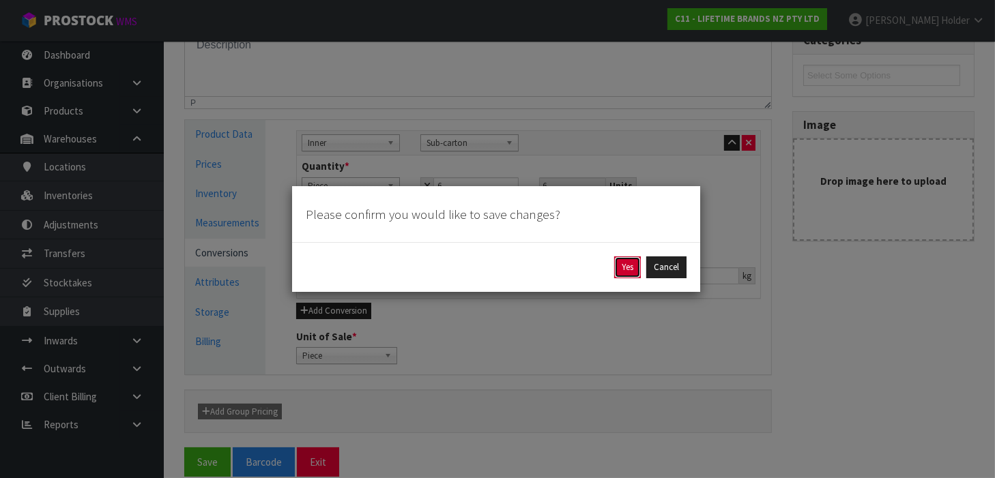
click at [627, 271] on button "Yes" at bounding box center [627, 267] width 27 height 22
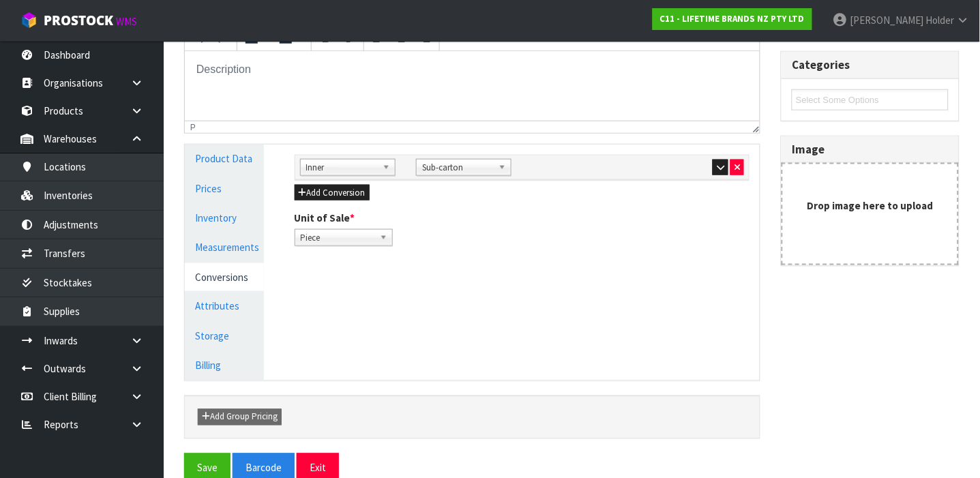
scroll to position [293, 0]
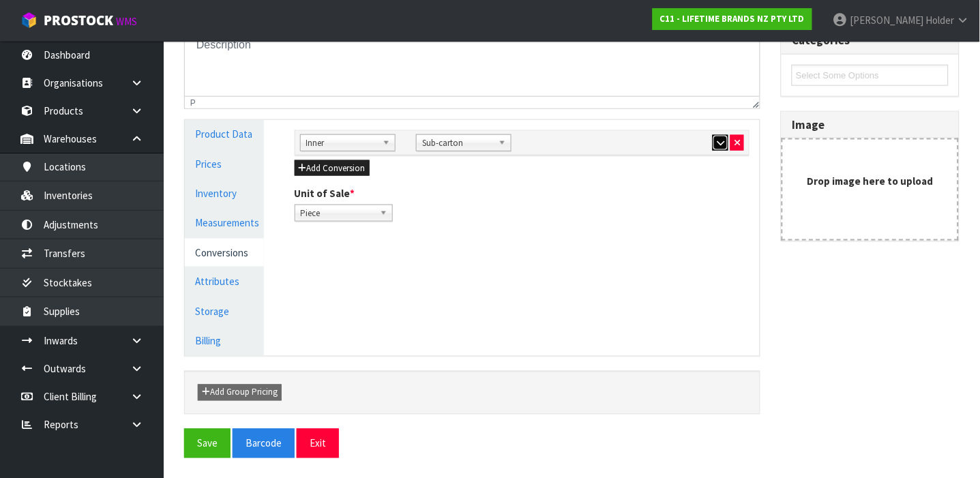
click at [721, 140] on icon "button" at bounding box center [721, 142] width 8 height 9
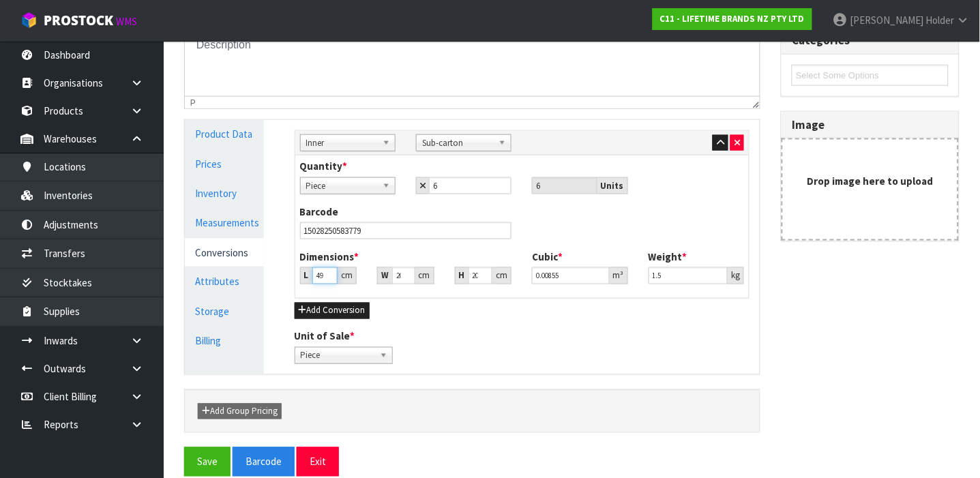
click at [323, 273] on input "20.449" at bounding box center [325, 275] width 26 height 17
type input "20.44"
type input "0.008546"
type input "20.4"
type input "0.00853"
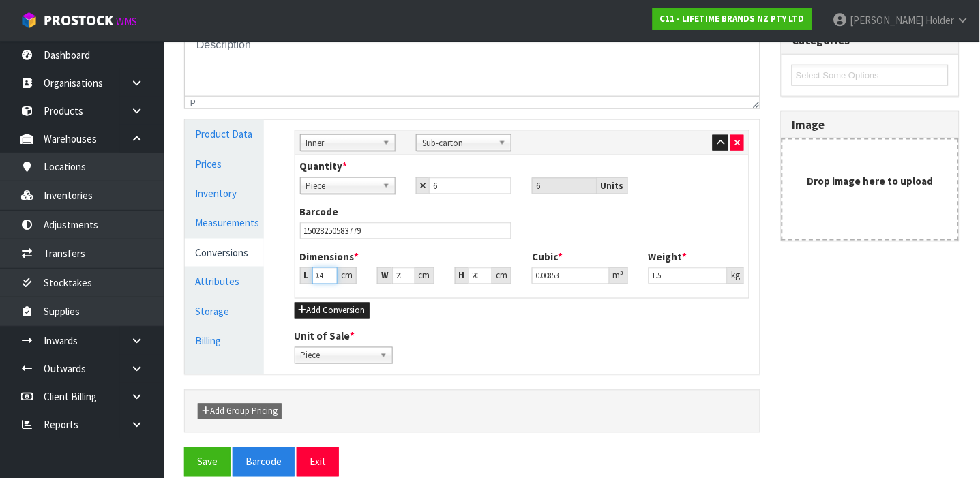
type input "20"
type input "0.008362"
type input "2"
type input "0.000836"
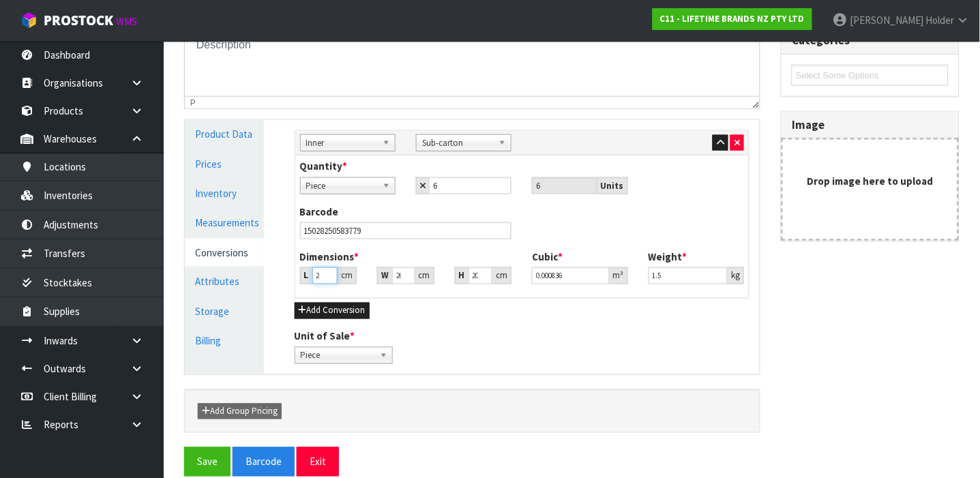
type input "0.000001"
type input "2"
type input "0.000836"
type input "28"
type input "0.011707"
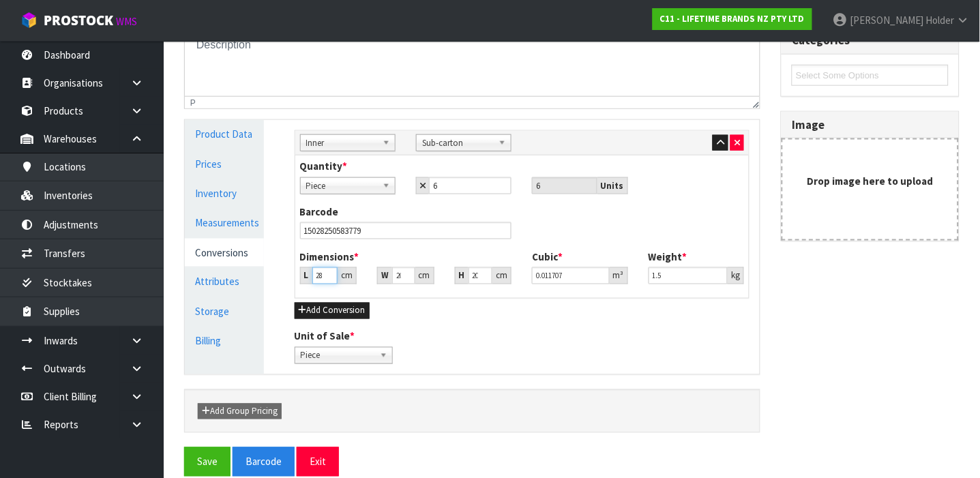
type input "28"
type input "4"
type input "0.00229"
type input "42"
type input "0.024047"
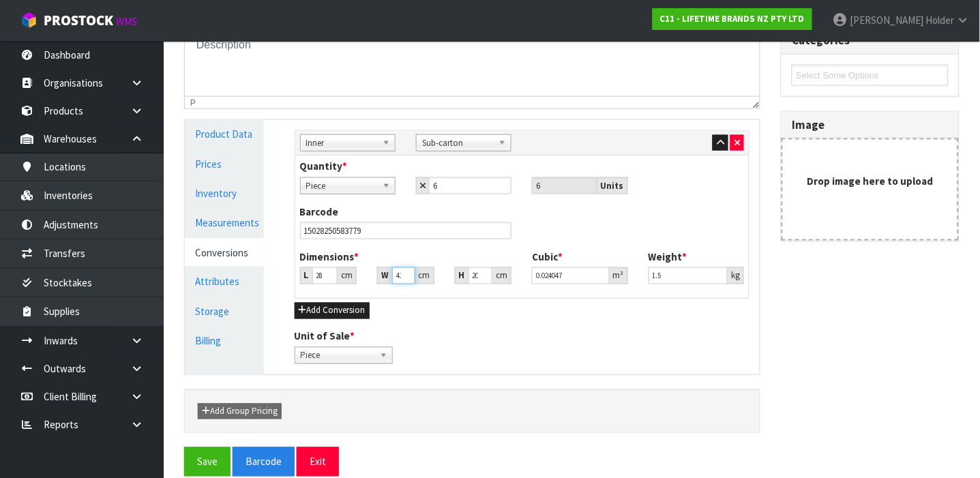
scroll to position [0, 2]
type input "42"
type input "4"
type input "0.004704"
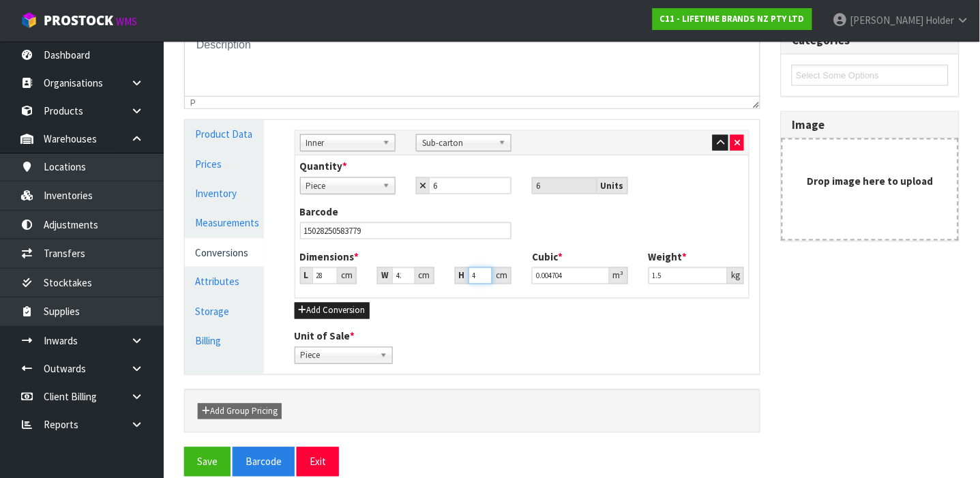
type input "45"
type input "0.05292"
type input "45"
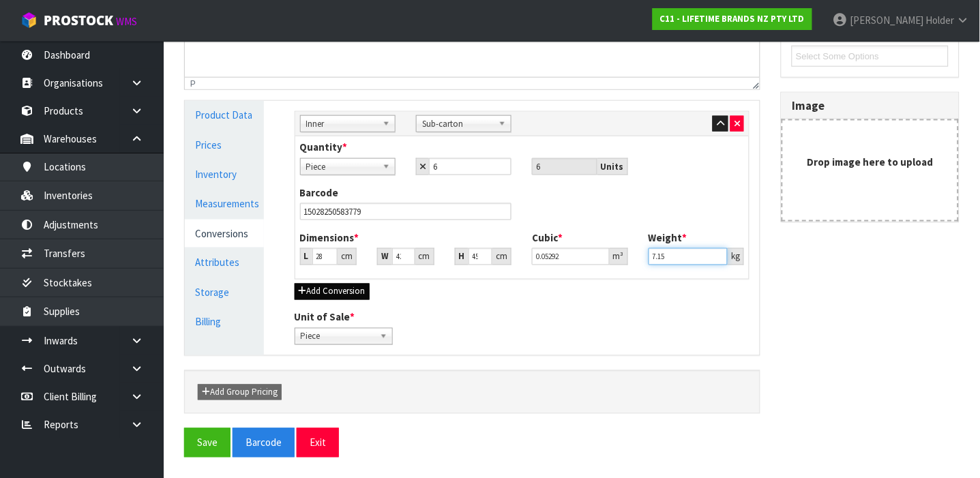
type input "7.15"
click at [347, 296] on button "Add Conversion" at bounding box center [332, 292] width 75 height 16
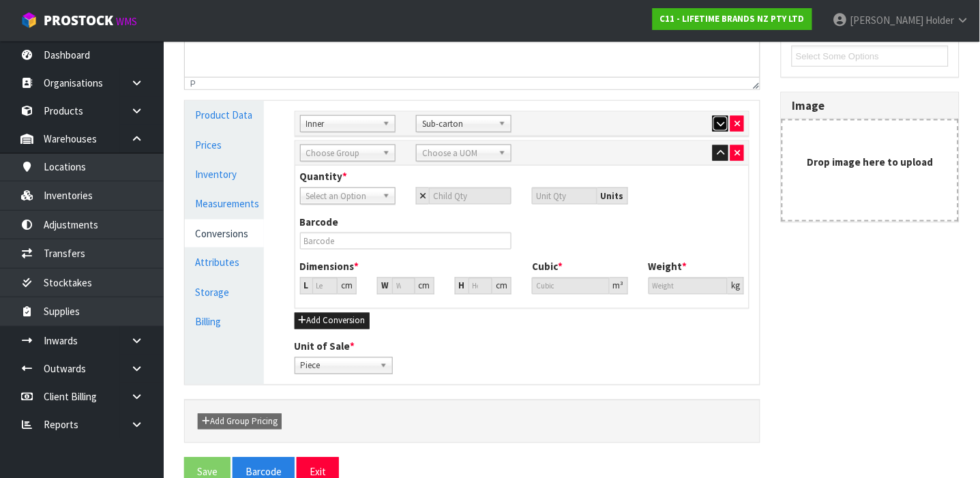
click at [723, 122] on icon "button" at bounding box center [721, 123] width 8 height 9
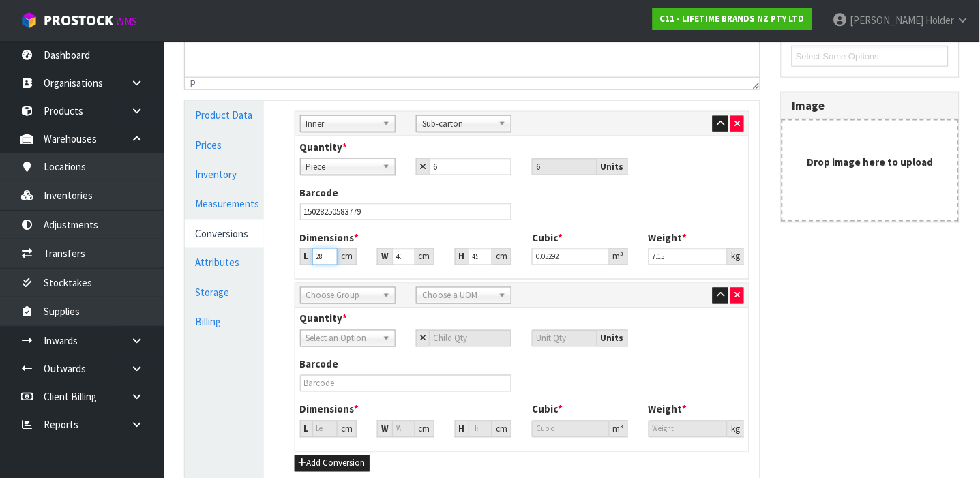
type input "28.001"
type input "0.052922"
click at [324, 256] on input "28.001" at bounding box center [325, 256] width 26 height 17
type input "28.002"
type input "0.052924"
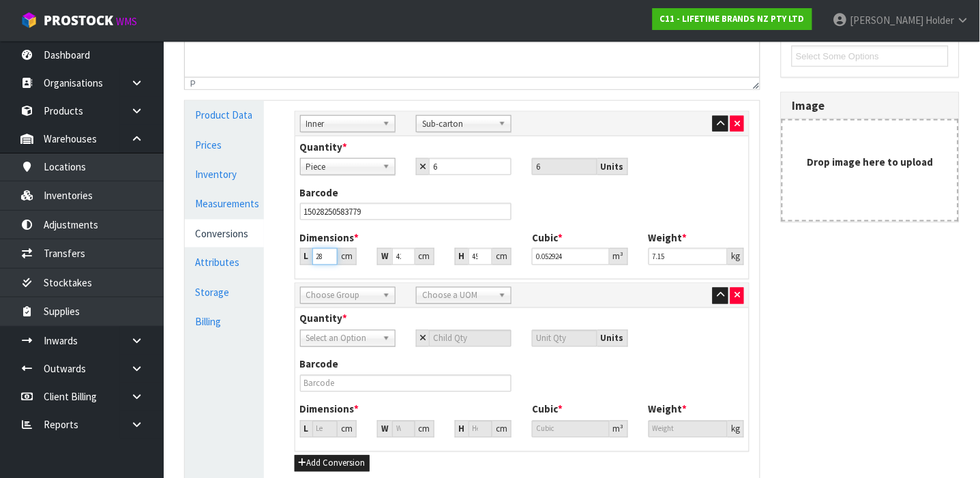
click at [324, 256] on input "28.002" at bounding box center [325, 256] width 26 height 17
type input "28.00"
type input "0.05292"
type input "2"
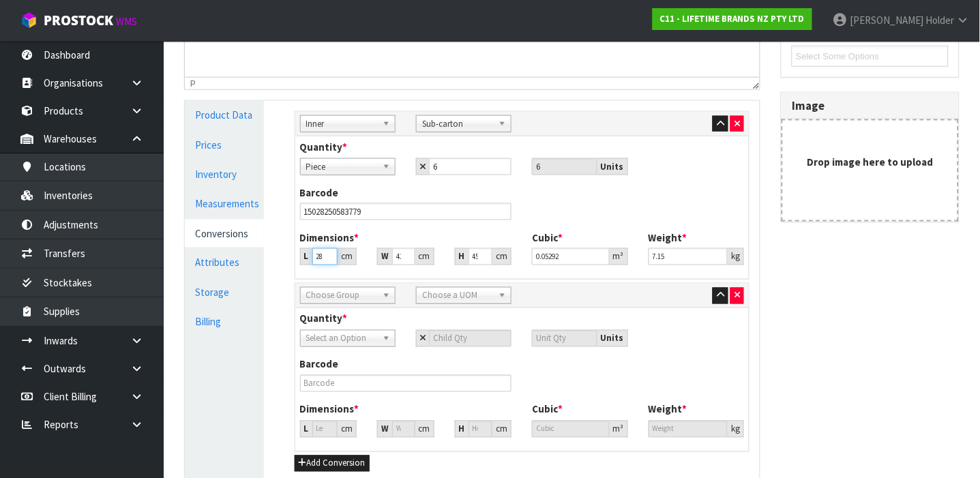
type input "0.00378"
type input "0.000001"
type input "2"
type input "0.00378"
type input "21"
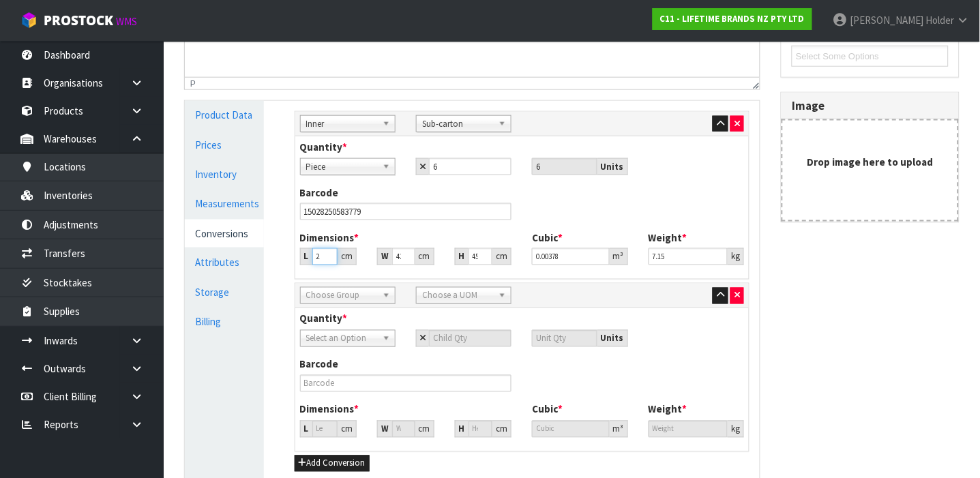
type input "0.03969"
type input "21"
type input "2"
type input "0.00189"
click at [373, 290] on span "Choose Group" at bounding box center [341, 296] width 71 height 16
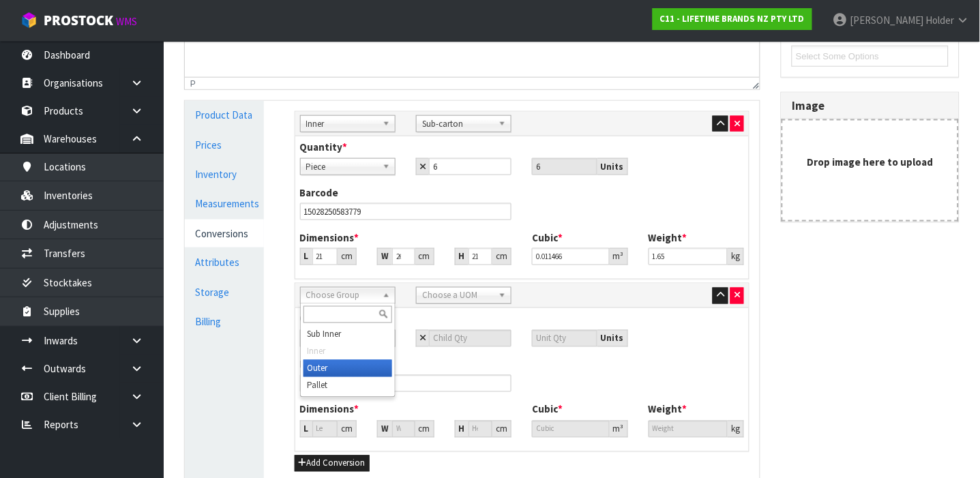
click at [321, 374] on li "Outer" at bounding box center [348, 368] width 89 height 17
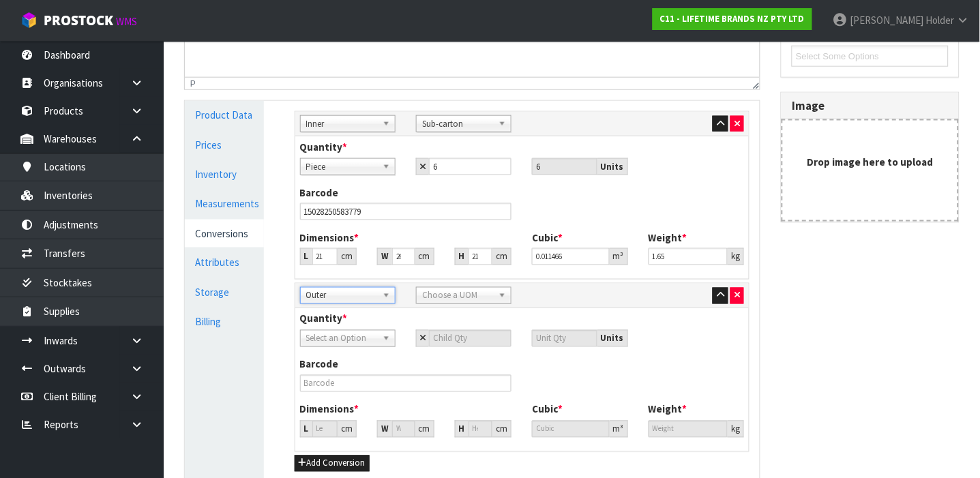
click at [439, 287] on link "Choose a UOM" at bounding box center [463, 295] width 95 height 17
click at [439, 330] on em "Cart" at bounding box center [432, 335] width 16 height 12
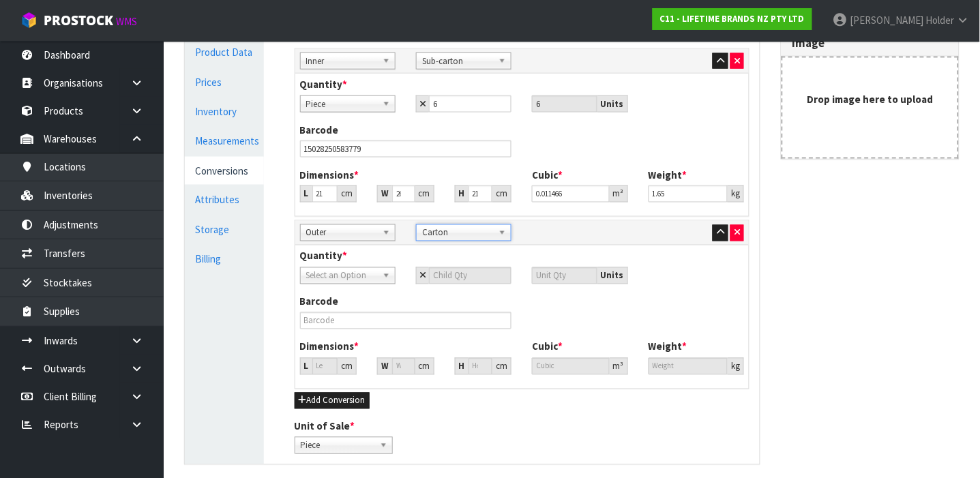
scroll to position [385, 0]
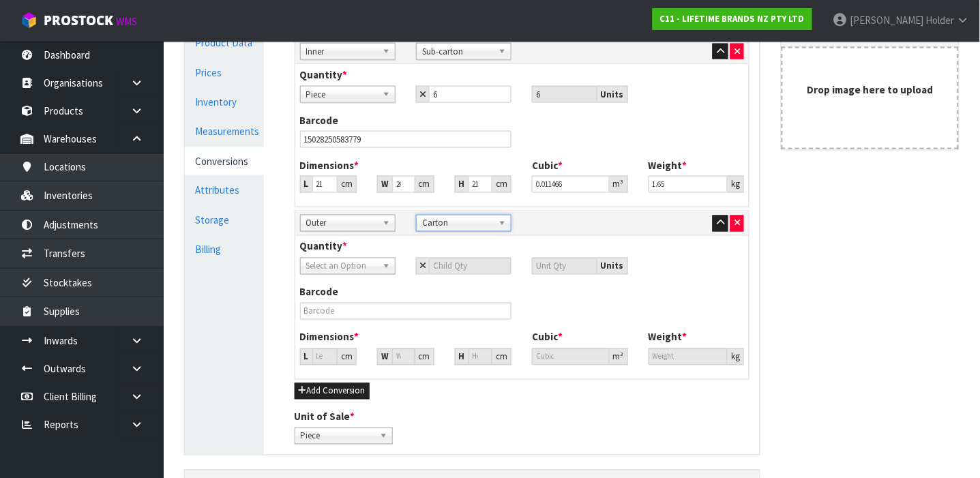
click at [336, 274] on div "Select an Option" at bounding box center [347, 266] width 95 height 17
click at [336, 319] on li "Sub-carton" at bounding box center [348, 322] width 89 height 17
click at [470, 272] on input "number" at bounding box center [470, 266] width 83 height 17
click at [409, 320] on div "Barcode" at bounding box center [522, 307] width 465 height 45
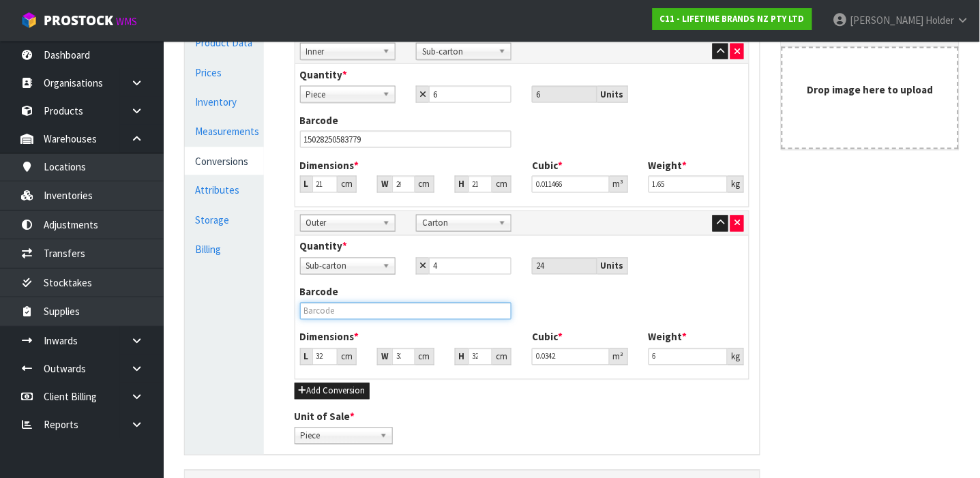
click at [407, 315] on input "text" at bounding box center [406, 311] width 212 height 17
click at [323, 356] on input "32.461" at bounding box center [325, 357] width 26 height 17
click at [323, 356] on input "32.462" at bounding box center [325, 357] width 26 height 17
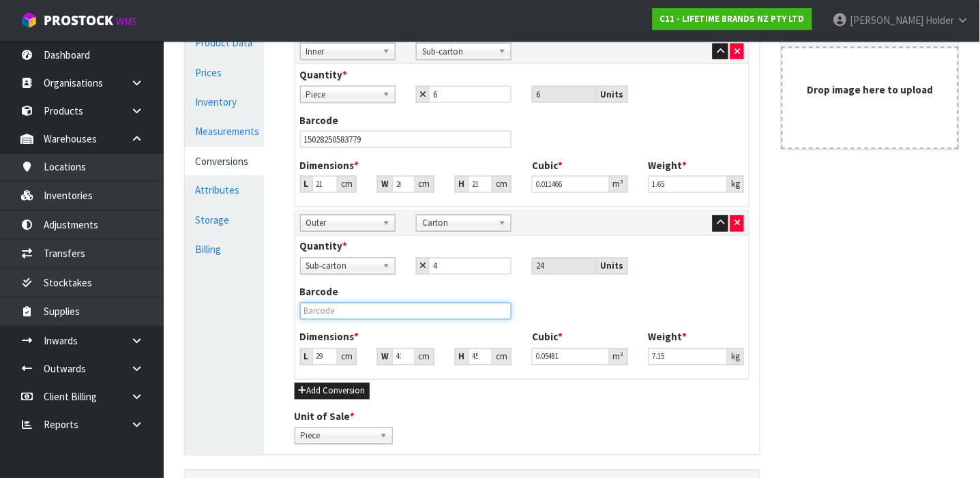
click at [321, 314] on input "text" at bounding box center [406, 311] width 212 height 17
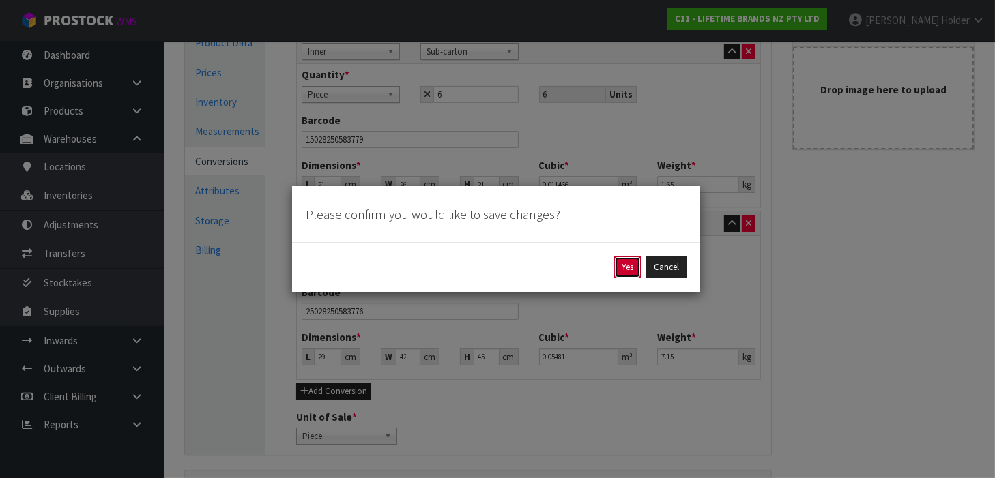
click at [617, 263] on button "Yes" at bounding box center [627, 267] width 27 height 22
